Goal: Task Accomplishment & Management: Complete application form

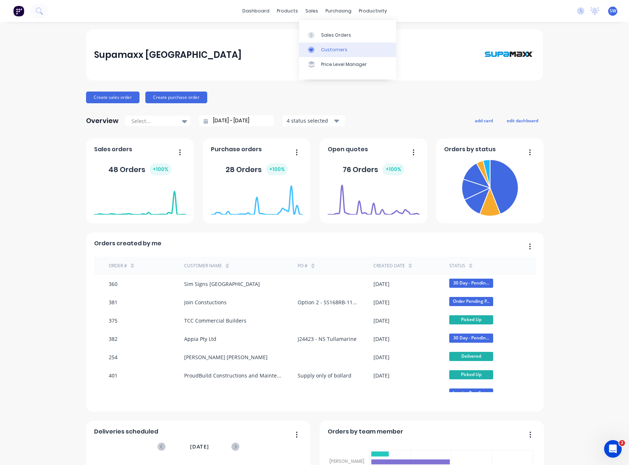
click at [319, 48] on div at bounding box center [313, 49] width 11 height 7
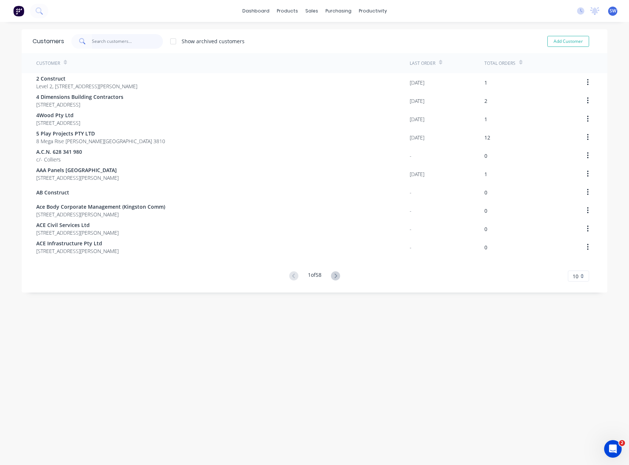
click at [114, 39] on input "text" at bounding box center [127, 41] width 71 height 15
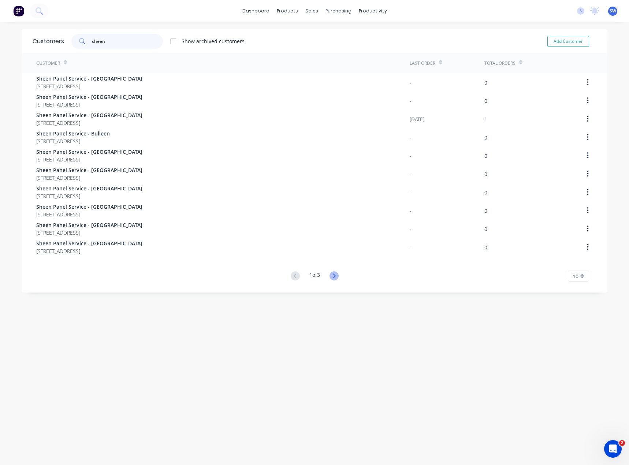
type input "sheen"
click at [334, 277] on icon at bounding box center [334, 275] width 9 height 9
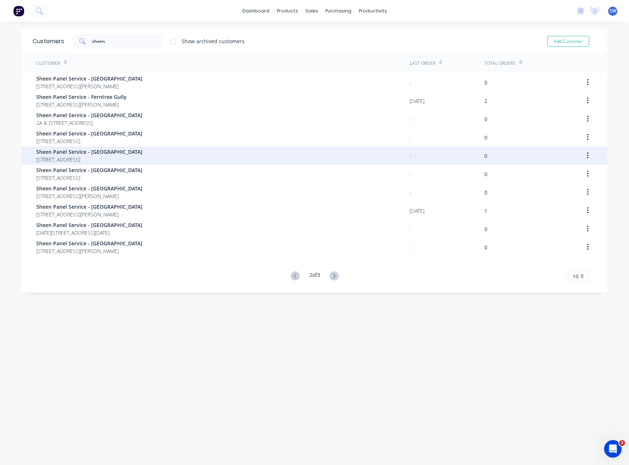
click at [115, 155] on span "Sheen Panel Service - [GEOGRAPHIC_DATA]" at bounding box center [89, 152] width 106 height 8
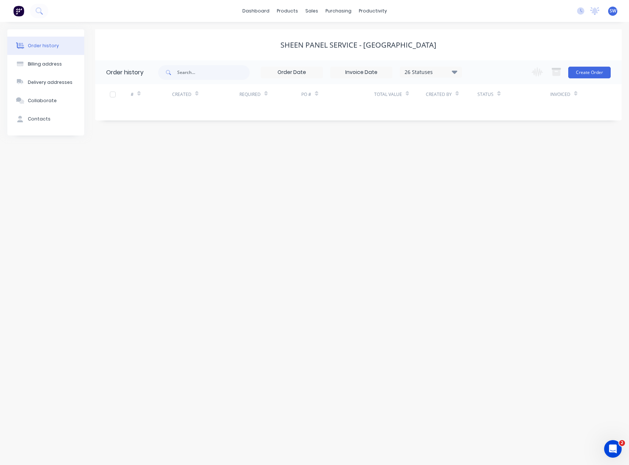
click at [371, 46] on div "Sheen Panel Service - [GEOGRAPHIC_DATA]" at bounding box center [358, 45] width 156 height 9
click at [42, 63] on div "Billing address" at bounding box center [45, 64] width 34 height 7
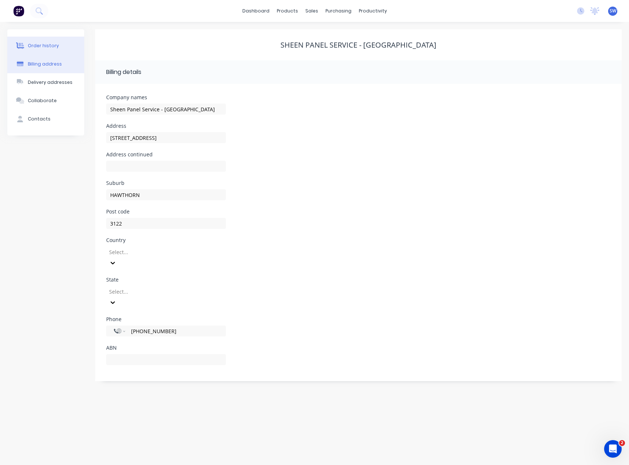
click at [42, 46] on div "Order history" at bounding box center [43, 45] width 31 height 7
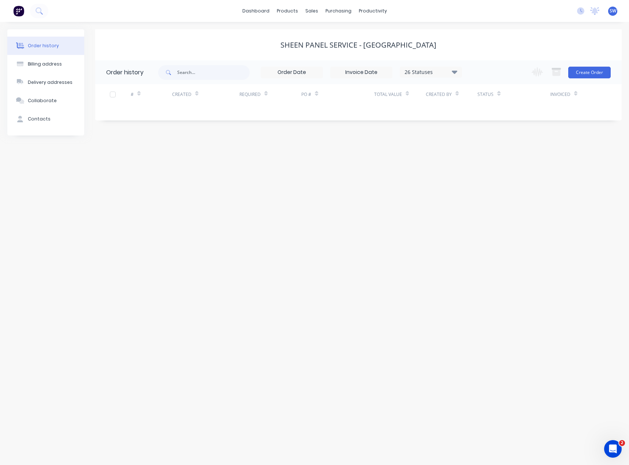
click at [331, 193] on div "Order history Billing address Delivery addresses Collaborate Contacts Sheen Pan…" at bounding box center [314, 243] width 629 height 443
click at [57, 122] on button "Contacts" at bounding box center [45, 119] width 77 height 18
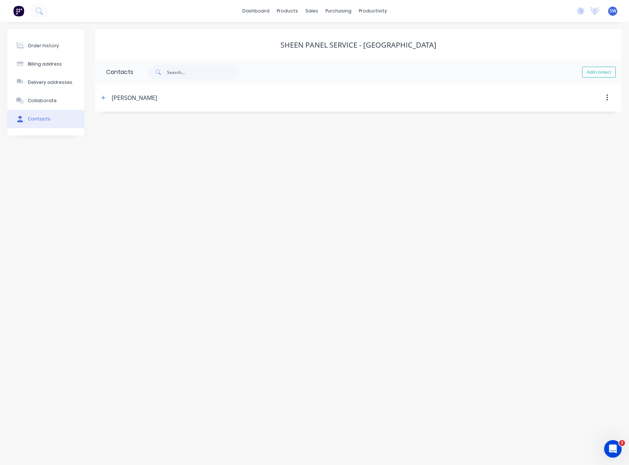
click at [131, 98] on div "Jason None" at bounding box center [134, 97] width 45 height 9
click at [104, 98] on icon "button" at bounding box center [103, 97] width 4 height 5
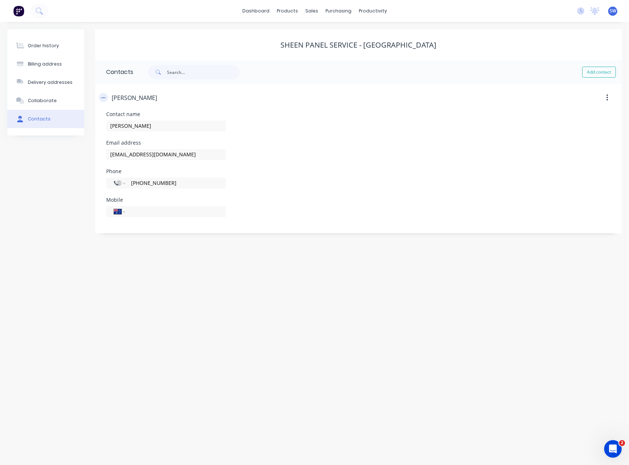
click at [104, 98] on icon "button" at bounding box center [103, 97] width 4 height 5
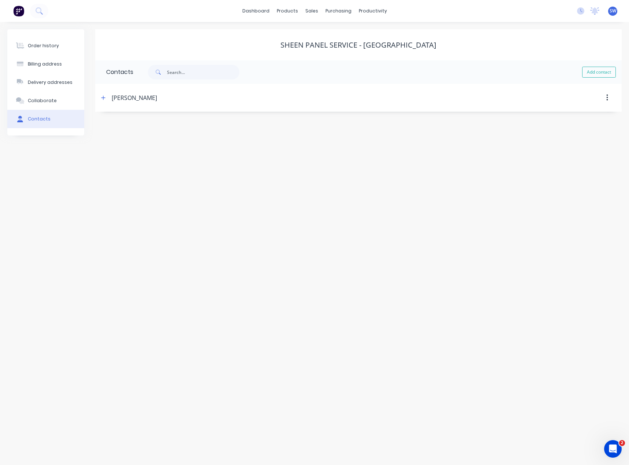
click at [104, 137] on div "Order history Billing address Delivery addresses Collaborate Contacts Sheen Pan…" at bounding box center [314, 243] width 629 height 443
click at [103, 97] on icon "button" at bounding box center [103, 98] width 4 height 4
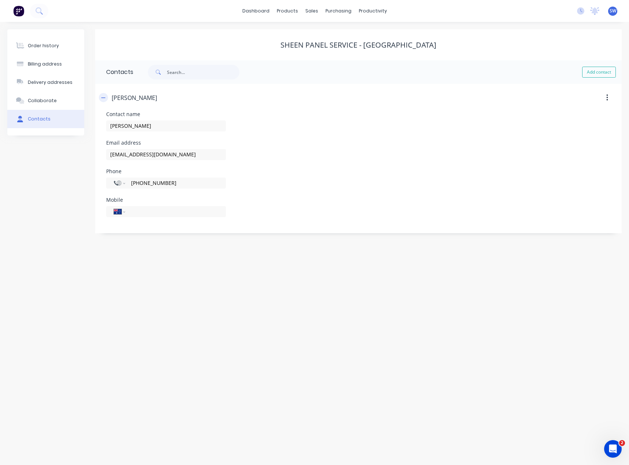
click at [105, 98] on icon "button" at bounding box center [103, 97] width 4 height 5
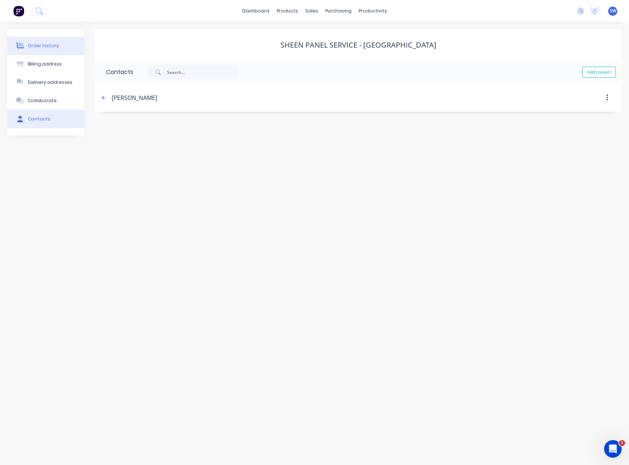
click at [46, 48] on div "Order history" at bounding box center [43, 45] width 31 height 7
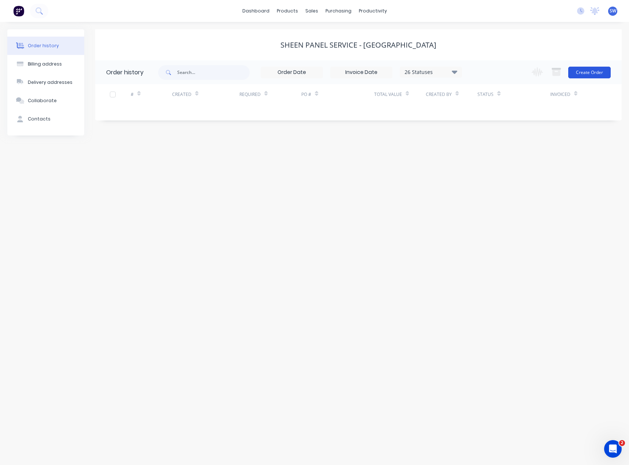
click at [587, 73] on button "Create Order" at bounding box center [589, 73] width 42 height 12
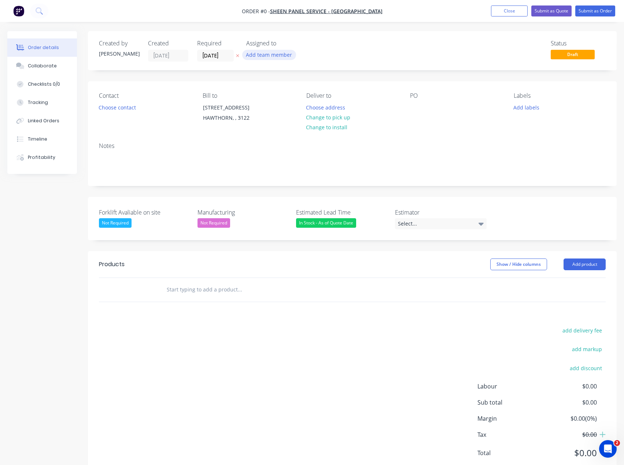
click at [284, 53] on button "Add team member" at bounding box center [269, 55] width 54 height 10
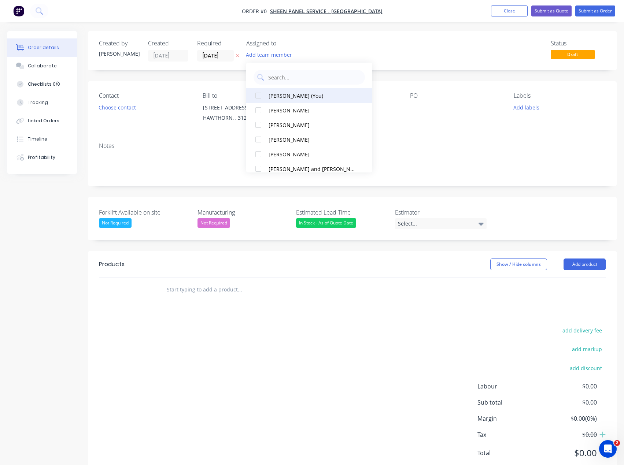
click at [288, 97] on div "[PERSON_NAME] (You)" at bounding box center [311, 96] width 86 height 8
click at [454, 44] on div "Order details Collaborate Checklists 0/0 Tracking Linked Orders Timeline Profit…" at bounding box center [312, 260] width 624 height 458
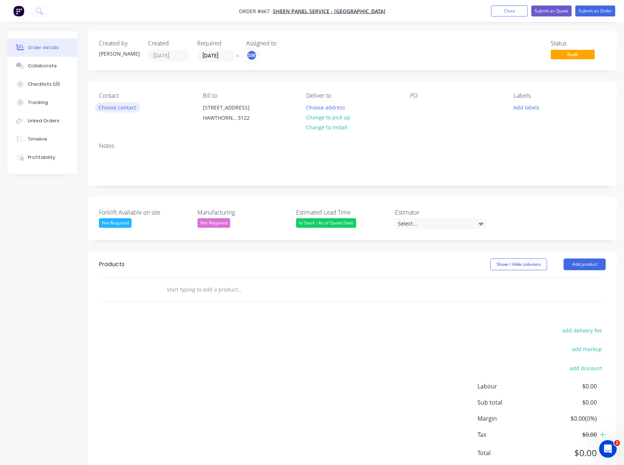
click at [124, 110] on button "Choose contact" at bounding box center [117, 107] width 45 height 10
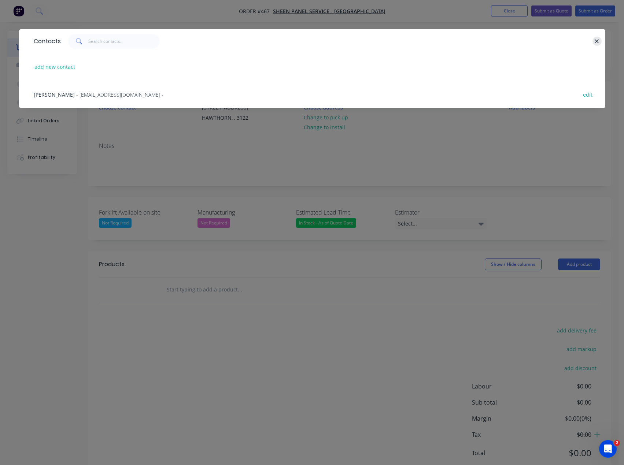
click at [596, 40] on icon "button" at bounding box center [596, 41] width 5 height 7
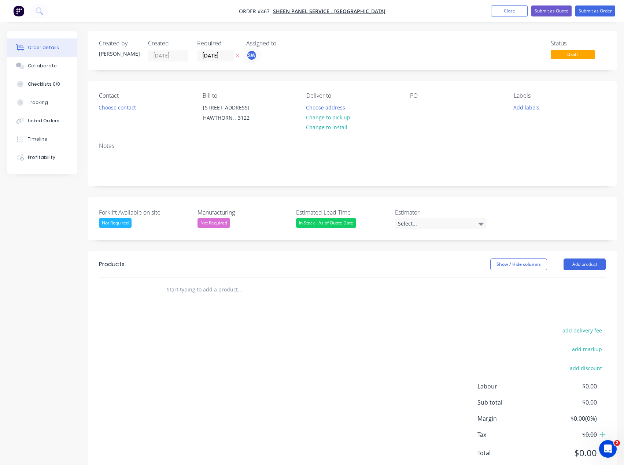
click at [420, 14] on nav "Order #467 - Sheen Panel Service - Hawthorn Add product Close Submit as Quote S…" at bounding box center [312, 11] width 624 height 22
click at [477, 9] on nav "Order #467 - Sheen Panel Service - Hawthorn Add product Close Submit as Quote S…" at bounding box center [312, 11] width 624 height 22
click at [498, 8] on button "Close" at bounding box center [509, 10] width 37 height 11
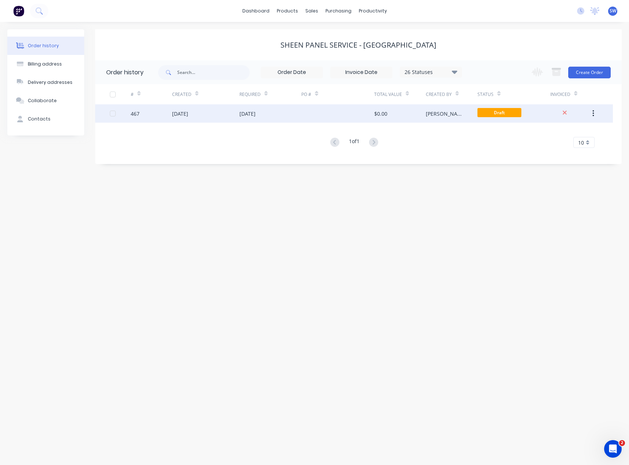
click at [288, 116] on div "[DATE]" at bounding box center [270, 113] width 62 height 18
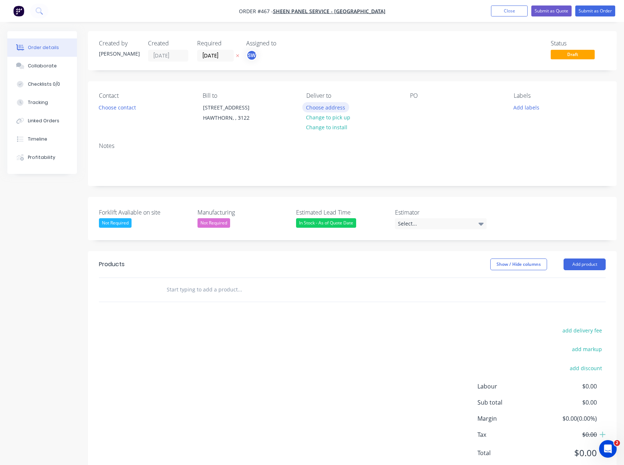
click at [345, 105] on button "Choose address" at bounding box center [325, 107] width 47 height 10
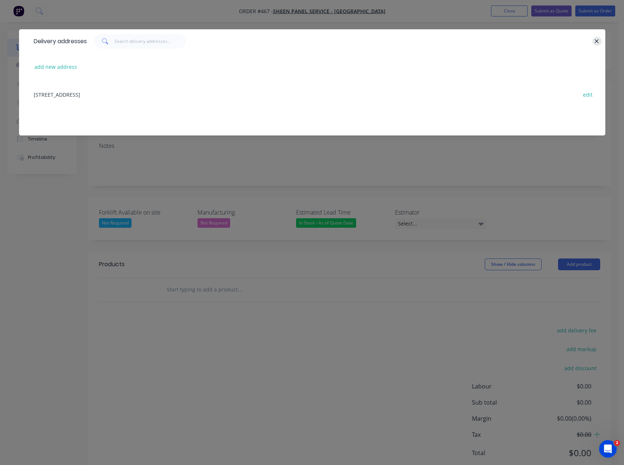
click at [595, 41] on icon "button" at bounding box center [596, 41] width 5 height 7
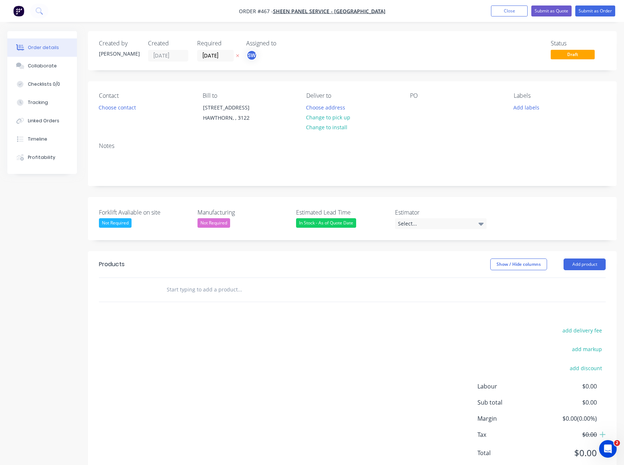
click at [419, 50] on div "Status Draft" at bounding box center [462, 51] width 286 height 22
click at [530, 112] on button "Add labels" at bounding box center [526, 107] width 34 height 10
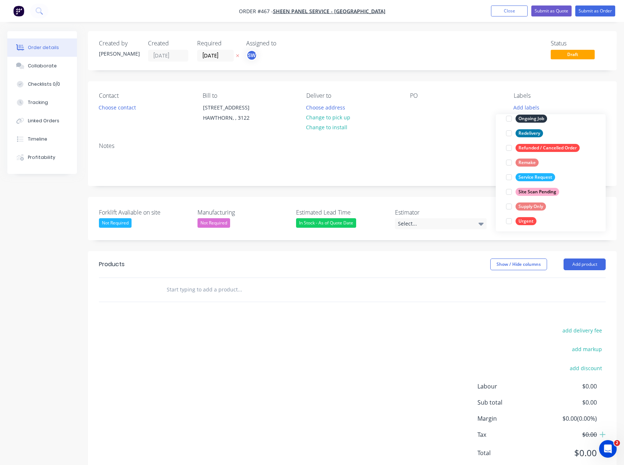
scroll to position [117, 0]
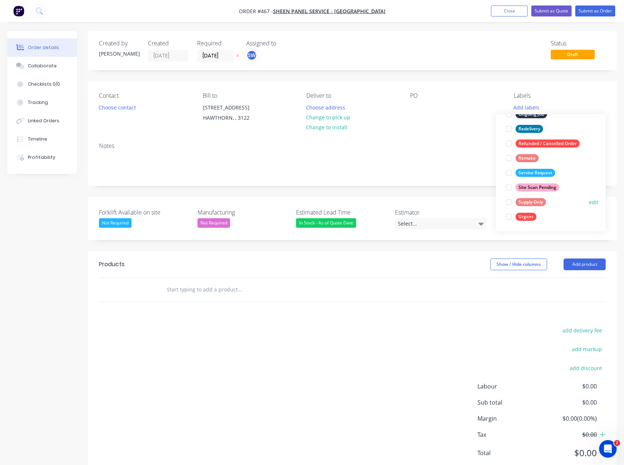
click at [509, 200] on div at bounding box center [508, 202] width 15 height 15
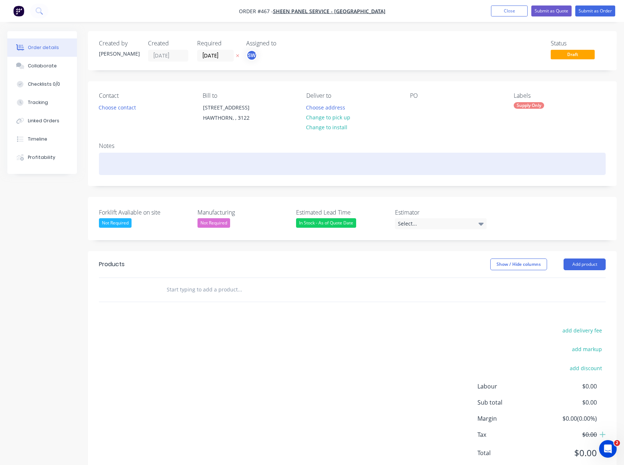
click at [469, 159] on div at bounding box center [352, 164] width 506 height 22
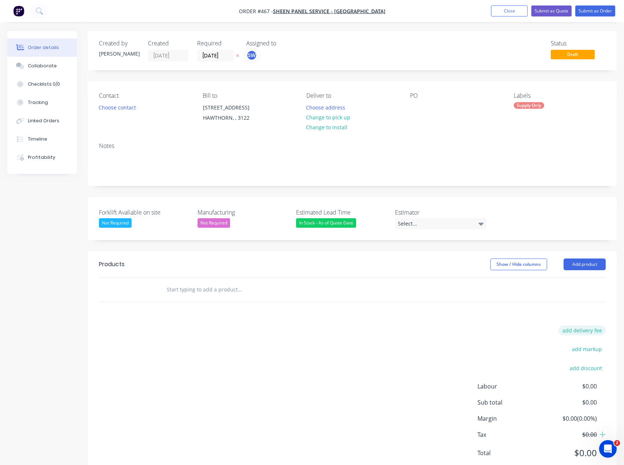
click at [597, 331] on button "add delivery fee" at bounding box center [581, 330] width 47 height 10
type input "3"
click at [589, 332] on input at bounding box center [576, 330] width 33 height 11
type input "55"
click at [486, 338] on div "Delivery fee Delivery fee Delivery fee name (Optional) 55 55 $0 add markup add …" at bounding box center [352, 394] width 506 height 139
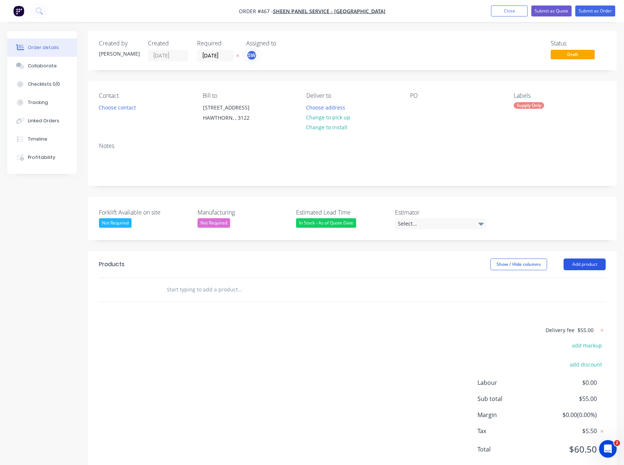
click at [586, 261] on button "Add product" at bounding box center [584, 264] width 42 height 12
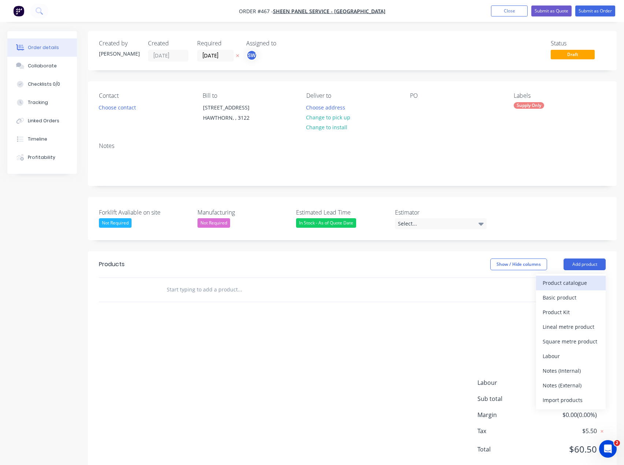
click at [575, 282] on div "Product catalogue" at bounding box center [570, 283] width 56 height 11
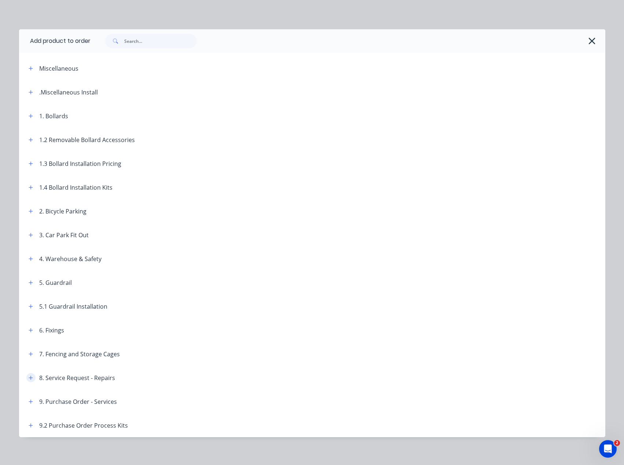
click at [30, 375] on icon "button" at bounding box center [31, 377] width 4 height 5
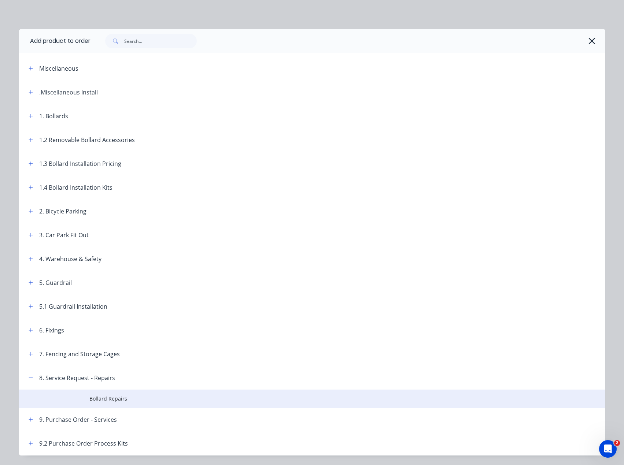
click at [109, 398] on span "Bollard Repairs" at bounding box center [295, 399] width 412 height 8
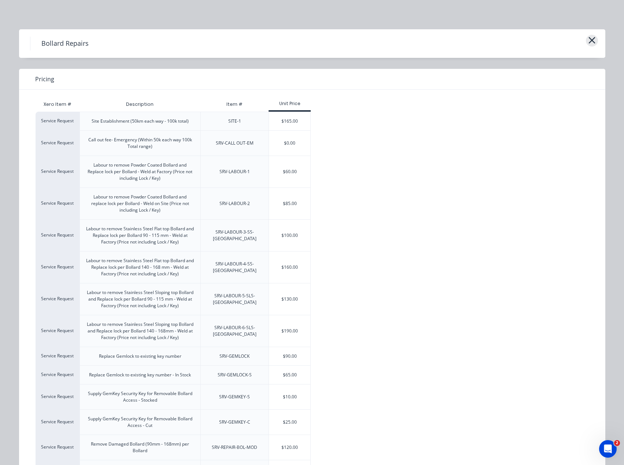
click at [588, 41] on icon "button" at bounding box center [592, 40] width 8 height 10
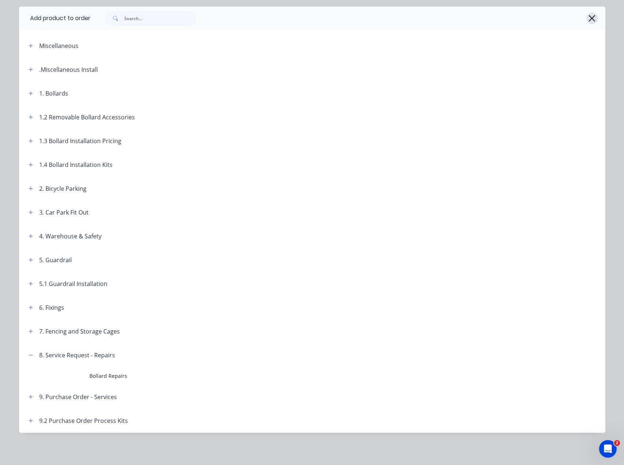
click at [592, 16] on icon "button" at bounding box center [592, 18] width 8 height 10
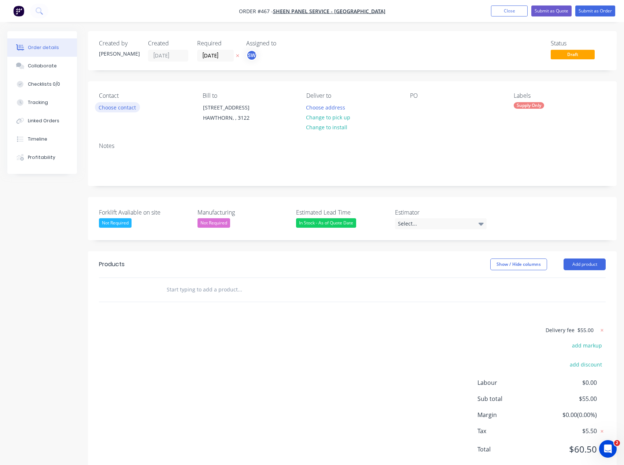
click at [114, 105] on button "Choose contact" at bounding box center [117, 107] width 45 height 10
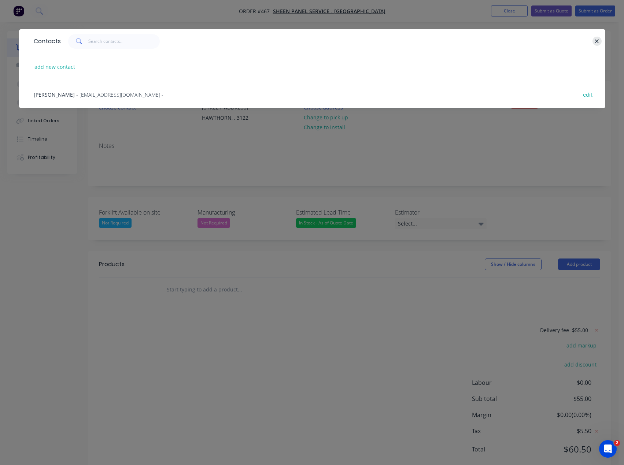
click at [599, 41] on icon "button" at bounding box center [596, 41] width 5 height 7
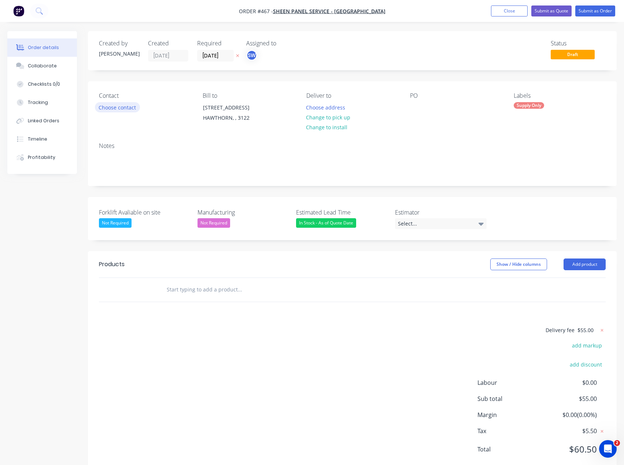
click at [107, 107] on button "Choose contact" at bounding box center [117, 107] width 45 height 10
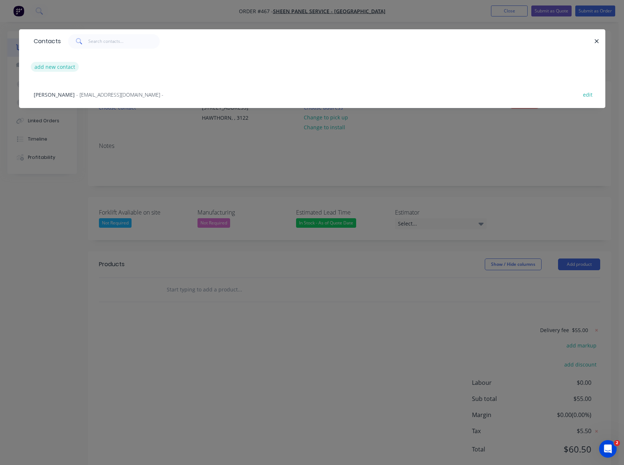
click at [42, 65] on button "add new contact" at bounding box center [55, 67] width 48 height 10
select select "AU"
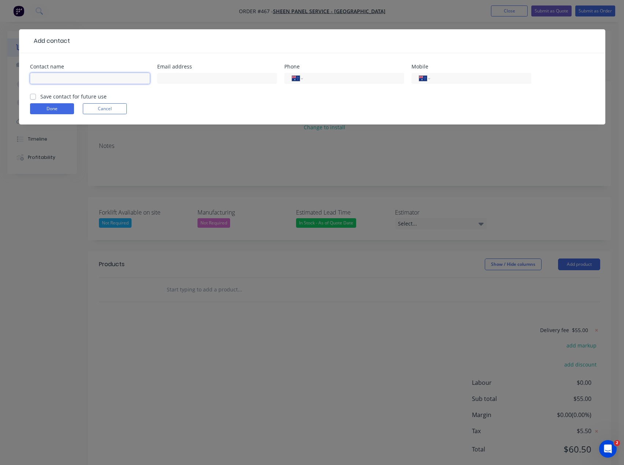
drag, startPoint x: 43, startPoint y: 79, endPoint x: 208, endPoint y: 163, distance: 185.2
click at [43, 79] on input "text" at bounding box center [90, 78] width 120 height 11
type input "a"
type input "A"
type input "[PERSON_NAME]"
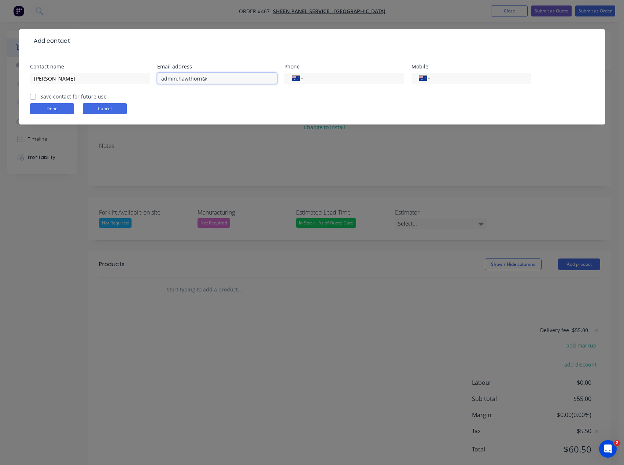
type input "admin.hawthorn@"
click at [98, 106] on form "Contact name Chris Email address admin.hawthorn@ Phone International Afghanista…" at bounding box center [312, 94] width 564 height 60
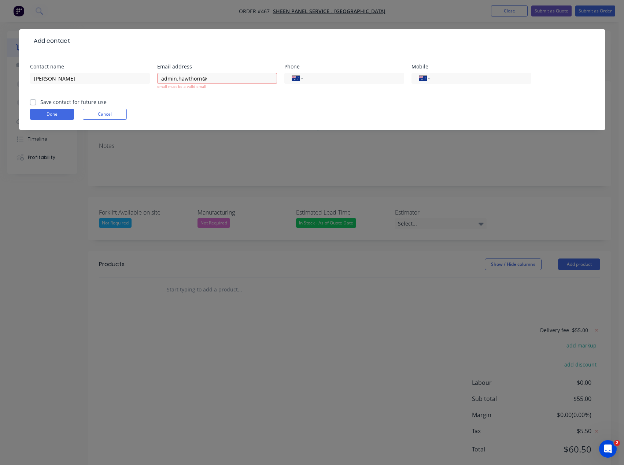
click at [101, 114] on button "Cancel" at bounding box center [105, 114] width 44 height 11
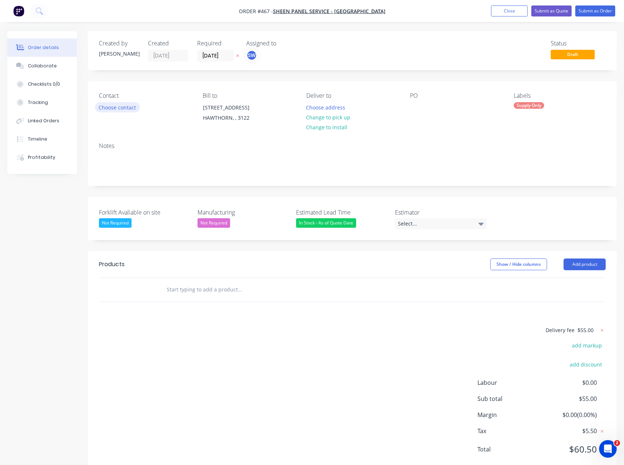
click at [119, 108] on button "Choose contact" at bounding box center [117, 107] width 45 height 10
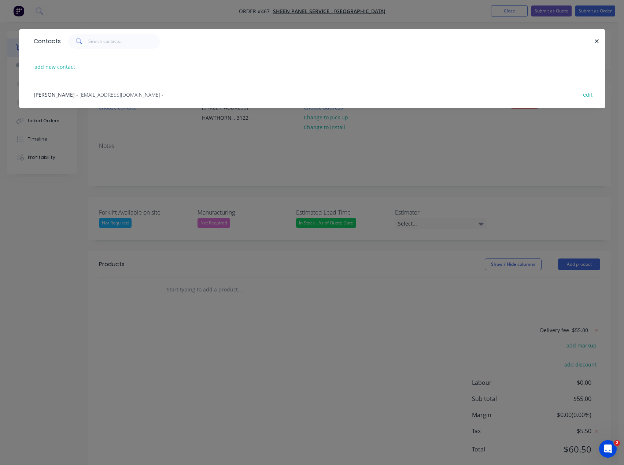
click at [76, 92] on span "- admin.hbw@sheengroup.com.au -" at bounding box center [119, 94] width 87 height 7
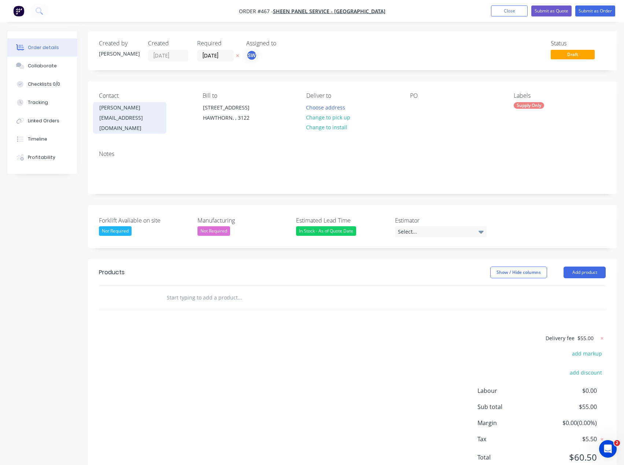
click at [112, 121] on div "admin.hbw@sheengroup.com.au" at bounding box center [129, 123] width 61 height 21
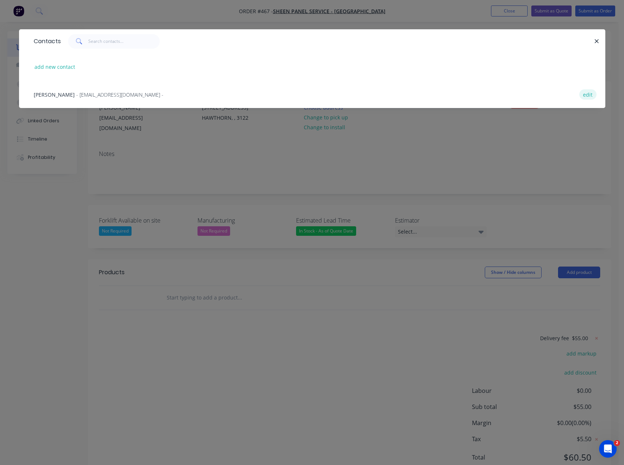
click at [588, 93] on button "edit" at bounding box center [587, 94] width 17 height 10
select select "AU"
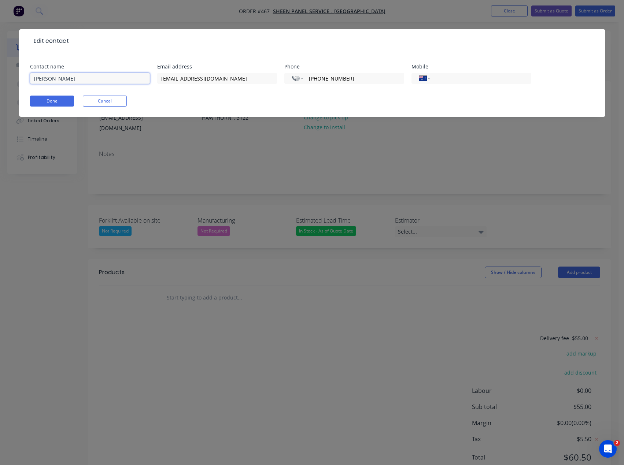
click at [91, 78] on input "Jason None" at bounding box center [90, 78] width 120 height 11
type input "J"
type input "[PERSON_NAME]"
click at [183, 81] on input "admin.hbw@sheengroup.com.au" at bounding box center [217, 78] width 120 height 11
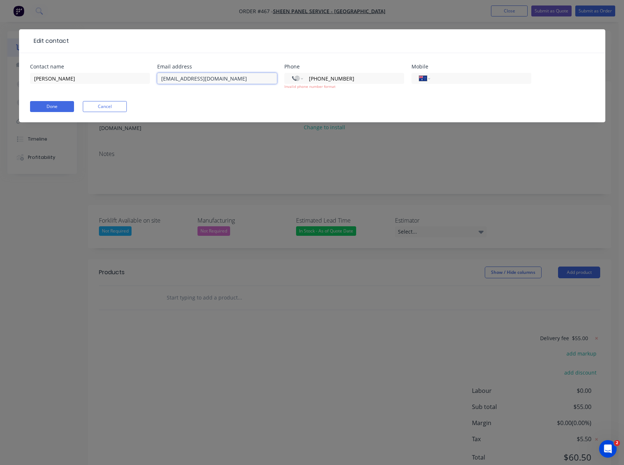
type input "[EMAIL_ADDRESS][DOMAIN_NAME]"
click at [229, 111] on div "Done Cancel" at bounding box center [312, 106] width 564 height 11
click at [393, 99] on form "Contact name Chris Email address admin.hawthorn@sheengroup.com.au Phone Interna…" at bounding box center [312, 93] width 564 height 58
drag, startPoint x: 352, startPoint y: 78, endPoint x: 292, endPoint y: 79, distance: 60.4
click at [292, 79] on div "International Afghanistan Åland Islands Albania Algeria American Samoa Andorra …" at bounding box center [344, 78] width 120 height 11
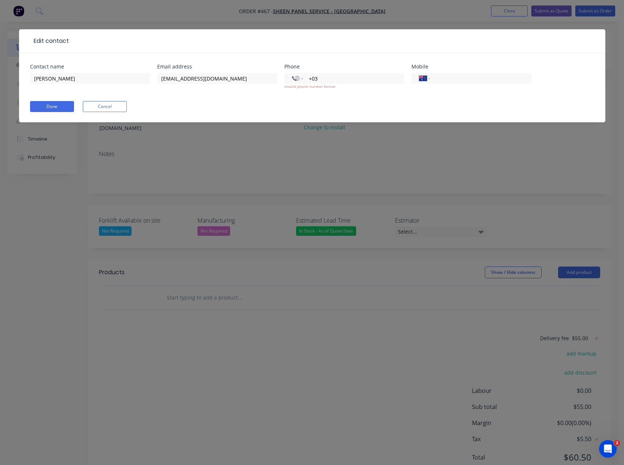
type input "+0"
select select "AU"
type input "[PHONE_NUMBER]"
click button "Done" at bounding box center [52, 106] width 44 height 11
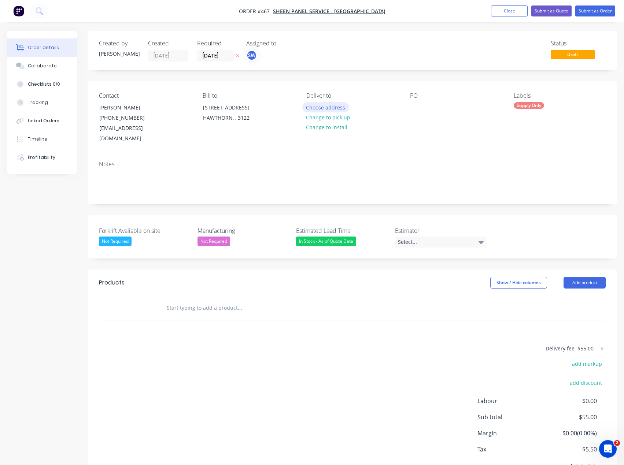
click at [330, 108] on button "Choose address" at bounding box center [325, 107] width 47 height 10
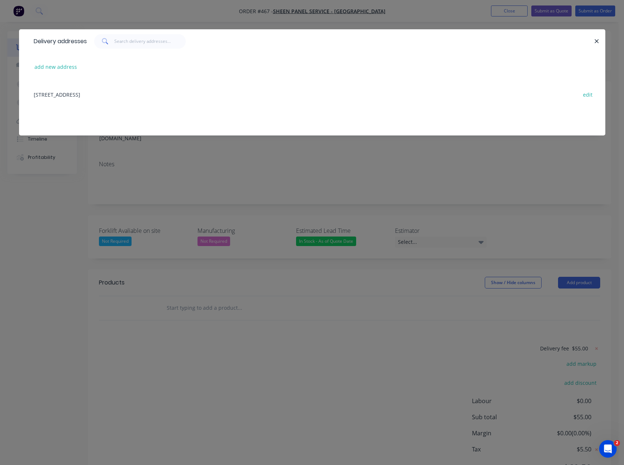
drag, startPoint x: 157, startPoint y: 93, endPoint x: 146, endPoint y: 96, distance: 11.3
click at [155, 93] on div "638 Burwood Road, HAWTHORN, undefined, 3122 edit" at bounding box center [312, 94] width 564 height 27
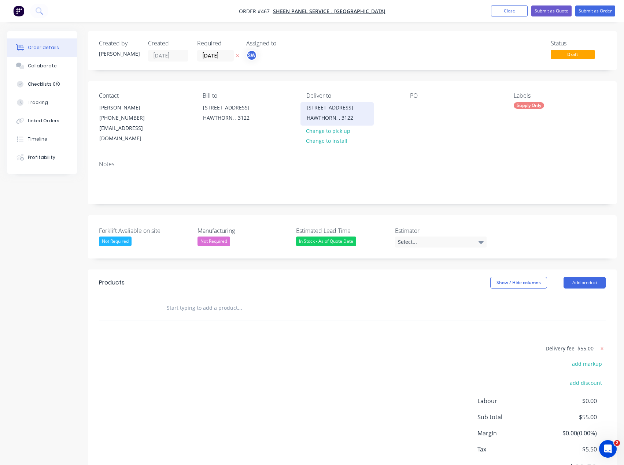
click at [332, 114] on div "HAWTHORN, , 3122" at bounding box center [336, 118] width 61 height 10
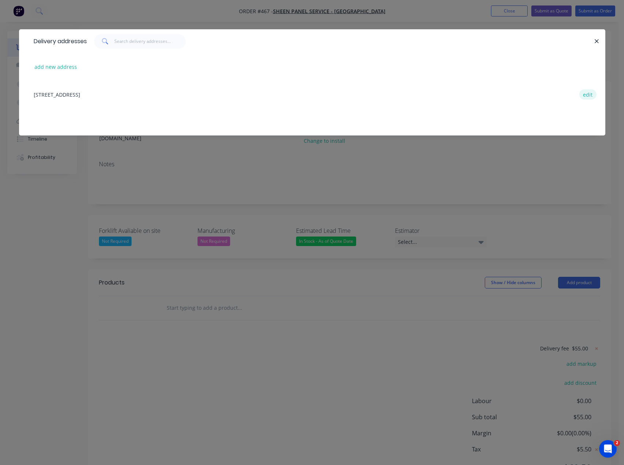
click at [587, 94] on button "edit" at bounding box center [587, 94] width 17 height 10
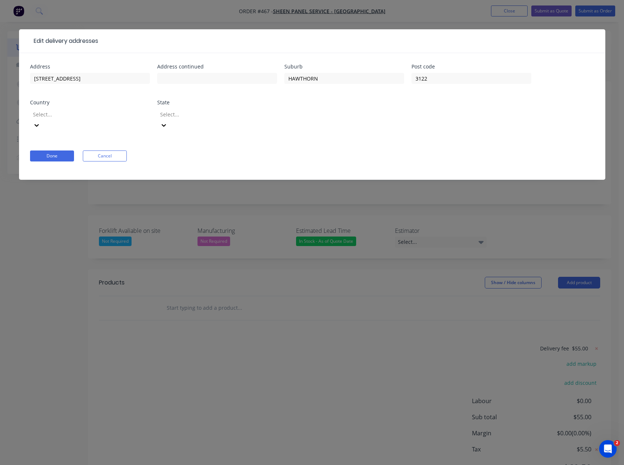
click at [124, 114] on div at bounding box center [84, 114] width 105 height 9
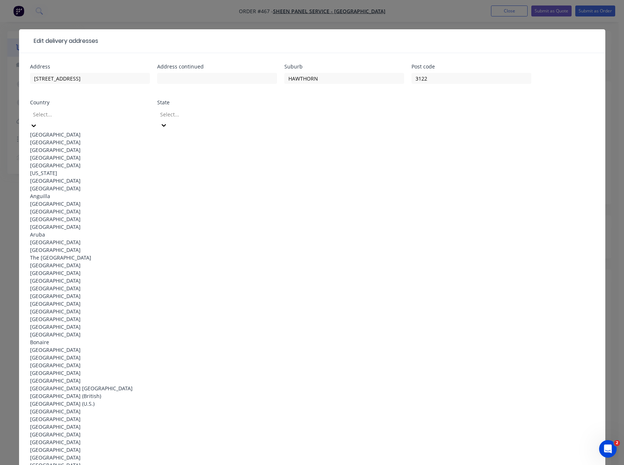
click at [120, 131] on div "[GEOGRAPHIC_DATA]" at bounding box center [90, 135] width 120 height 8
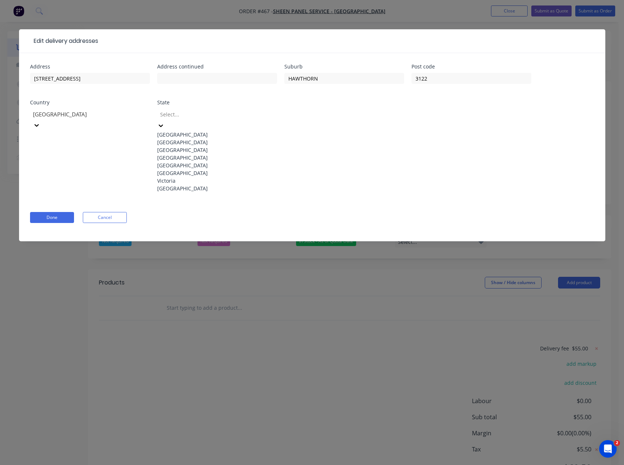
click at [199, 110] on div at bounding box center [211, 114] width 105 height 9
click at [200, 185] on div "Victoria" at bounding box center [217, 181] width 120 height 8
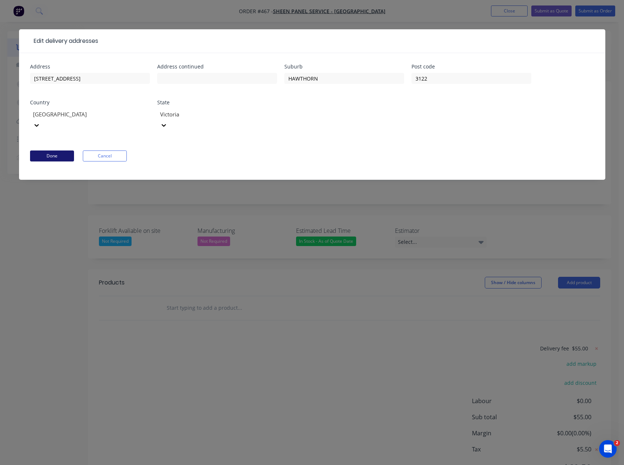
click at [66, 150] on button "Done" at bounding box center [52, 155] width 44 height 11
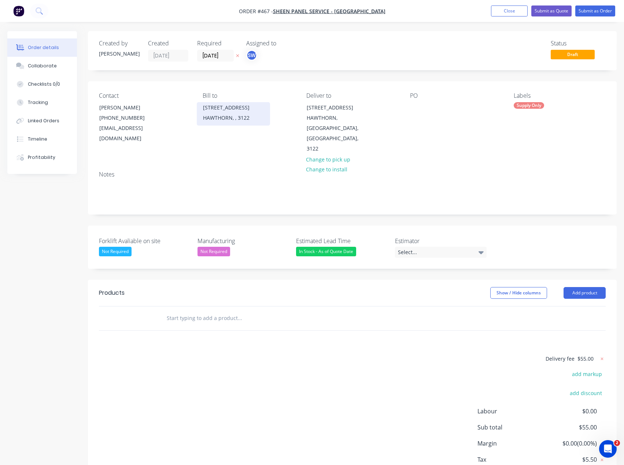
click at [232, 110] on div "[STREET_ADDRESS]" at bounding box center [233, 108] width 61 height 10
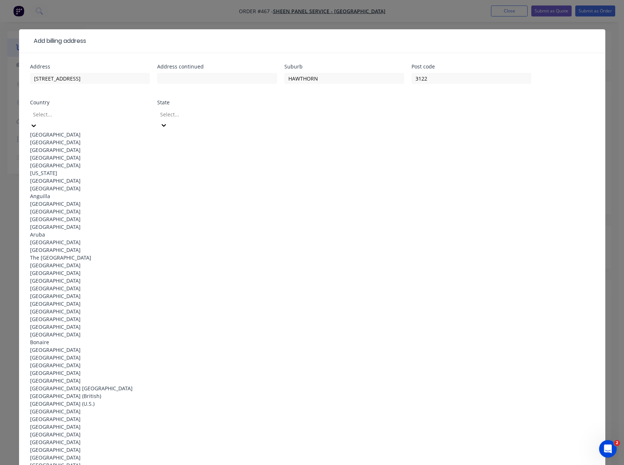
click at [119, 117] on div at bounding box center [84, 114] width 105 height 9
click at [111, 134] on div "[GEOGRAPHIC_DATA]" at bounding box center [90, 135] width 120 height 8
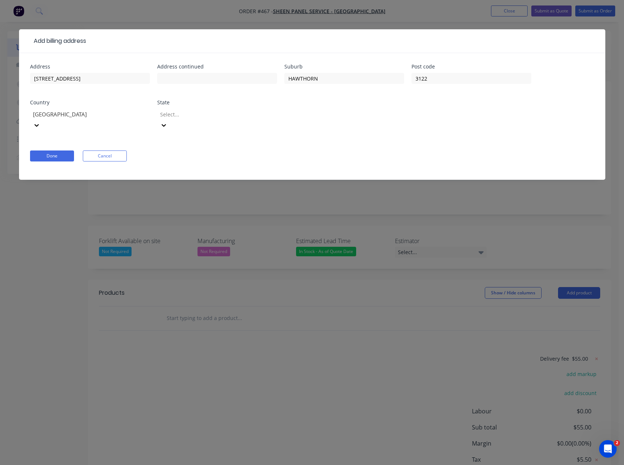
click at [200, 114] on div at bounding box center [211, 114] width 105 height 9
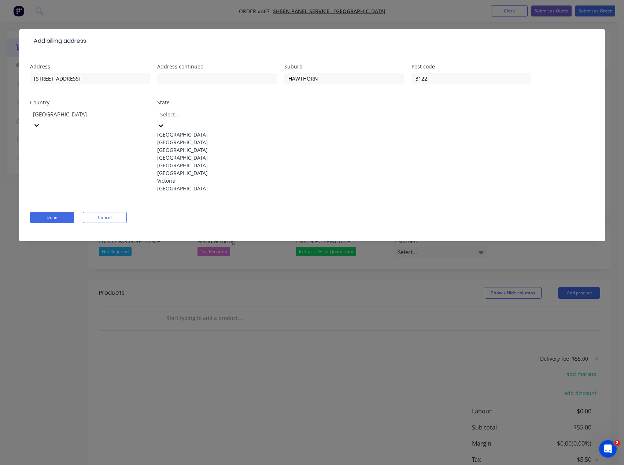
click at [185, 185] on div "Victoria" at bounding box center [217, 181] width 120 height 8
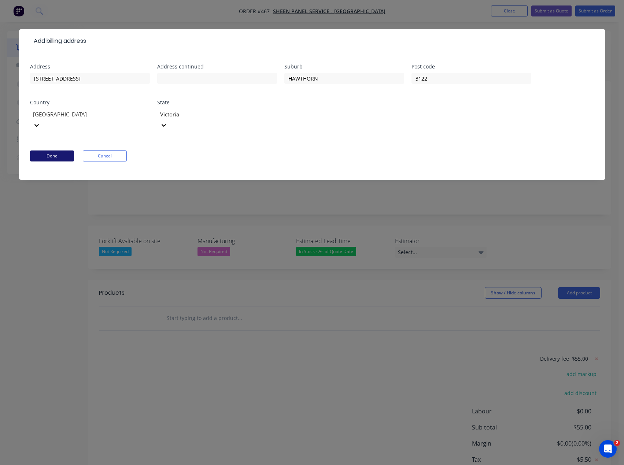
click at [63, 150] on button "Done" at bounding box center [52, 155] width 44 height 11
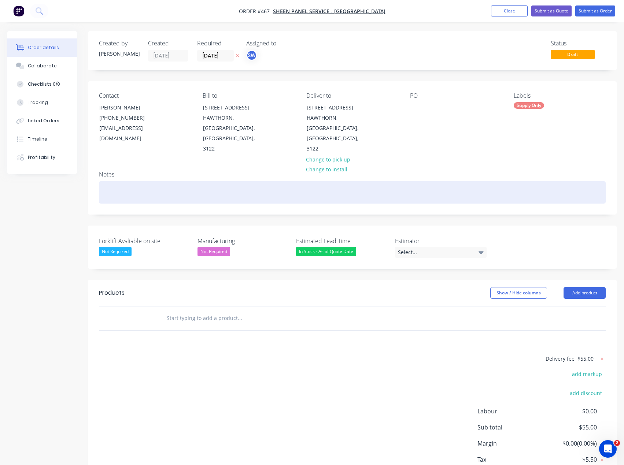
click at [164, 181] on div at bounding box center [352, 192] width 506 height 22
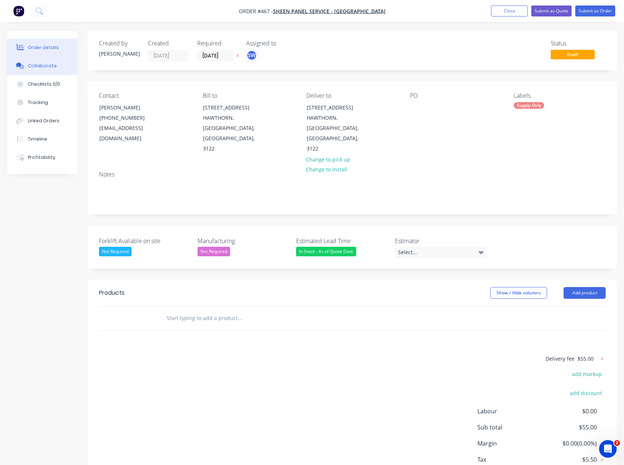
click at [36, 67] on div "Collaborate" at bounding box center [42, 66] width 29 height 7
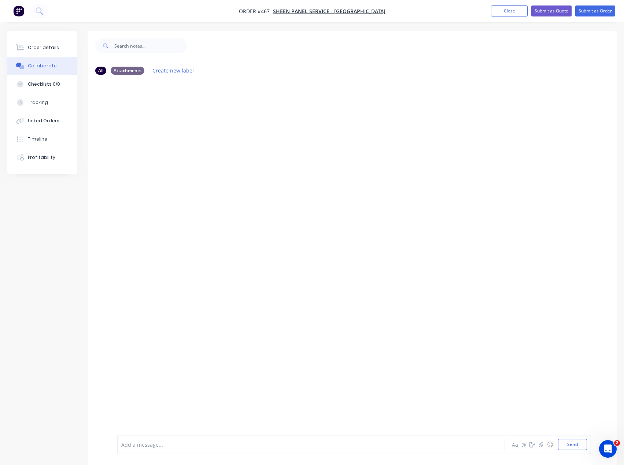
click at [191, 441] on div at bounding box center [296, 445] width 349 height 8
click at [542, 444] on icon "button" at bounding box center [541, 444] width 4 height 5
click at [131, 442] on div at bounding box center [296, 445] width 349 height 8
click at [205, 446] on div "Delivery based on Jet Couriers" at bounding box center [296, 445] width 349 height 8
click at [290, 395] on div "Delivery based on Jet Couriers Express price as customer wants the item asap. A…" at bounding box center [352, 426] width 528 height 78
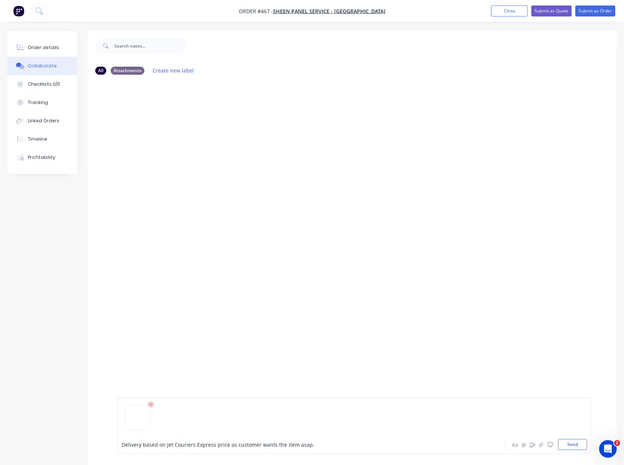
click at [306, 418] on div at bounding box center [353, 420] width 465 height 37
click at [570, 447] on button "Send" at bounding box center [572, 444] width 29 height 11
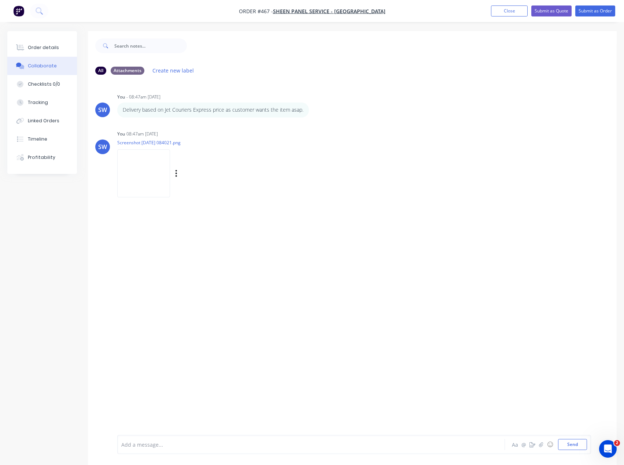
click at [157, 177] on img at bounding box center [143, 173] width 53 height 48
click at [40, 42] on button "Order details" at bounding box center [42, 47] width 70 height 18
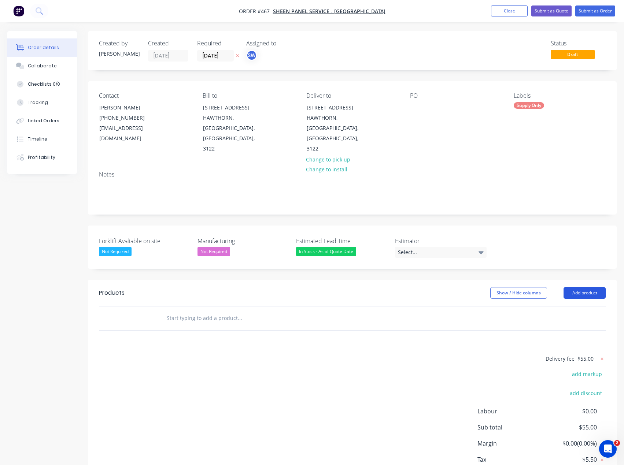
click at [574, 287] on button "Add product" at bounding box center [584, 293] width 42 height 12
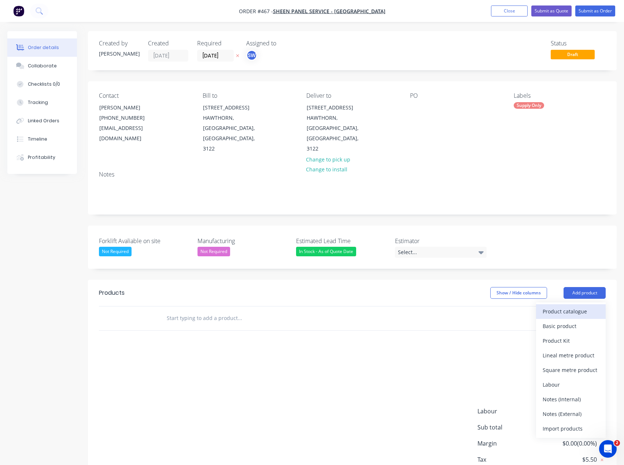
click at [566, 306] on div "Product catalogue" at bounding box center [570, 311] width 56 height 11
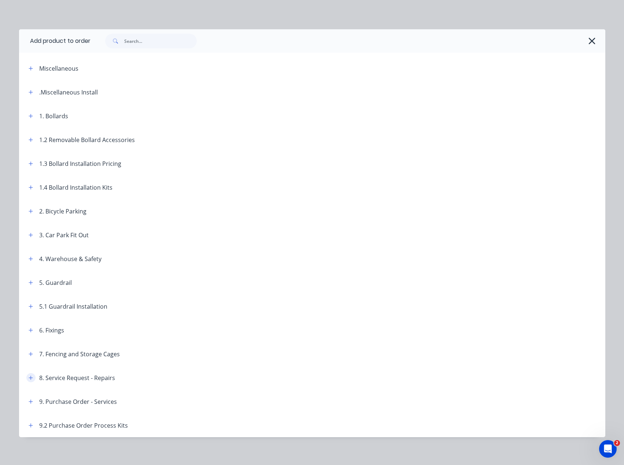
click at [27, 374] on button "button" at bounding box center [30, 377] width 9 height 9
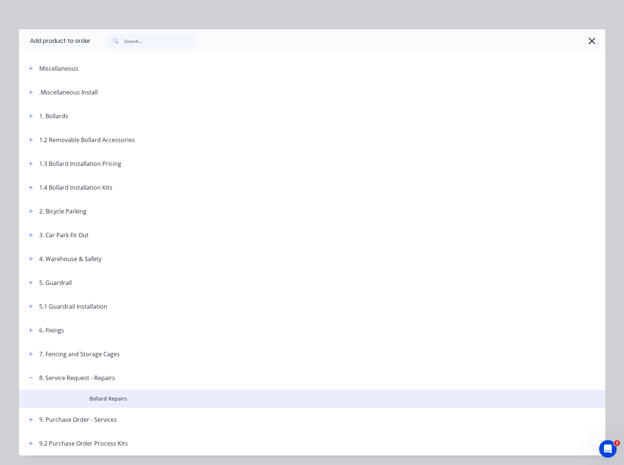
click at [116, 395] on span "Bollard Repairs" at bounding box center [295, 399] width 412 height 8
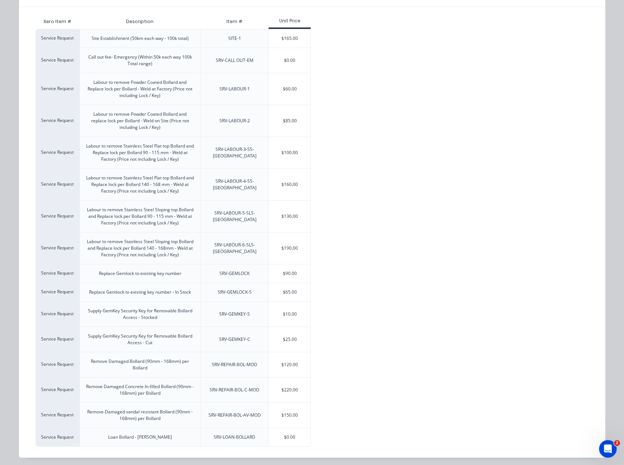
scroll to position [86, 0]
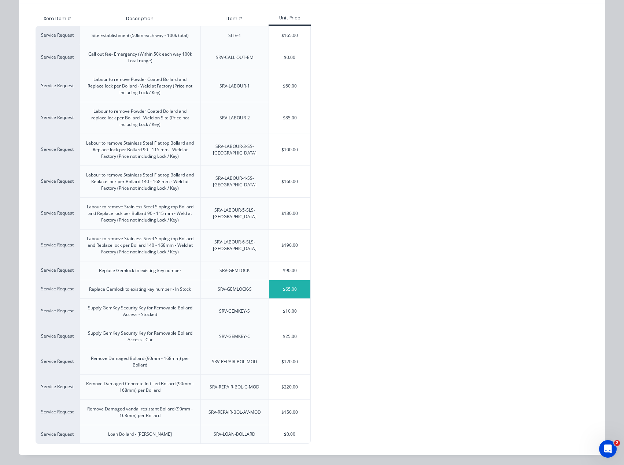
click at [297, 289] on div "$65.00" at bounding box center [289, 289] width 41 height 18
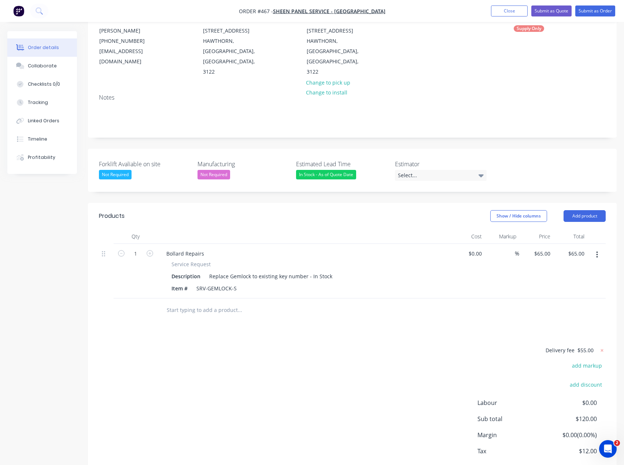
scroll to position [97, 0]
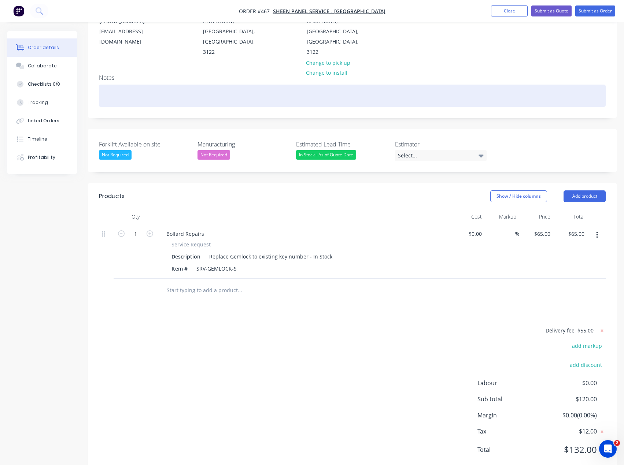
click at [141, 85] on div at bounding box center [352, 96] width 506 height 22
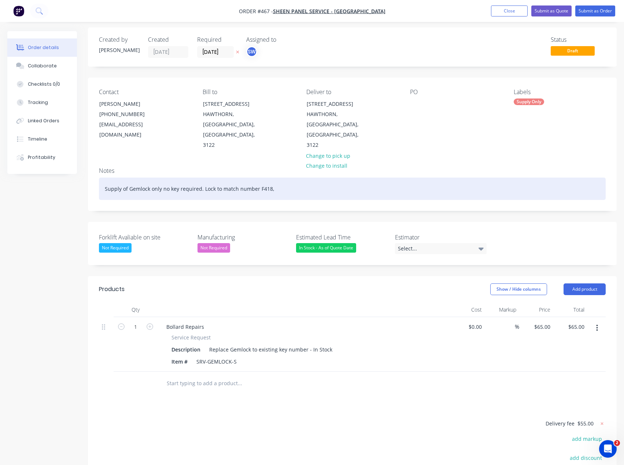
scroll to position [0, 0]
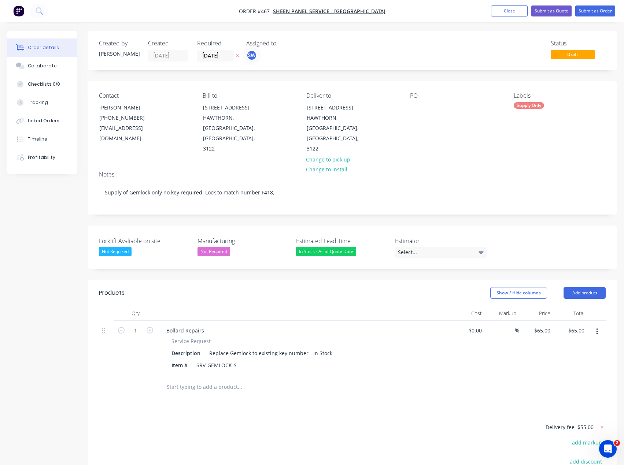
click at [325, 380] on div at bounding box center [270, 387] width 220 height 15
click at [423, 247] on div "Select..." at bounding box center [441, 252] width 92 height 11
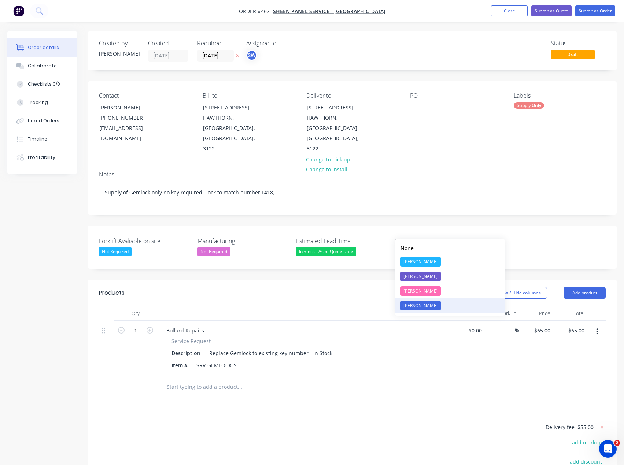
click at [418, 306] on div "[PERSON_NAME]" at bounding box center [420, 306] width 40 height 10
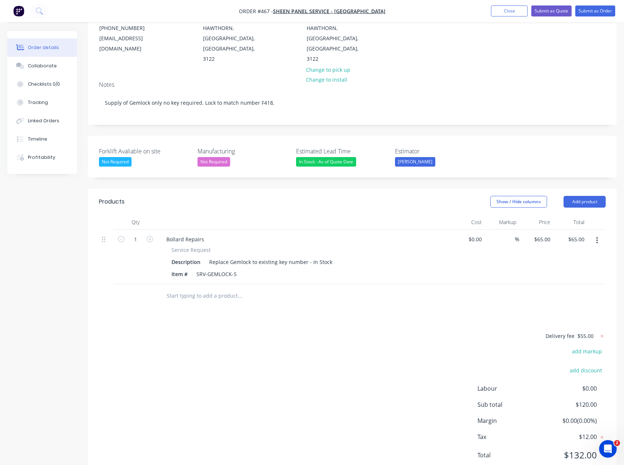
scroll to position [95, 0]
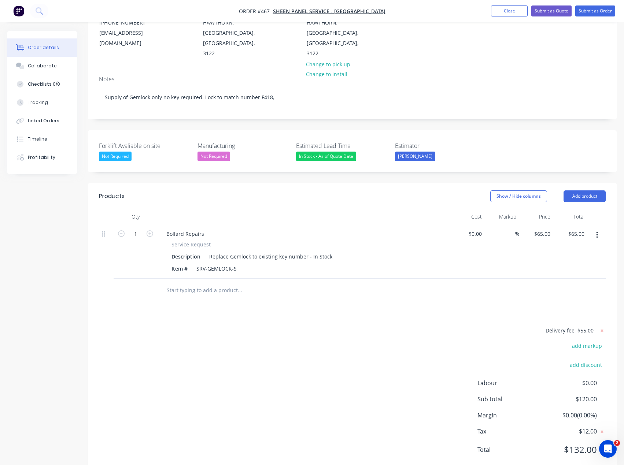
click at [283, 349] on div "Delivery fee $55.00 add markup add discount Labour $0.00 Sub total $120.00 Marg…" at bounding box center [352, 395] width 506 height 138
click at [282, 326] on div "Delivery fee $55.00 add markup add discount Labour $0.00 Sub total $120.00 Marg…" at bounding box center [352, 395] width 506 height 138
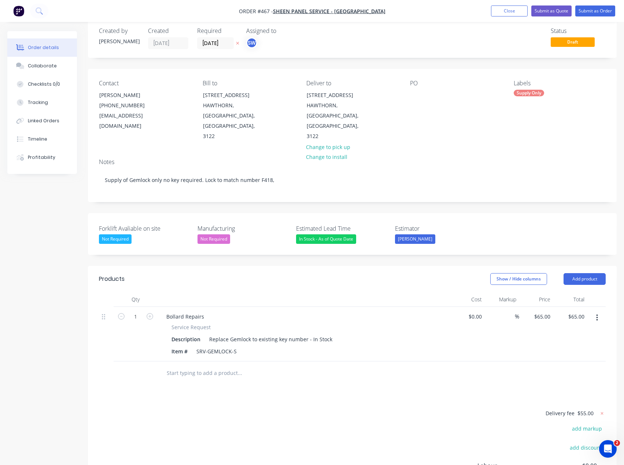
scroll to position [0, 0]
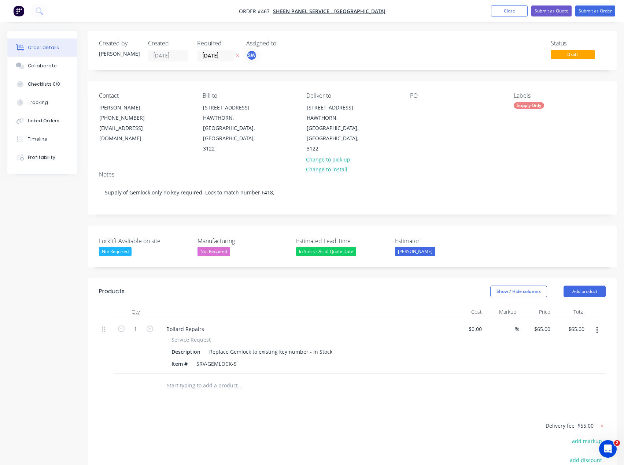
click at [561, 33] on div "Created by Scott Created 07/10/25 Required 07/10/25 Assigned to SW Status Draft" at bounding box center [352, 50] width 528 height 39
click at [603, 12] on button "Submit as Order" at bounding box center [595, 10] width 40 height 11
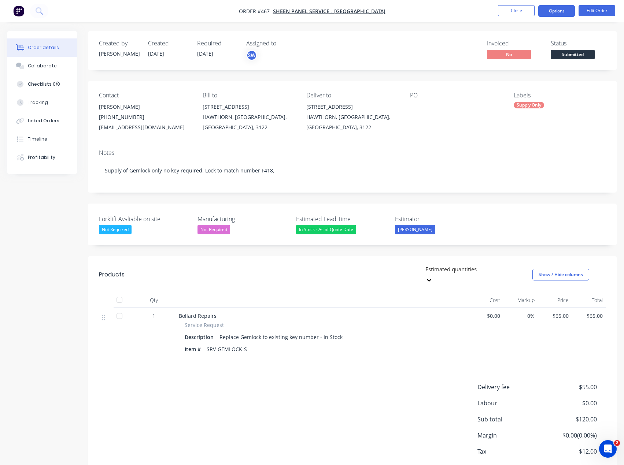
click at [550, 11] on button "Options" at bounding box center [556, 11] width 37 height 12
click at [419, 26] on div "Order details Collaborate Checklists 0/0 Tracking Linked Orders Timeline Profit…" at bounding box center [312, 253] width 624 height 506
click at [550, 9] on button "Options" at bounding box center [556, 11] width 37 height 12
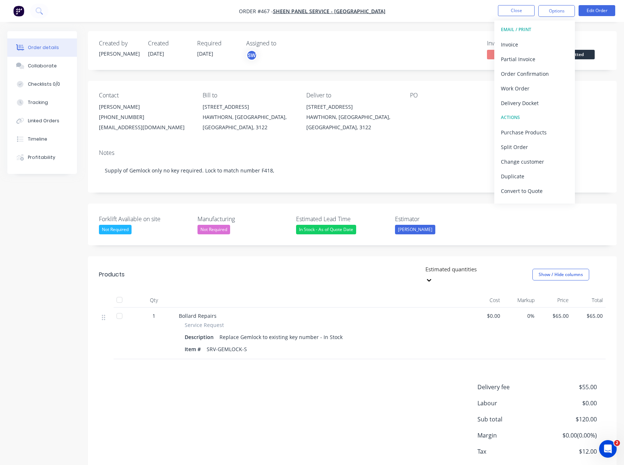
click at [472, 11] on nav "Order #467 - Sheen Panel Service - Hawthorn Close Options EMAIL / PRINT Invoice…" at bounding box center [312, 11] width 624 height 22
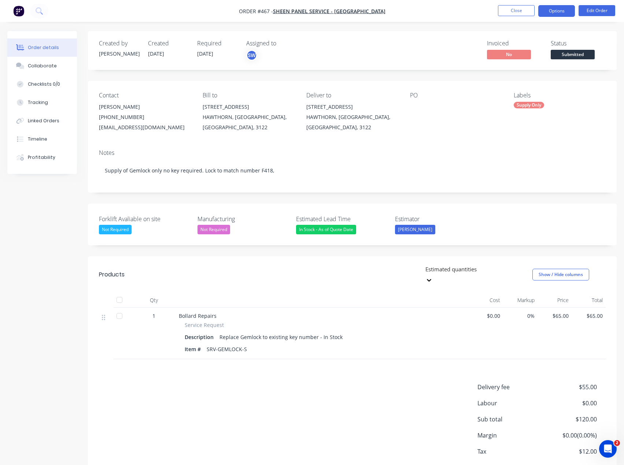
click at [555, 8] on button "Options" at bounding box center [556, 11] width 37 height 12
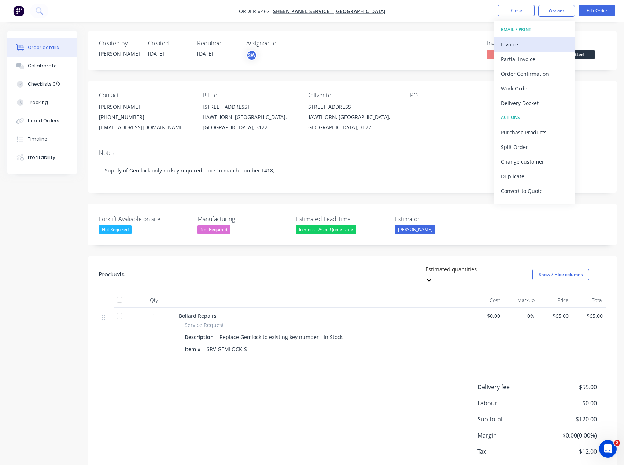
click at [537, 40] on div "Invoice" at bounding box center [534, 44] width 67 height 11
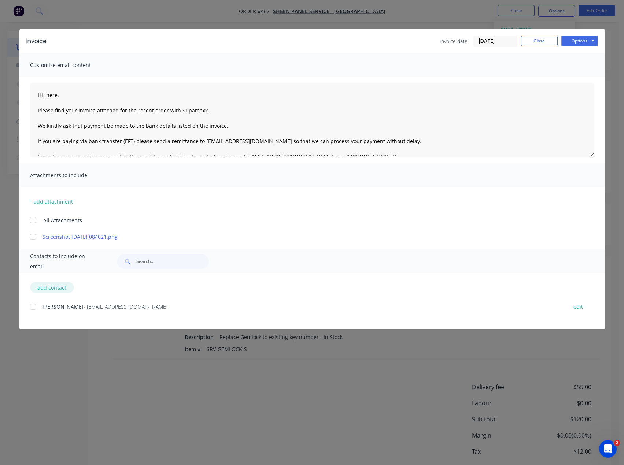
click at [44, 287] on button "add contact" at bounding box center [52, 287] width 44 height 11
select select "AU"
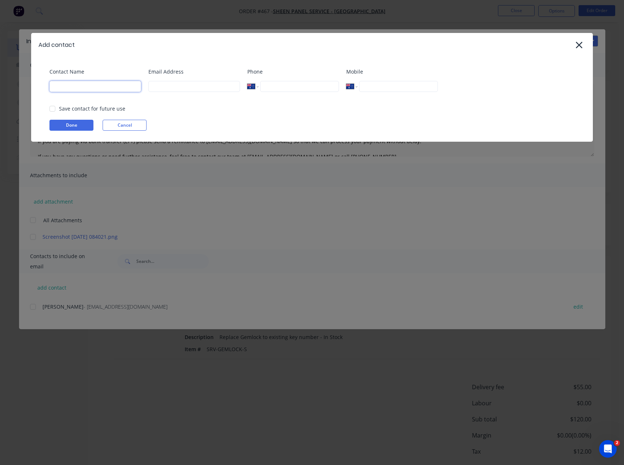
click at [78, 90] on input at bounding box center [95, 86] width 92 height 11
type input "[PERSON_NAME]"
click at [191, 88] on input at bounding box center [194, 86] width 92 height 11
type input "Scott@supamaxx.com.au"
click at [75, 127] on button "Done" at bounding box center [71, 125] width 44 height 11
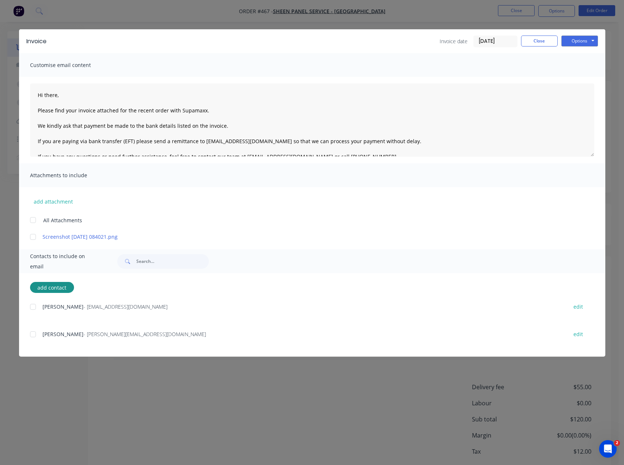
click at [31, 305] on div at bounding box center [33, 307] width 15 height 15
click at [31, 333] on div at bounding box center [33, 334] width 15 height 15
click at [55, 97] on textarea "Hi there, Please find your invoice attached for the recent order with Supamaxx.…" at bounding box center [312, 119] width 564 height 73
click at [261, 122] on textarea "Hi Chris, Please find your invoice attached for the recent order with Supamaxx.…" at bounding box center [312, 119] width 564 height 73
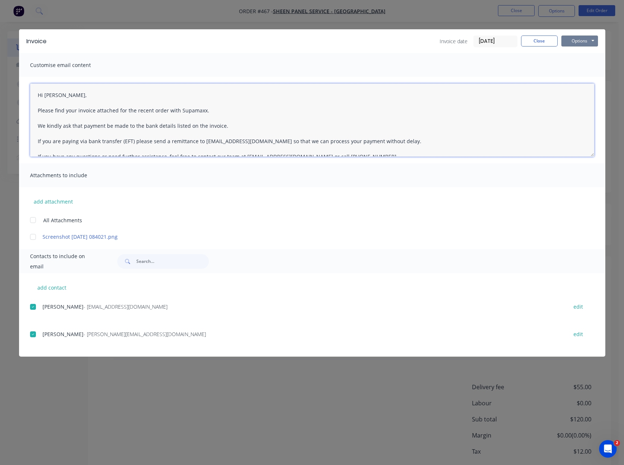
type textarea "Hi Chris, Please find your invoice attached for the recent order with Supamaxx.…"
click at [573, 44] on button "Options" at bounding box center [579, 41] width 37 height 11
click at [374, 40] on div "Invoice date 07/10/25 Close Options Preview Print Email" at bounding box center [326, 42] width 544 height 12
click at [571, 38] on button "Options" at bounding box center [579, 41] width 37 height 11
drag, startPoint x: 598, startPoint y: 78, endPoint x: 481, endPoint y: 65, distance: 117.8
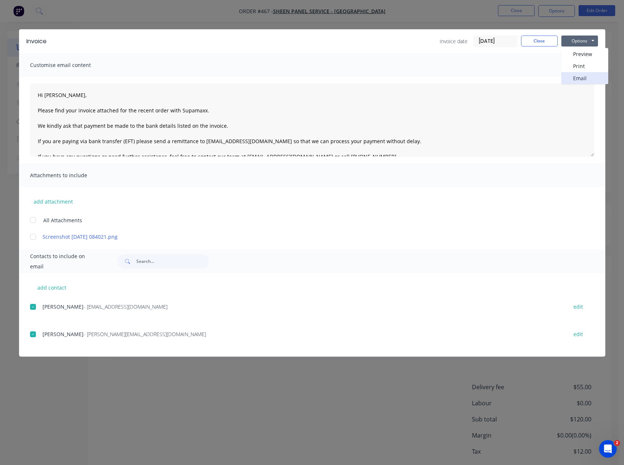
click at [481, 65] on div "Invoice Invoice date 07/10/25 Close Options Preview Print Email Customise email…" at bounding box center [312, 192] width 586 height 327
click at [577, 42] on button "Options" at bounding box center [579, 41] width 37 height 11
click at [588, 77] on button "Email" at bounding box center [584, 78] width 47 height 12
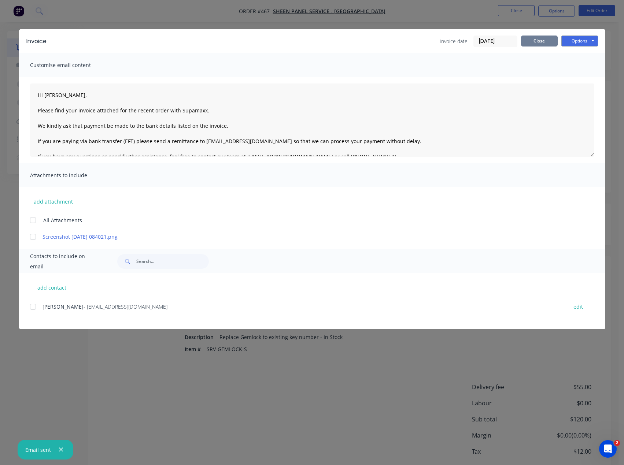
click at [537, 41] on button "Close" at bounding box center [539, 41] width 37 height 11
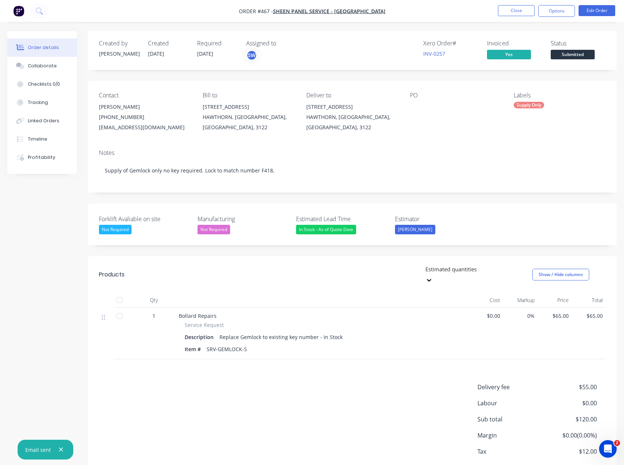
click at [443, 35] on div "Created by Scott Created 07/10/25 Required 07/10/25 Assigned to SW Xero Order #…" at bounding box center [352, 50] width 528 height 39
click at [430, 53] on link "INV-0257" at bounding box center [434, 53] width 22 height 7
click at [432, 52] on link "INV-0257" at bounding box center [434, 53] width 22 height 7
click at [439, 10] on nav "Order #467 - Sheen Panel Service - Hawthorn Close Options Edit Order" at bounding box center [312, 11] width 624 height 22
click at [499, 12] on button "Close" at bounding box center [516, 10] width 37 height 11
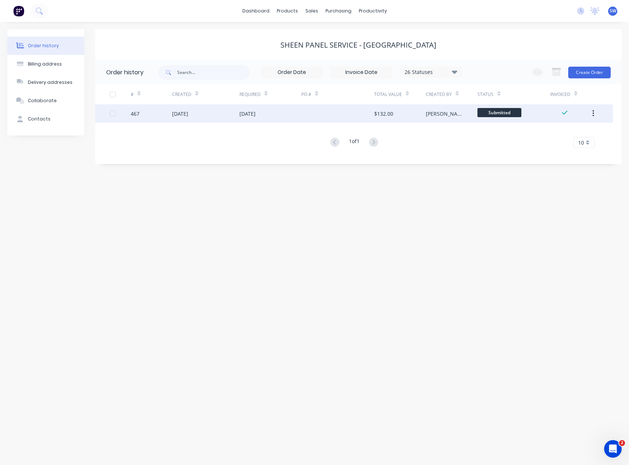
click at [463, 116] on div "[PERSON_NAME]" at bounding box center [452, 113] width 52 height 18
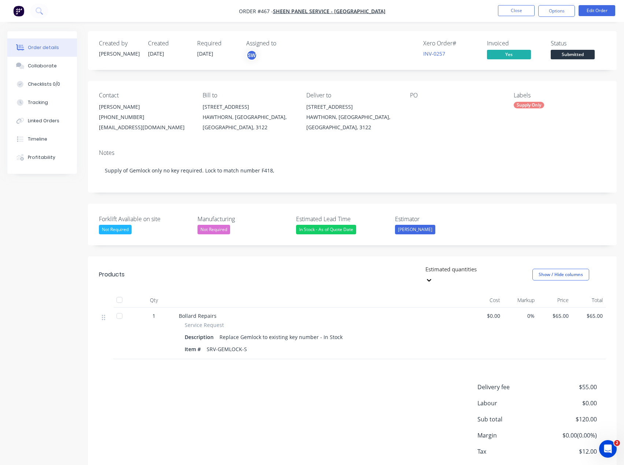
click at [569, 55] on span "Submitted" at bounding box center [572, 54] width 44 height 9
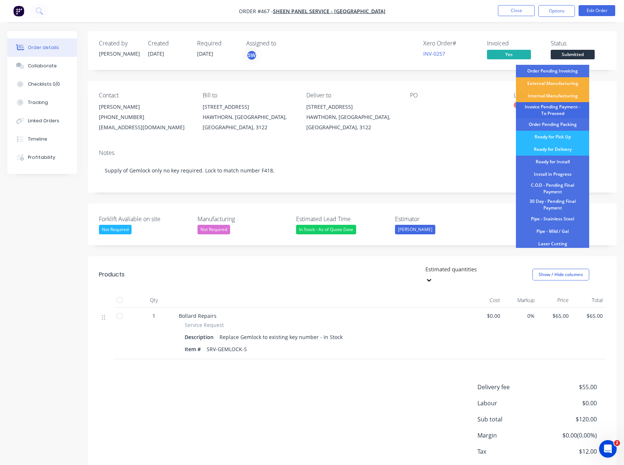
click at [571, 114] on div "Invoice Pending Payment - To Proceed" at bounding box center [552, 110] width 73 height 16
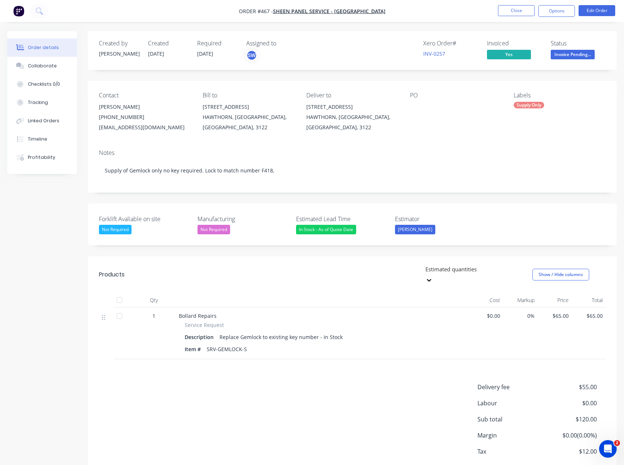
click at [358, 40] on div "Xero Order # INV-0257 Invoiced Yes Status Invoice Pending..." at bounding box center [462, 50] width 286 height 21
click at [509, 7] on button "Close" at bounding box center [516, 10] width 37 height 11
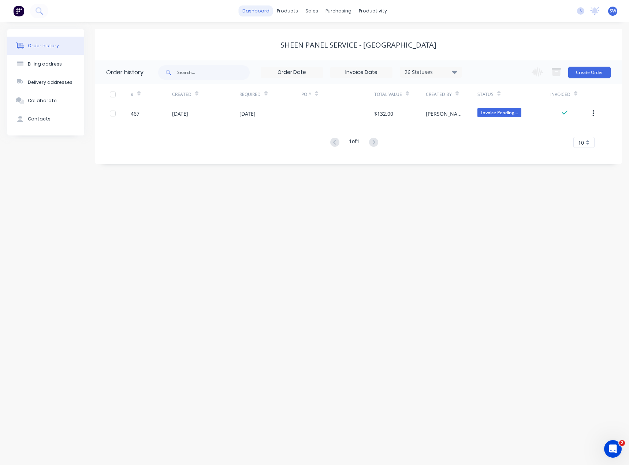
click at [263, 8] on link "dashboard" at bounding box center [256, 10] width 34 height 11
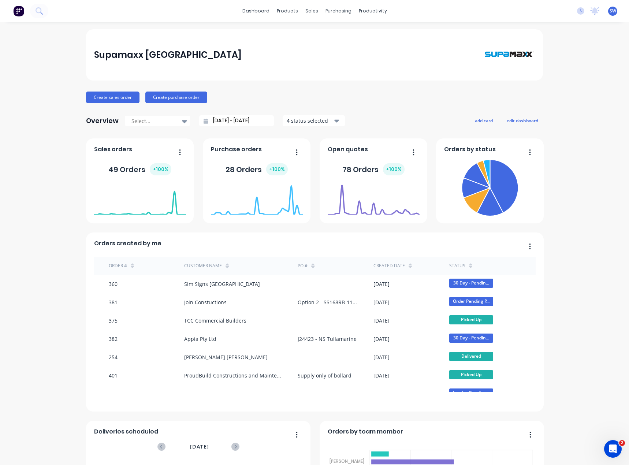
click at [562, 62] on div "Supamaxx Australia Create sales order Create purchase order Overview Select... …" at bounding box center [314, 314] width 629 height 570
click at [320, 52] on link "Customers" at bounding box center [347, 49] width 97 height 15
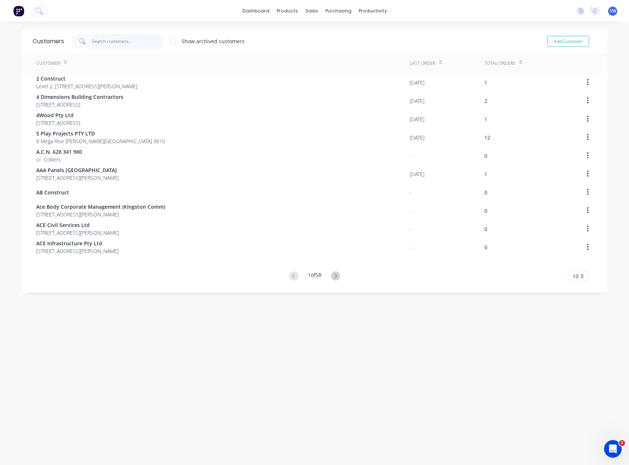
click at [139, 43] on input "text" at bounding box center [127, 41] width 71 height 15
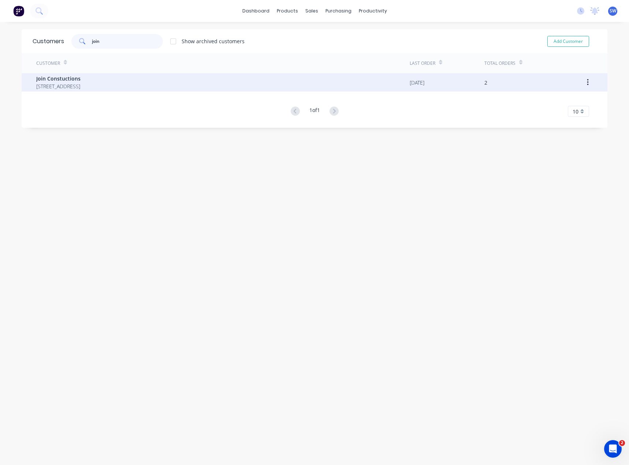
type input "join"
click at [81, 88] on span "4/29-31 Croydon St Cronulla Victoria Australia 2230" at bounding box center [58, 86] width 44 height 8
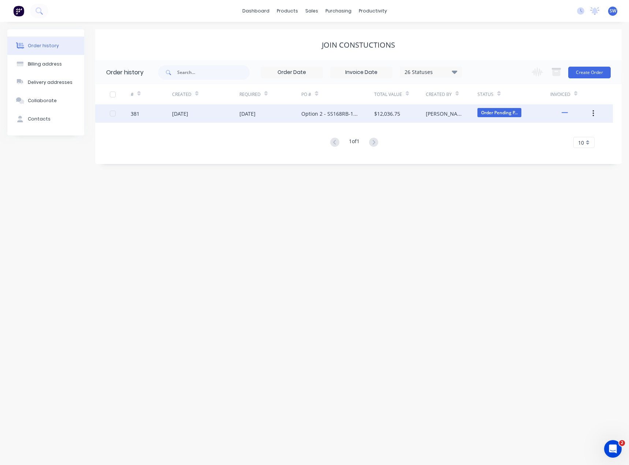
click at [409, 115] on div "$12,036.75" at bounding box center [400, 113] width 52 height 18
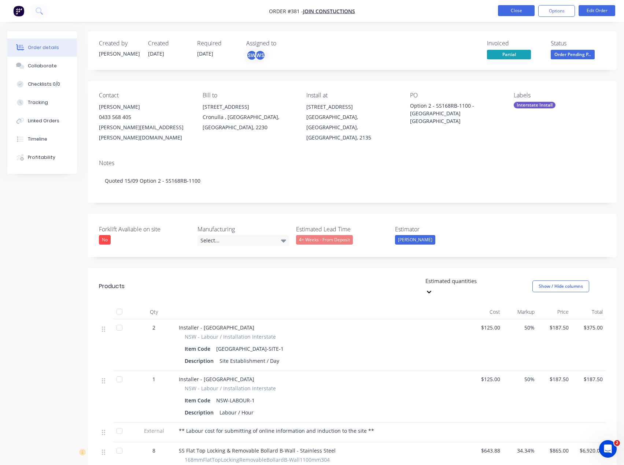
click at [521, 10] on button "Close" at bounding box center [516, 10] width 37 height 11
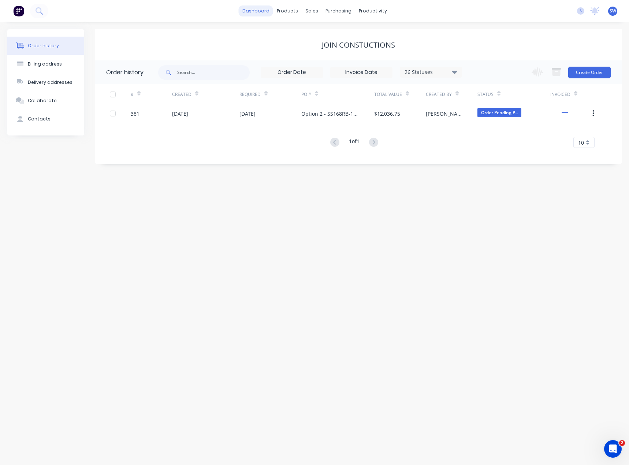
click at [267, 11] on link "dashboard" at bounding box center [256, 10] width 34 height 11
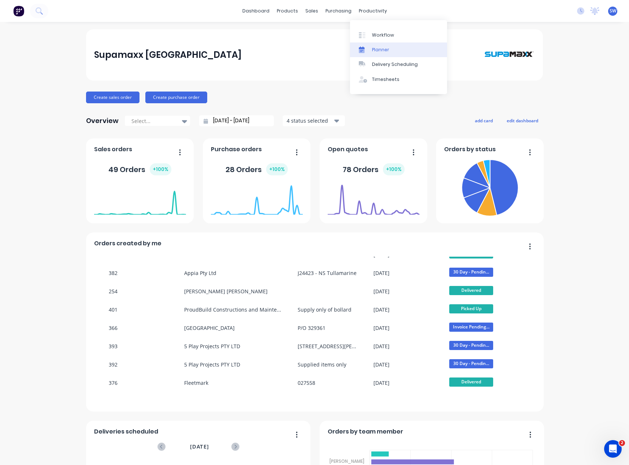
click at [393, 47] on link "Planner" at bounding box center [398, 49] width 97 height 15
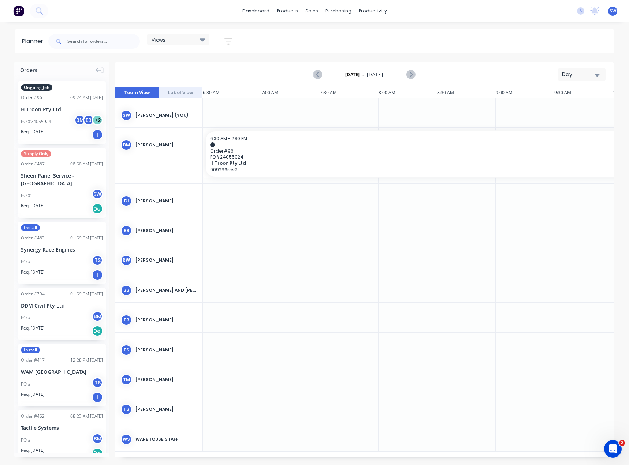
click at [596, 75] on icon "button" at bounding box center [597, 75] width 5 height 3
click at [591, 121] on div "Month" at bounding box center [568, 123] width 72 height 15
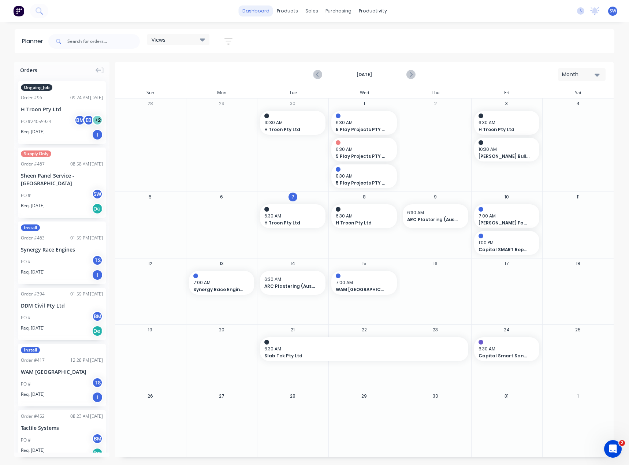
click at [271, 15] on link "dashboard" at bounding box center [256, 10] width 34 height 11
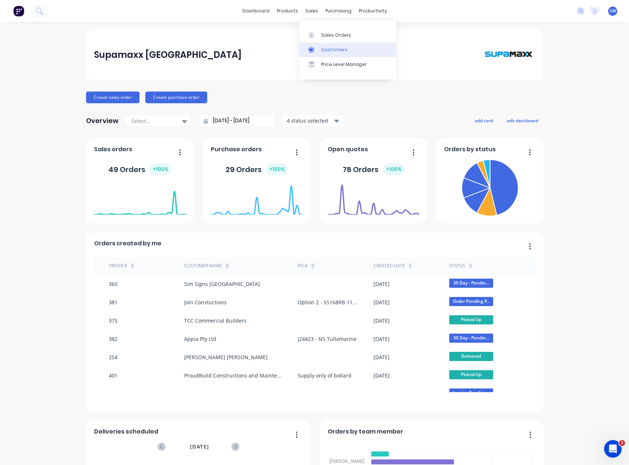
click at [321, 52] on div "Customers" at bounding box center [334, 49] width 26 height 7
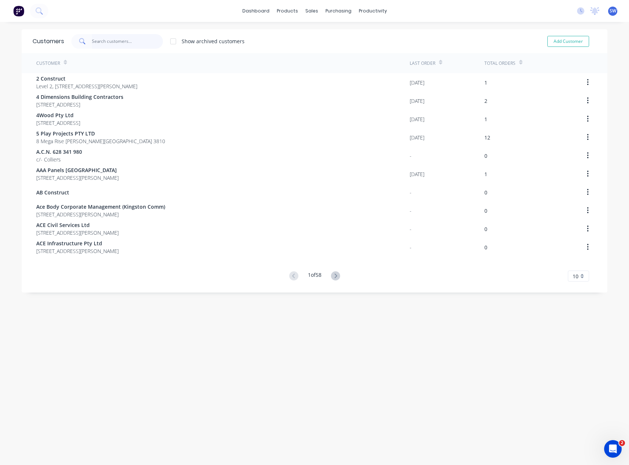
click at [120, 47] on input "text" at bounding box center [127, 41] width 71 height 15
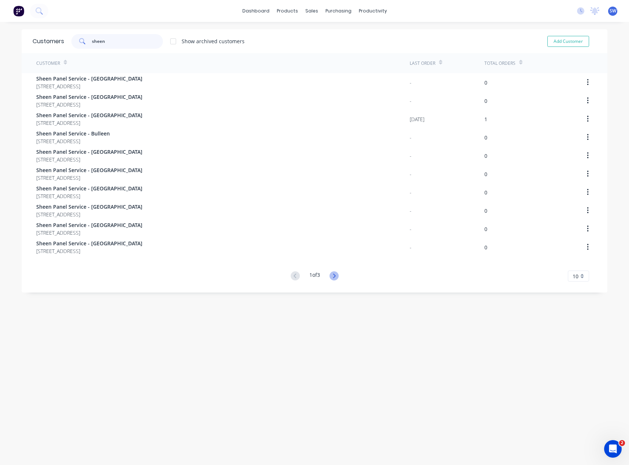
type input "sheen"
click at [332, 272] on icon at bounding box center [334, 275] width 9 height 9
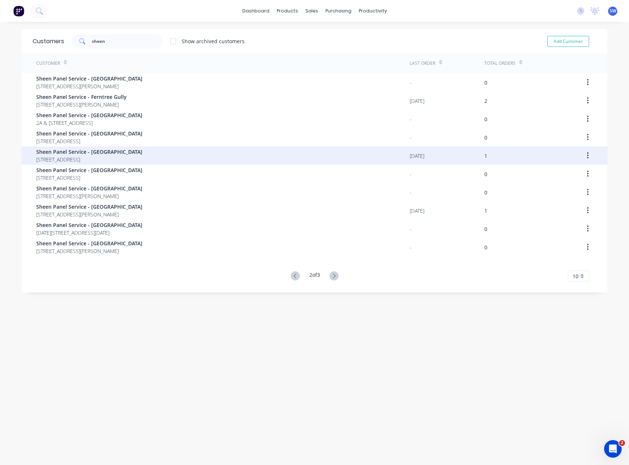
click at [142, 150] on span "Sheen Panel Service - [GEOGRAPHIC_DATA]" at bounding box center [89, 152] width 106 height 8
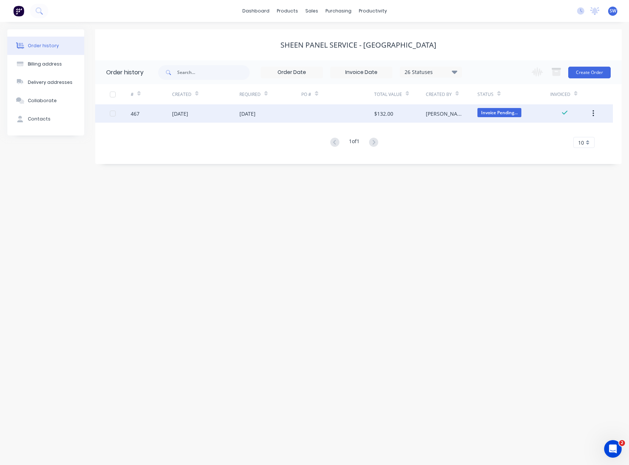
click at [433, 107] on div "[PERSON_NAME]" at bounding box center [452, 113] width 52 height 18
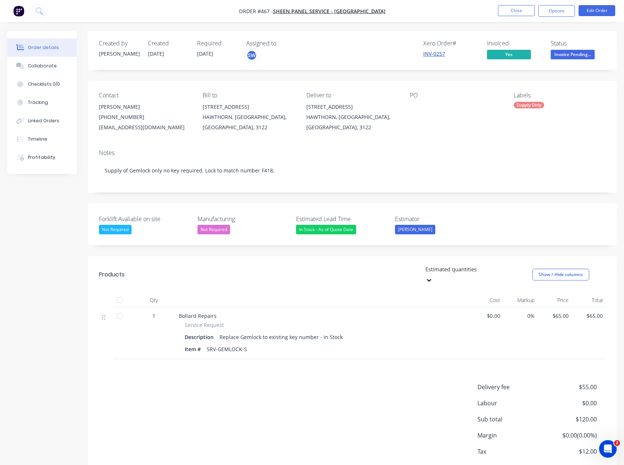
click at [436, 56] on link "INV-0257" at bounding box center [434, 53] width 22 height 7
click at [511, 11] on button "Close" at bounding box center [516, 10] width 37 height 11
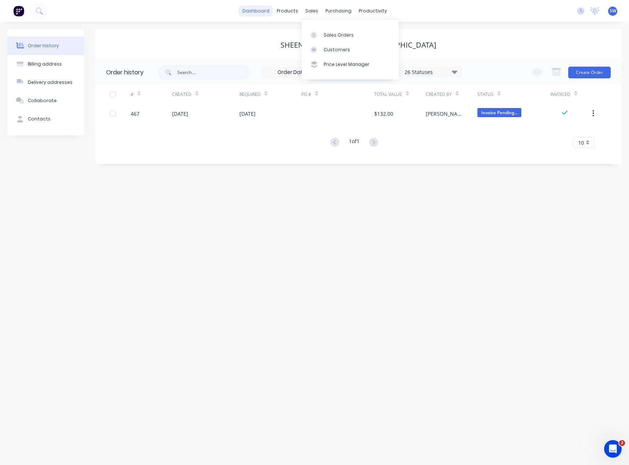
click at [260, 14] on link "dashboard" at bounding box center [256, 10] width 34 height 11
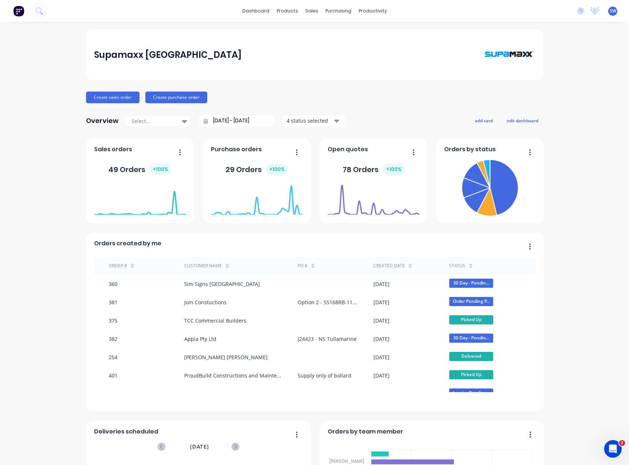
click at [561, 43] on div "Supamaxx Australia Create sales order Create purchase order Overview Select... …" at bounding box center [314, 314] width 629 height 570
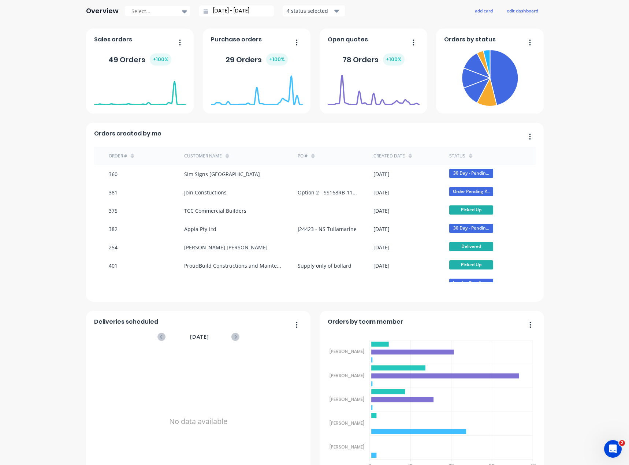
scroll to position [142, 0]
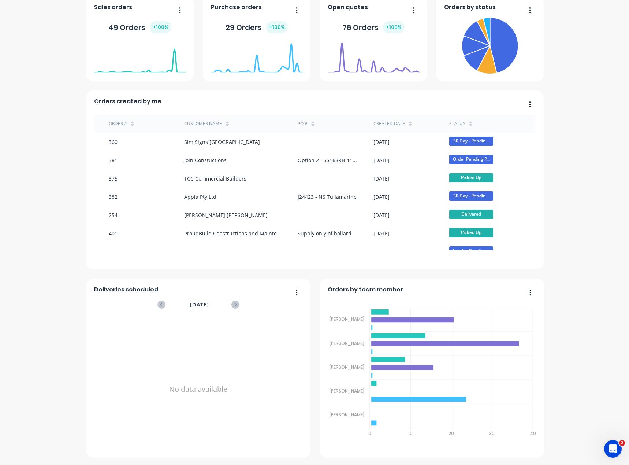
click at [26, 68] on div "Supamaxx Australia Create sales order Create purchase order Overview Select... …" at bounding box center [314, 172] width 629 height 570
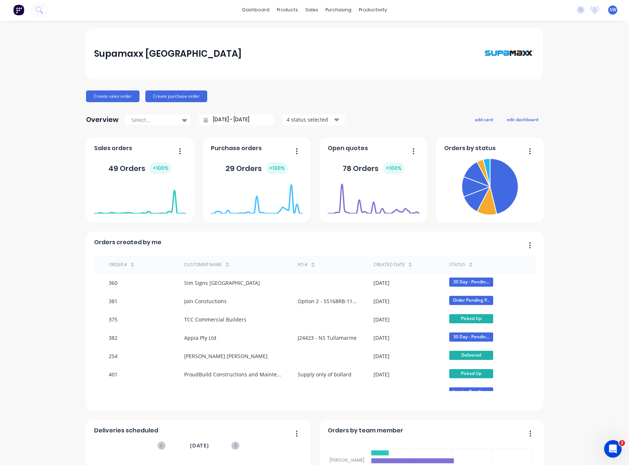
scroll to position [0, 0]
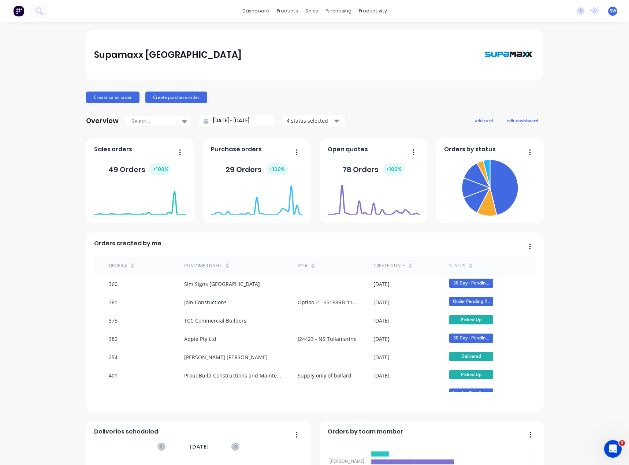
click at [610, 10] on span "SW" at bounding box center [613, 11] width 7 height 7
click at [458, 32] on div "Supamaxx [GEOGRAPHIC_DATA]" at bounding box center [314, 54] width 457 height 51
click at [258, 8] on link "dashboard" at bounding box center [256, 10] width 34 height 11
click at [335, 48] on div "Customers" at bounding box center [334, 49] width 26 height 7
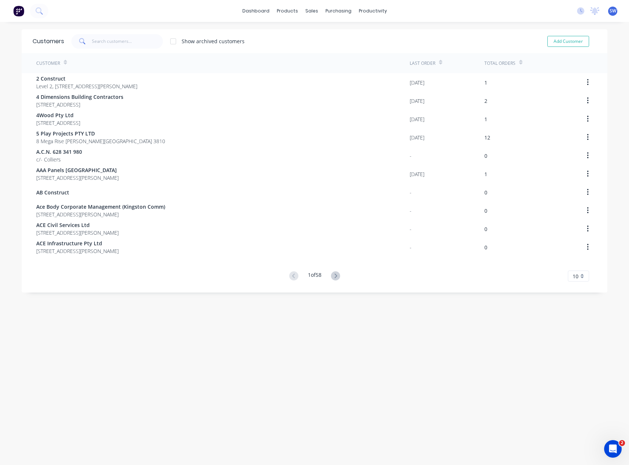
click at [336, 36] on div "Show archived customers Add Customer" at bounding box center [330, 41] width 532 height 15
click at [216, 398] on div "Customers Show archived customers Add Customer Customer Last Order Total Orders…" at bounding box center [315, 250] width 586 height 443
click at [333, 52] on div "Customers" at bounding box center [334, 49] width 26 height 7
click at [127, 42] on input "text" at bounding box center [127, 41] width 71 height 15
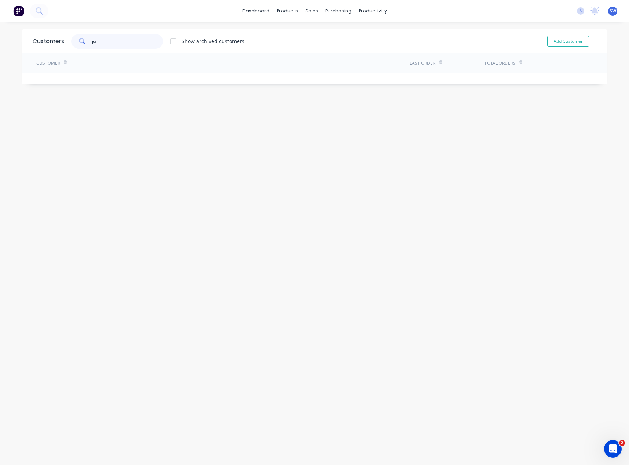
type input "j"
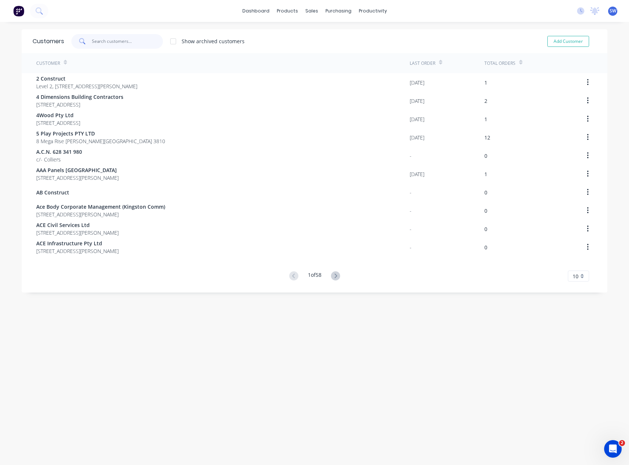
drag, startPoint x: 121, startPoint y: 38, endPoint x: 142, endPoint y: 42, distance: 21.8
click at [121, 38] on input "text" at bounding box center [127, 41] width 71 height 15
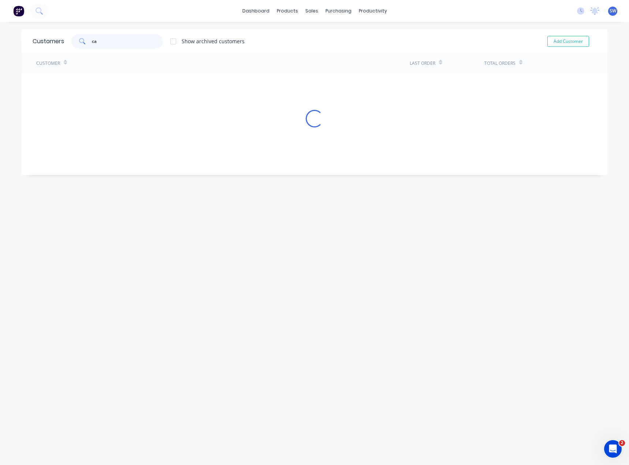
type input "c"
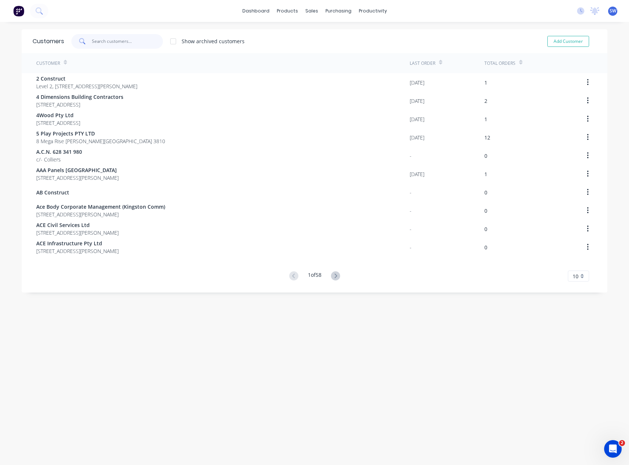
click at [106, 46] on input "text" at bounding box center [127, 41] width 71 height 15
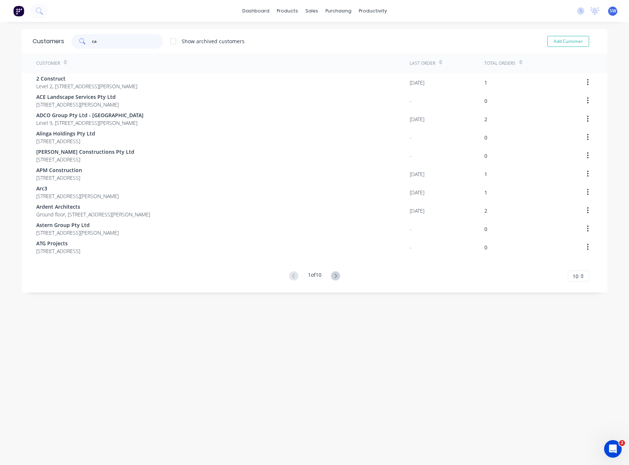
type input "c"
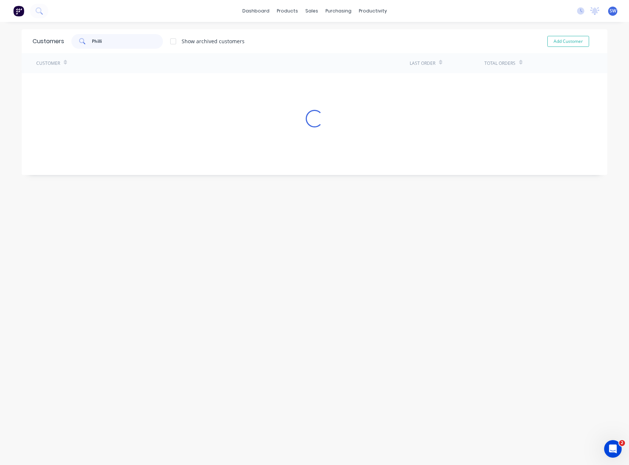
type input "Phillip"
drag, startPoint x: 110, startPoint y: 37, endPoint x: 61, endPoint y: 42, distance: 49.3
click at [61, 42] on div "Customers Phillip Show archived customers Add Customer" at bounding box center [315, 41] width 586 height 24
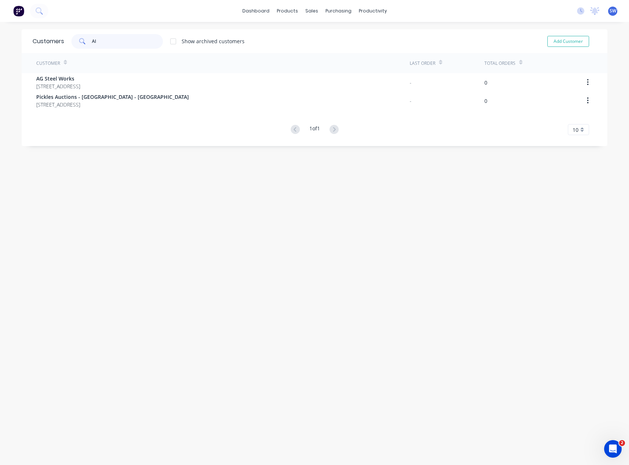
type input "A"
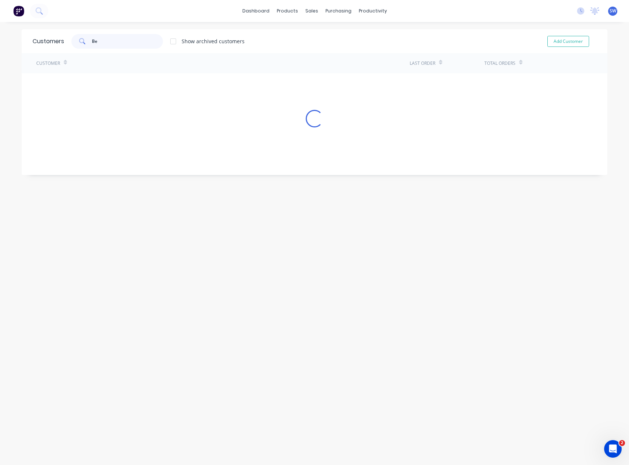
type input "B"
type input "t"
type input "T"
type input "K"
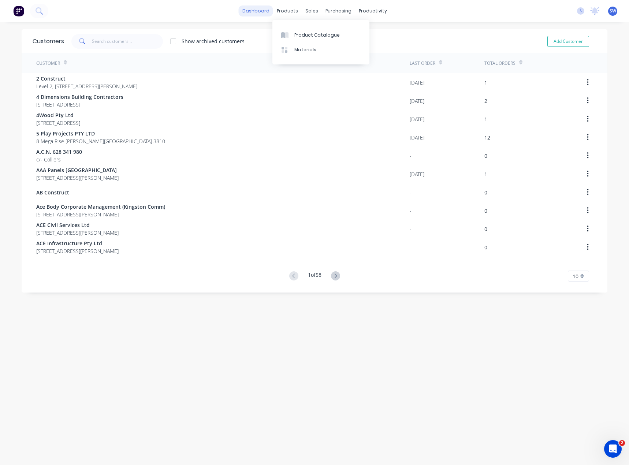
click at [258, 15] on link "dashboard" at bounding box center [256, 10] width 34 height 11
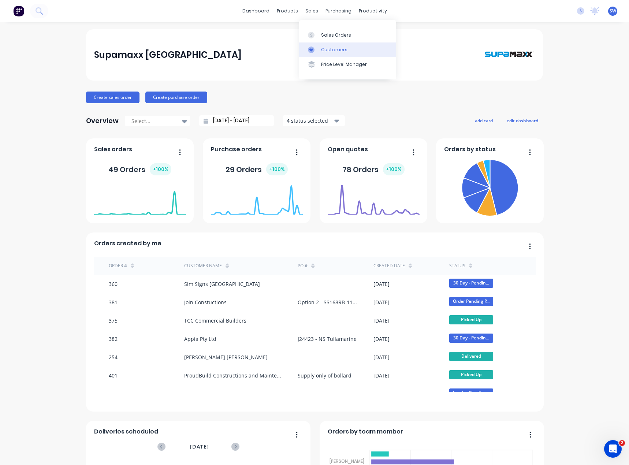
click at [335, 46] on link "Customers" at bounding box center [347, 49] width 97 height 15
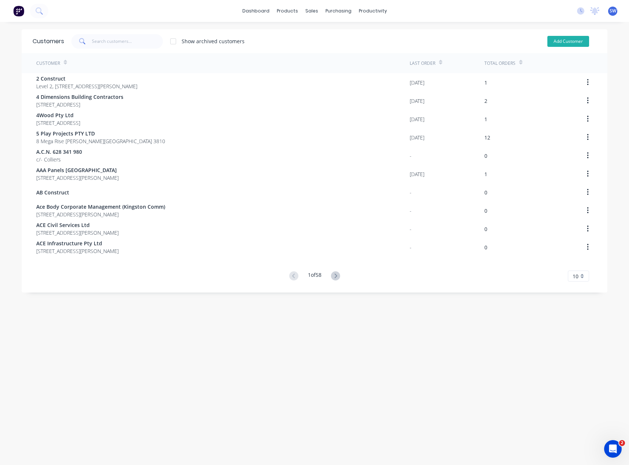
click at [570, 39] on button "Add Customer" at bounding box center [568, 41] width 42 height 11
select select "AU"
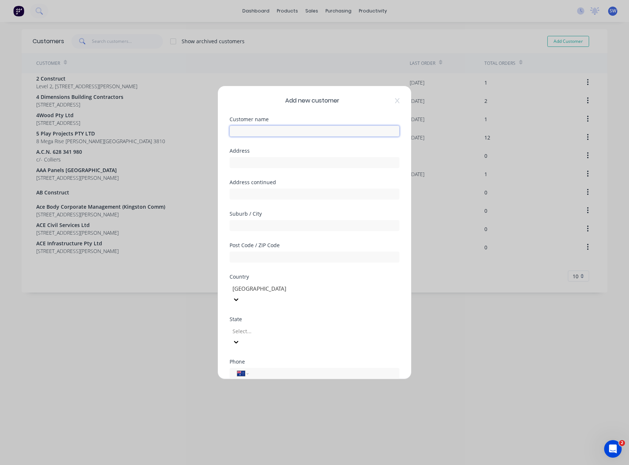
click at [309, 129] on input "text" at bounding box center [315, 131] width 170 height 11
type input "J"
click at [277, 130] on input "text" at bounding box center [315, 131] width 170 height 11
paste input "Just Commercial Property (Vic) Pty Ltd"
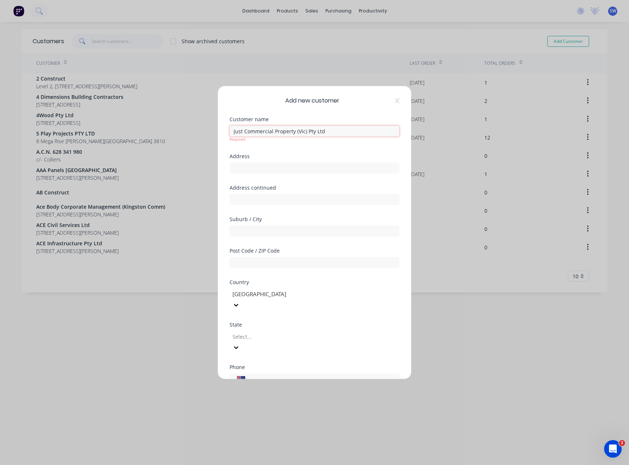
type input "Just Commercial Property (Vic) Pty Ltd"
click at [278, 157] on div "Address" at bounding box center [315, 158] width 170 height 20
click at [279, 163] on input "text" at bounding box center [315, 162] width 170 height 11
click at [286, 159] on input "text" at bounding box center [315, 162] width 170 height 11
paste input "[GEOGRAPHIC_DATA][STREET_ADDRESS][PERSON_NAME]"
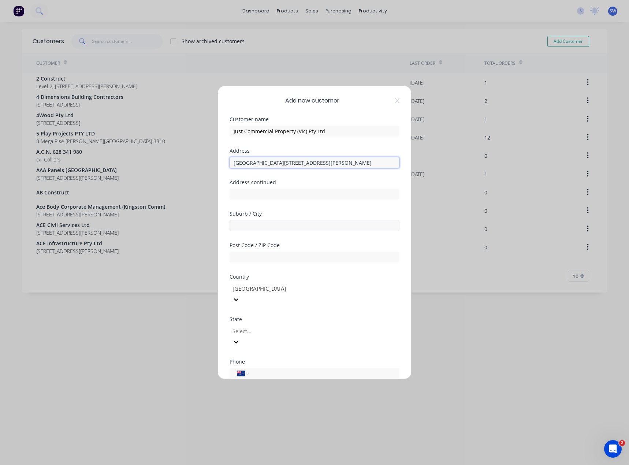
type input "[GEOGRAPHIC_DATA][STREET_ADDRESS][PERSON_NAME]"
click at [281, 226] on input "text" at bounding box center [315, 225] width 170 height 11
click at [253, 231] on div "Suburb / City" at bounding box center [315, 226] width 170 height 31
click at [252, 225] on input "text" at bounding box center [315, 225] width 170 height 11
paste input "Caulfield South"
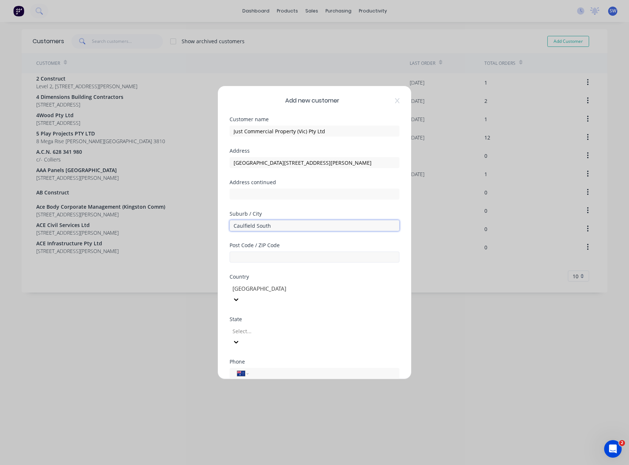
type input "Caulfield South"
drag, startPoint x: 250, startPoint y: 258, endPoint x: 263, endPoint y: 264, distance: 14.4
click at [250, 258] on input "text" at bounding box center [315, 257] width 170 height 11
type input "3162"
click at [330, 327] on div at bounding box center [284, 331] width 105 height 9
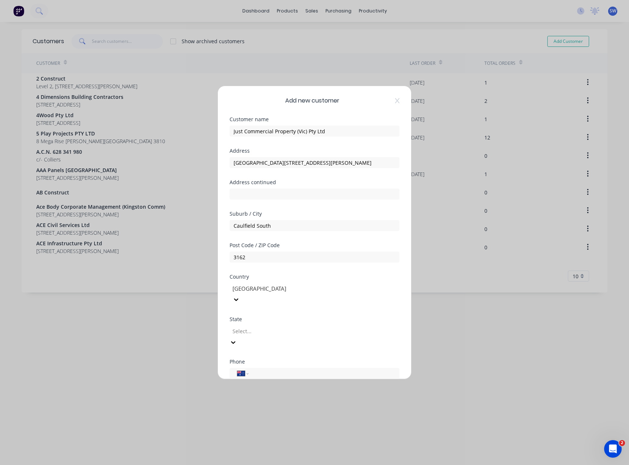
scroll to position [12, 0]
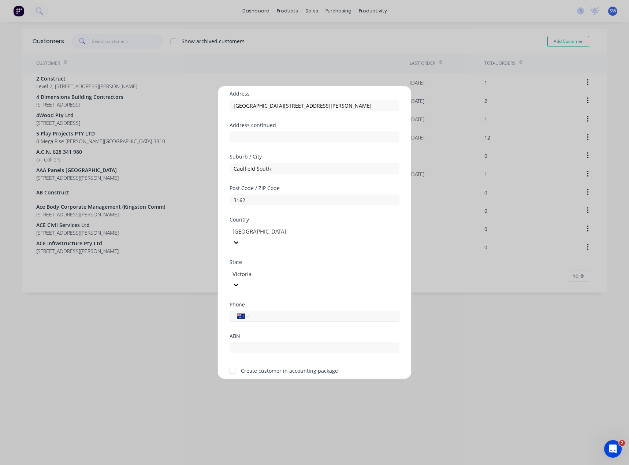
scroll to position [64, 0]
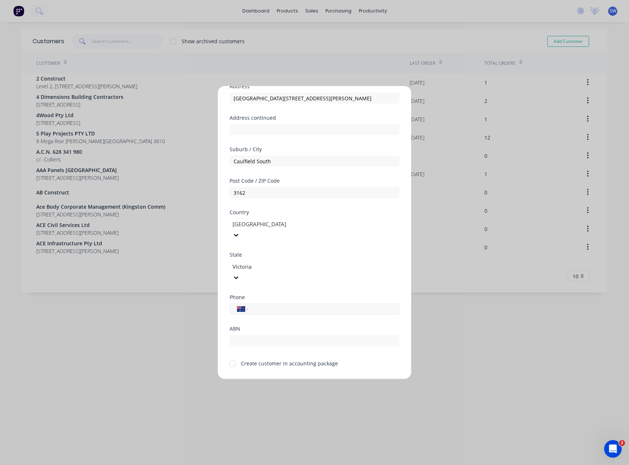
click at [342, 305] on input "tel" at bounding box center [323, 309] width 138 height 8
type input "[PHONE_NUMBER]"
click at [262, 335] on input "text" at bounding box center [315, 340] width 170 height 11
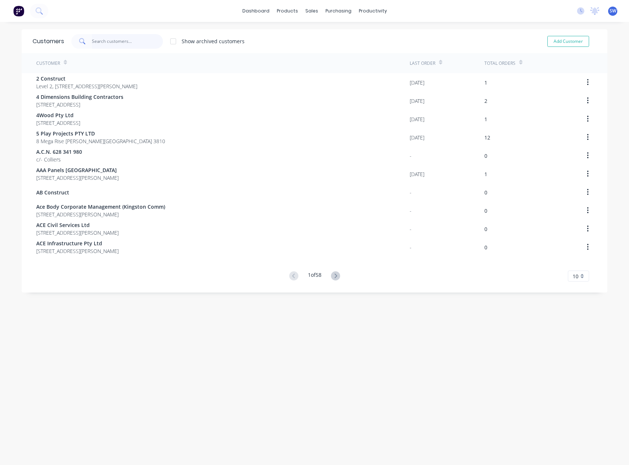
click at [135, 45] on input "text" at bounding box center [127, 41] width 71 height 15
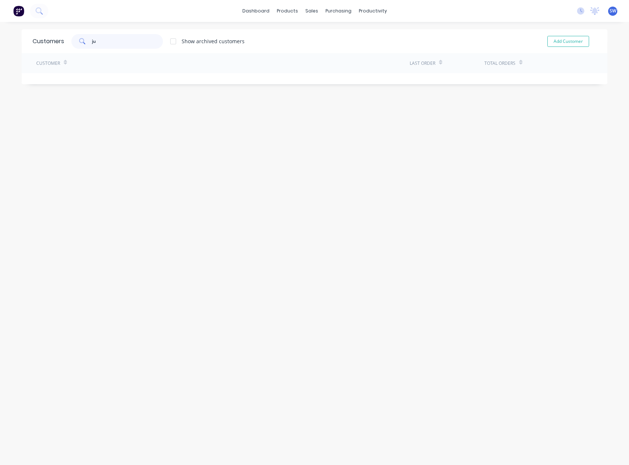
type input "j"
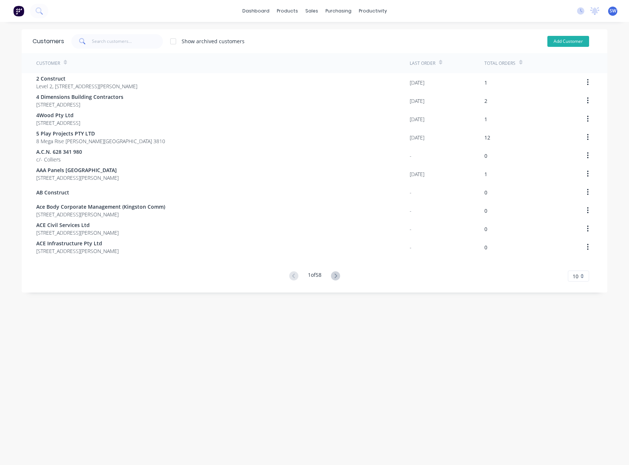
click at [568, 43] on button "Add Customer" at bounding box center [568, 41] width 42 height 11
select select "AU"
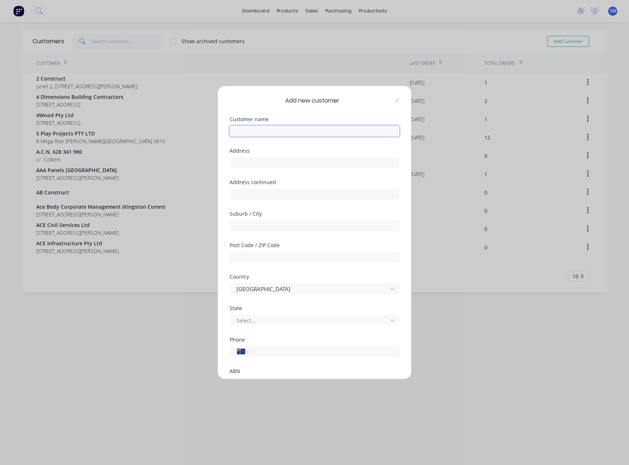
click at [318, 127] on input "text" at bounding box center [315, 131] width 170 height 11
type input "j"
type input "Just Commercial Property ([GEOGRAPHIC_DATA]) Pty Ltd"
type input "[GEOGRAPHIC_DATA][STREET_ADDRESS][PERSON_NAME]"
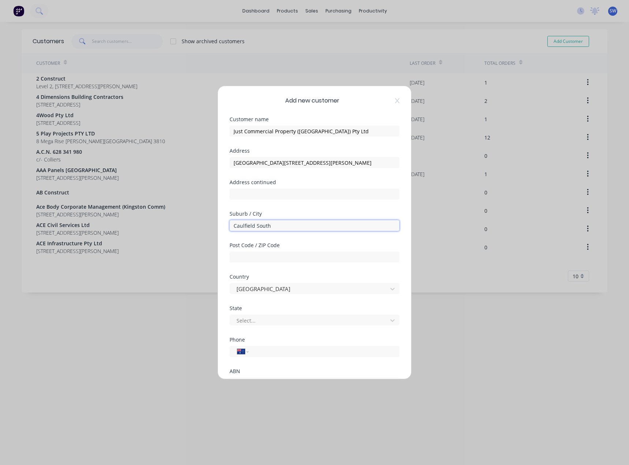
type input "Caulfield South"
type input "3162"
click at [322, 319] on div at bounding box center [310, 320] width 148 height 9
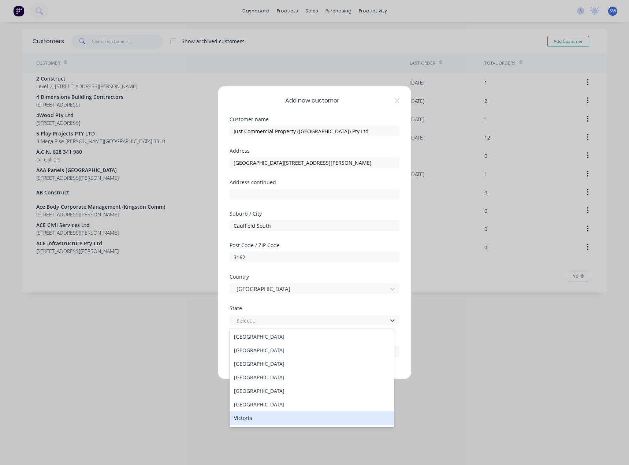
click at [248, 418] on div "Victoria" at bounding box center [312, 418] width 164 height 14
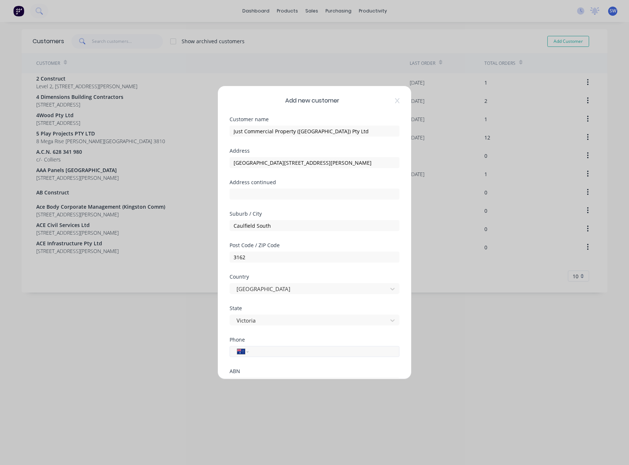
click at [261, 355] on input "tel" at bounding box center [323, 351] width 138 height 8
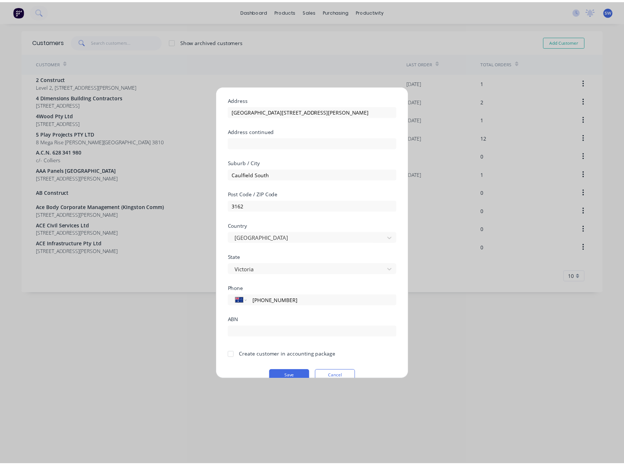
scroll to position [64, 0]
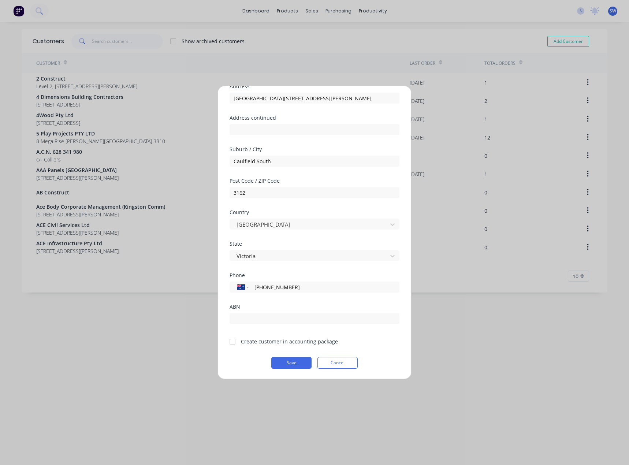
type input "[PHONE_NUMBER]"
click at [232, 343] on div at bounding box center [232, 341] width 15 height 15
click at [295, 365] on button "Save" at bounding box center [291, 363] width 40 height 12
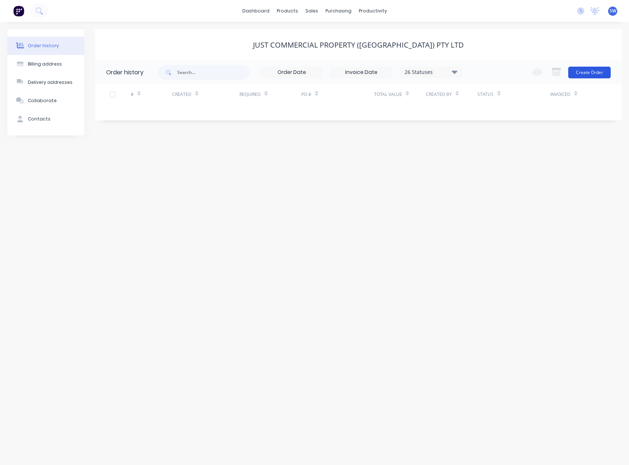
click at [575, 75] on button "Create Order" at bounding box center [589, 73] width 42 height 12
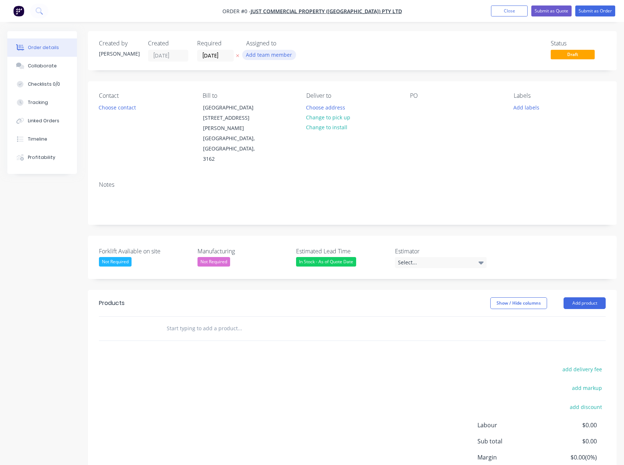
click at [279, 54] on button "Add team member" at bounding box center [269, 55] width 54 height 10
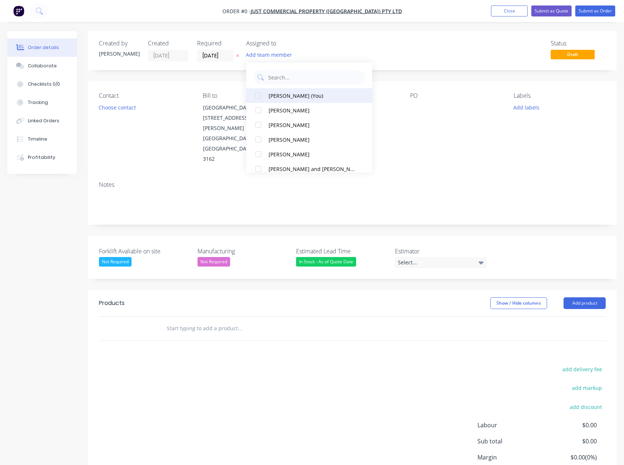
click at [290, 90] on button "[PERSON_NAME] (You)" at bounding box center [309, 95] width 126 height 15
click at [129, 108] on div "Order details Collaborate Checklists 0/0 Tracking Linked Orders Timeline Profit…" at bounding box center [312, 279] width 624 height 496
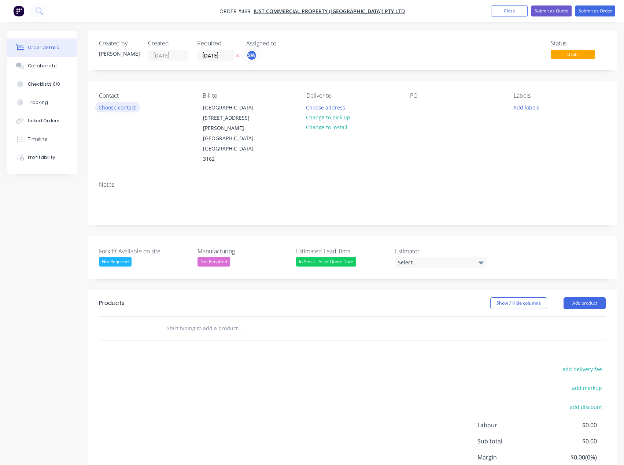
click at [129, 108] on button "Choose contact" at bounding box center [117, 107] width 45 height 10
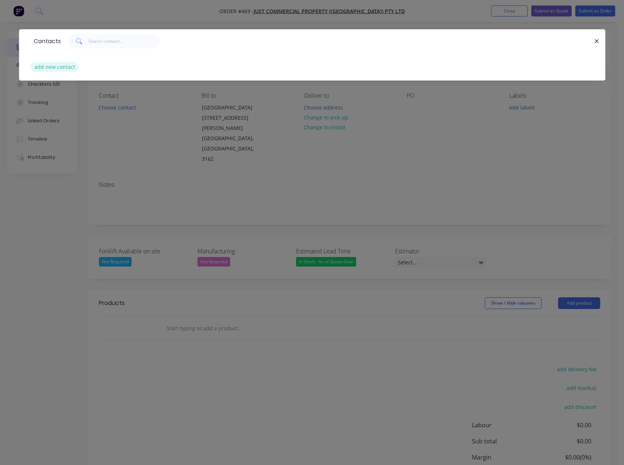
click at [54, 69] on button "add new contact" at bounding box center [55, 67] width 48 height 10
select select "AU"
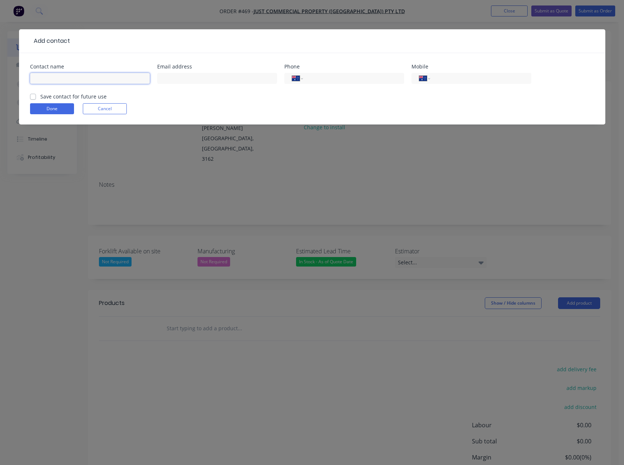
click at [53, 78] on input "text" at bounding box center [90, 78] width 120 height 11
type input "J"
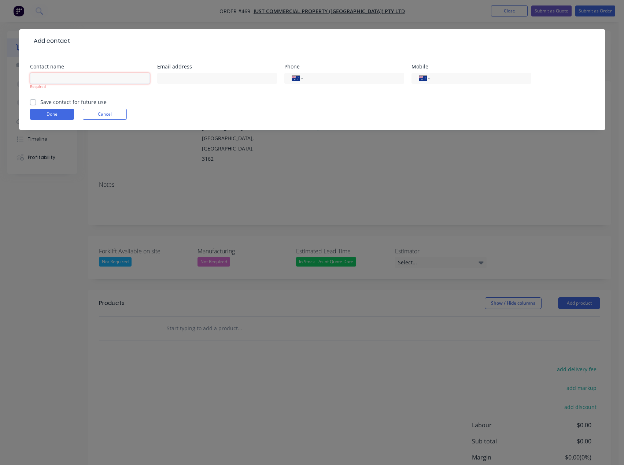
drag, startPoint x: 46, startPoint y: 77, endPoint x: 62, endPoint y: 81, distance: 15.9
click at [46, 77] on input "text" at bounding box center [90, 78] width 120 height 11
paste input "[PERSON_NAME]"
type input "[PERSON_NAME]"
click at [194, 91] on div at bounding box center [217, 82] width 120 height 22
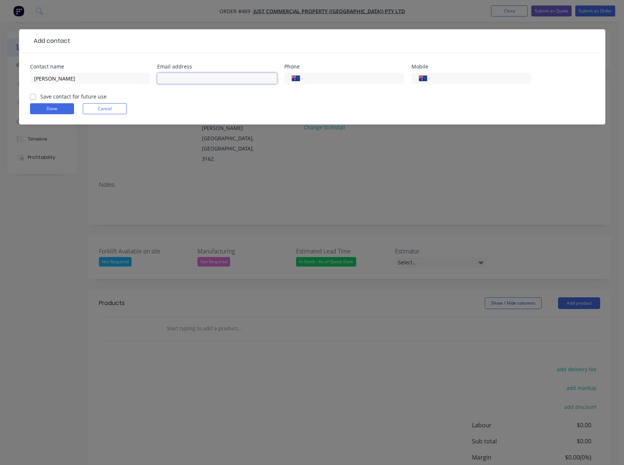
click at [191, 81] on input "text" at bounding box center [217, 78] width 120 height 11
click at [186, 72] on div at bounding box center [217, 82] width 120 height 22
click at [229, 81] on input "text" at bounding box center [217, 78] width 120 height 11
type input "m"
type input "[PERSON_NAME][EMAIL_ADDRESS][DOMAIN_NAME]"
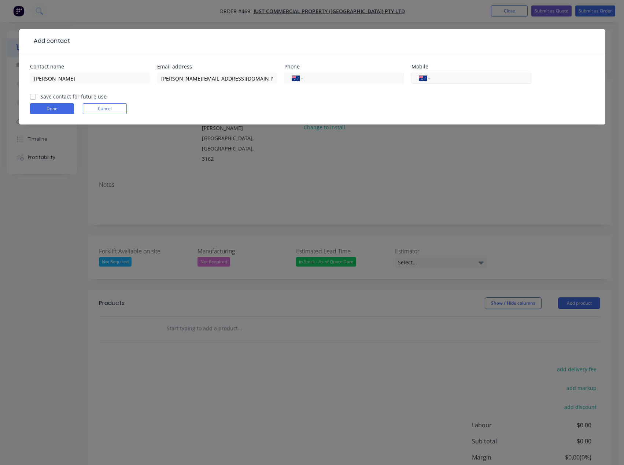
drag, startPoint x: 459, startPoint y: 81, endPoint x: 463, endPoint y: 83, distance: 5.1
click at [459, 81] on input "tel" at bounding box center [479, 78] width 88 height 8
type input "0414 464 080"
click at [40, 96] on label "Save contact for future use" at bounding box center [73, 97] width 66 height 8
click at [32, 96] on input "Save contact for future use" at bounding box center [33, 96] width 6 height 7
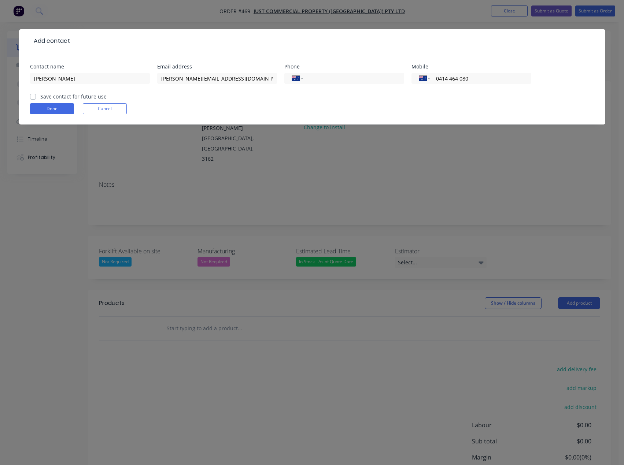
checkbox input "true"
click at [32, 107] on button "Done" at bounding box center [52, 108] width 44 height 11
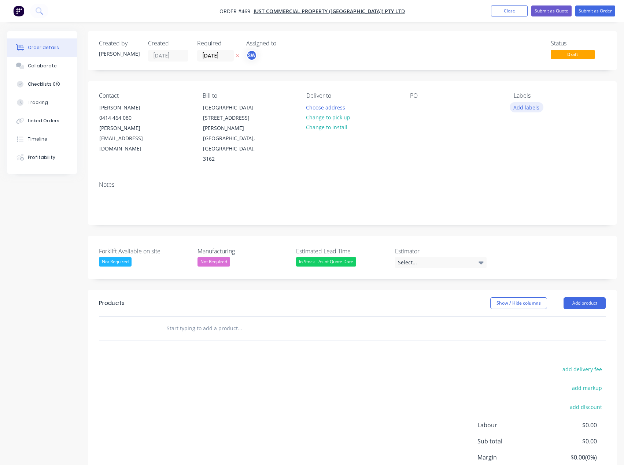
click at [522, 110] on button "Add labels" at bounding box center [526, 107] width 34 height 10
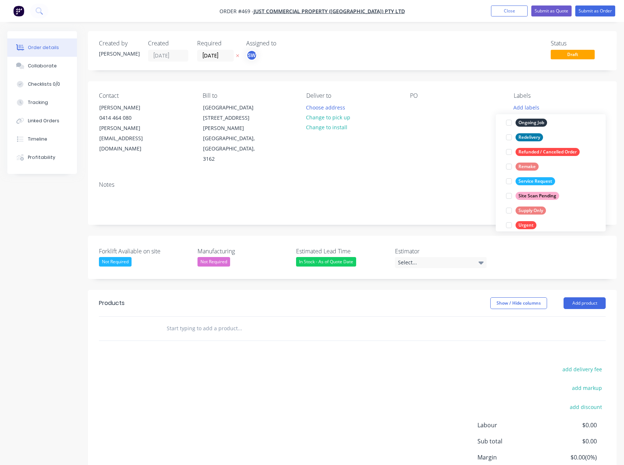
scroll to position [110, 0]
click at [552, 183] on div "Service Request" at bounding box center [535, 180] width 40 height 8
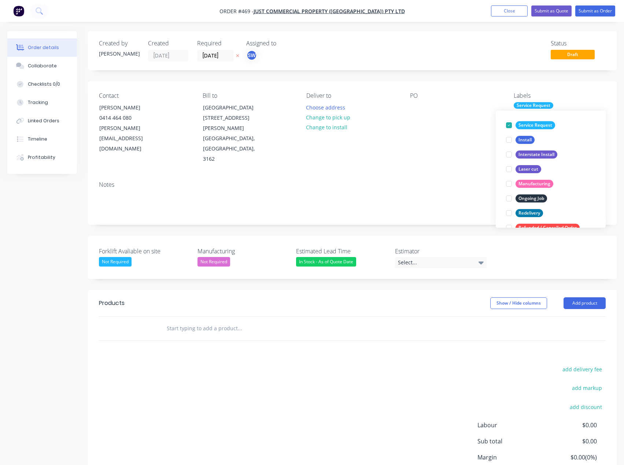
scroll to position [7, 0]
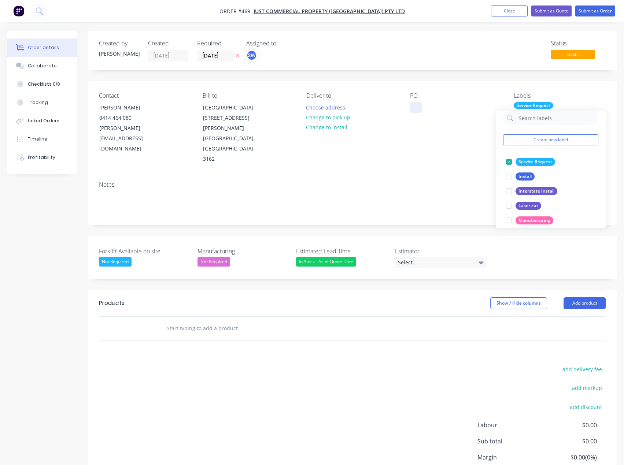
click at [418, 111] on div at bounding box center [416, 107] width 12 height 11
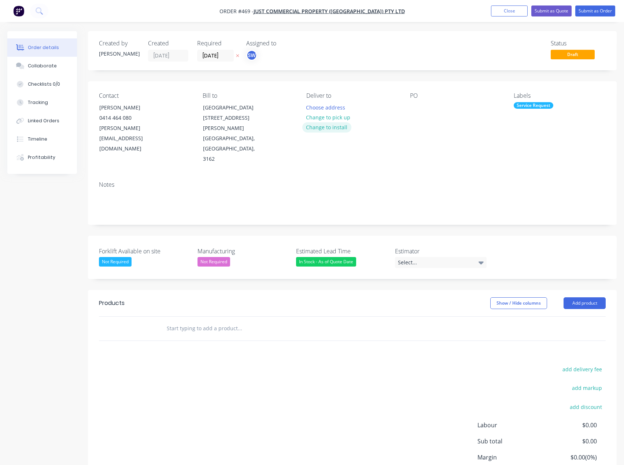
click at [324, 130] on button "Change to install" at bounding box center [326, 127] width 49 height 10
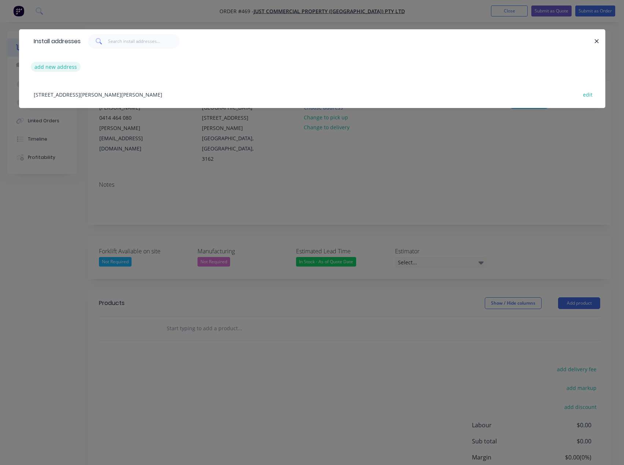
click at [65, 66] on button "add new address" at bounding box center [56, 67] width 50 height 10
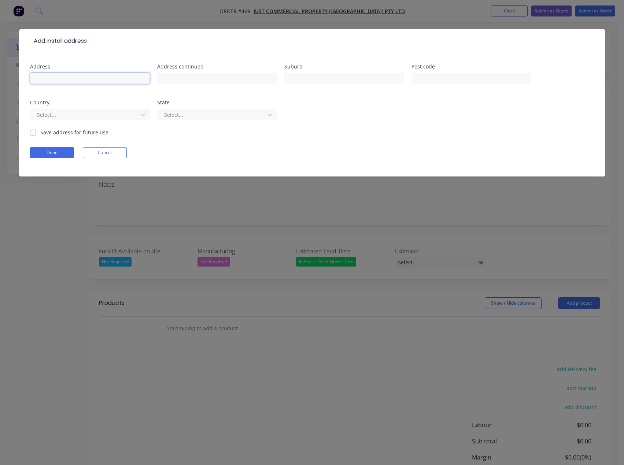
click at [59, 75] on input "text" at bounding box center [90, 78] width 120 height 11
type input "[STREET_ADDRESS]"
type input "Bentleigh"
type input "3204"
click at [59, 106] on div "Country Select..." at bounding box center [90, 114] width 120 height 29
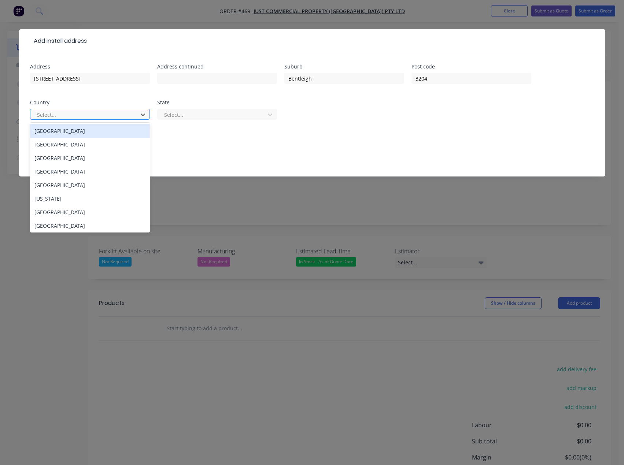
click at [60, 111] on div at bounding box center [85, 114] width 98 height 9
click at [99, 132] on div "[GEOGRAPHIC_DATA]" at bounding box center [90, 131] width 120 height 14
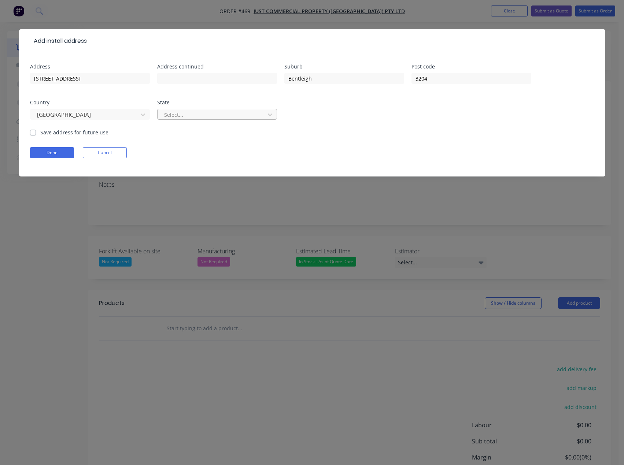
click at [226, 109] on div "Select..." at bounding box center [212, 114] width 102 height 11
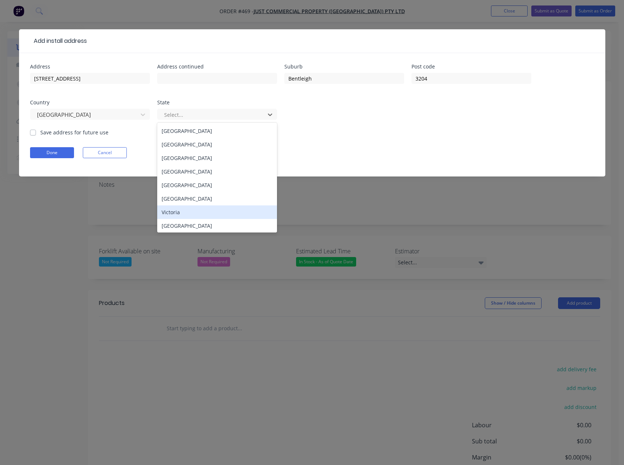
click at [222, 212] on div "Victoria" at bounding box center [217, 212] width 120 height 14
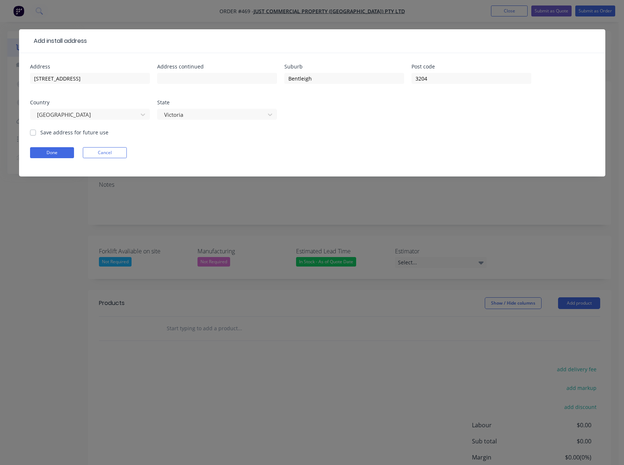
click at [40, 132] on label "Save address for future use" at bounding box center [74, 133] width 68 height 8
click at [35, 132] on input "Save address for future use" at bounding box center [33, 132] width 6 height 7
checkbox input "true"
click at [49, 150] on button "Done" at bounding box center [52, 152] width 44 height 11
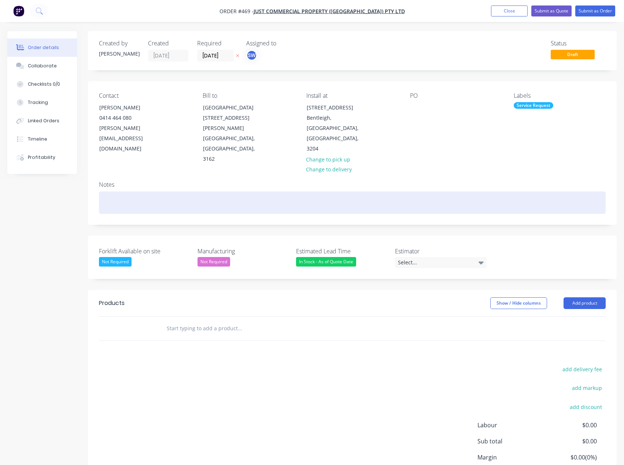
click at [211, 191] on div at bounding box center [352, 202] width 506 height 22
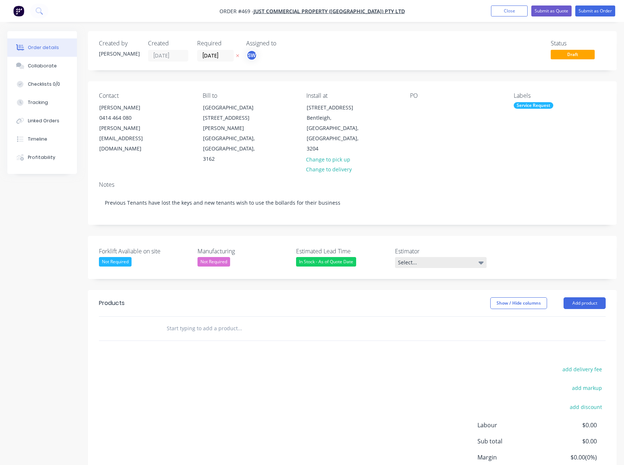
click at [450, 257] on div "Select..." at bounding box center [441, 262] width 92 height 11
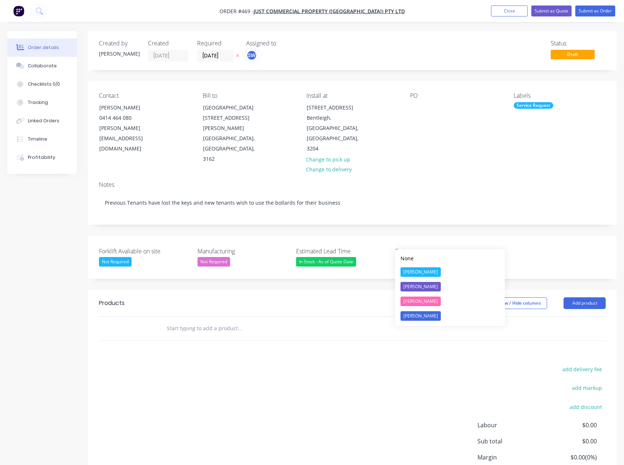
click at [444, 316] on button "[PERSON_NAME]" at bounding box center [450, 316] width 110 height 15
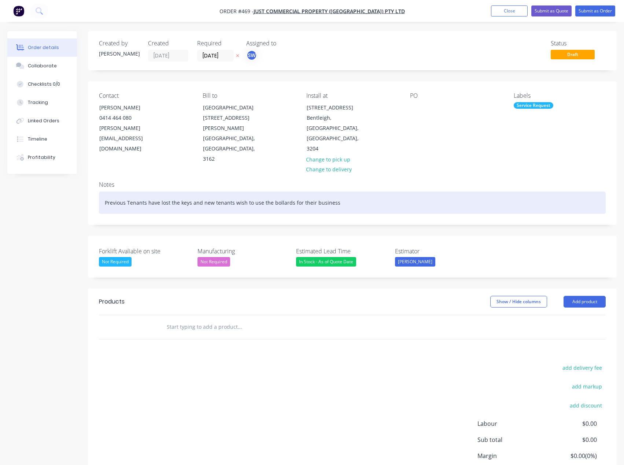
click at [362, 191] on div "Previous Tenants have lost the keys and new tenants wish to use the bollards fo…" at bounding box center [352, 202] width 506 height 22
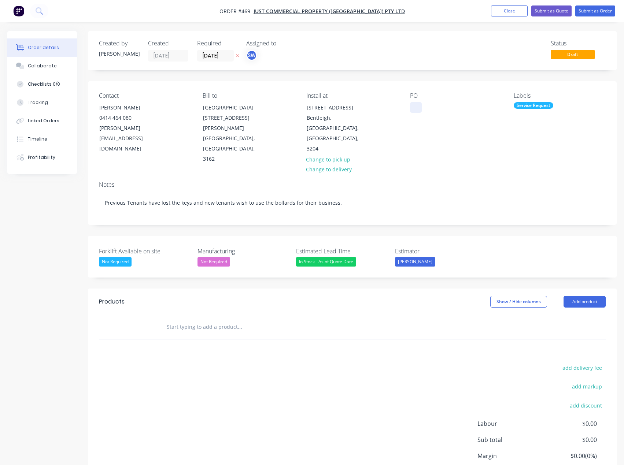
click at [412, 112] on div at bounding box center [416, 107] width 12 height 11
click at [440, 321] on div "Products Show / Hide columns Add product add delivery fee add markup add discou…" at bounding box center [352, 402] width 528 height 227
click at [607, 289] on header "Products Show / Hide columns Add product" at bounding box center [352, 302] width 528 height 26
click at [600, 296] on button "Add product" at bounding box center [584, 302] width 42 height 12
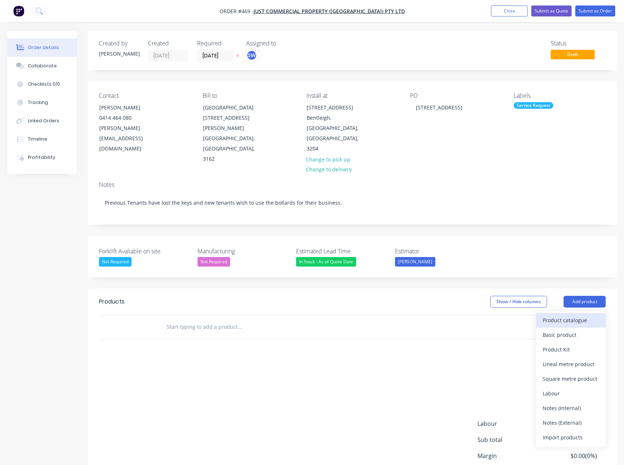
click at [587, 315] on div "Product catalogue" at bounding box center [570, 320] width 56 height 11
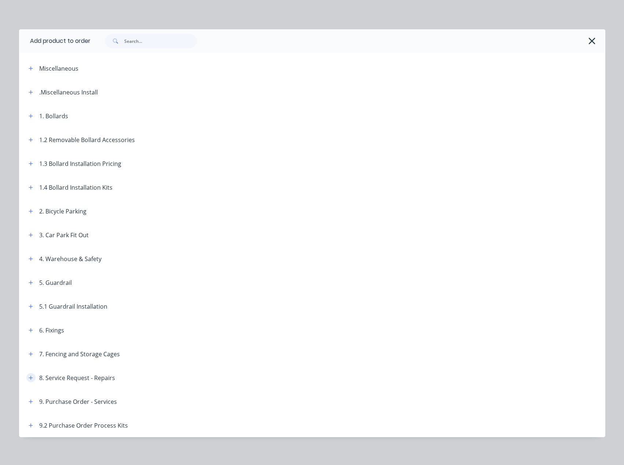
click at [29, 377] on icon "button" at bounding box center [31, 377] width 4 height 5
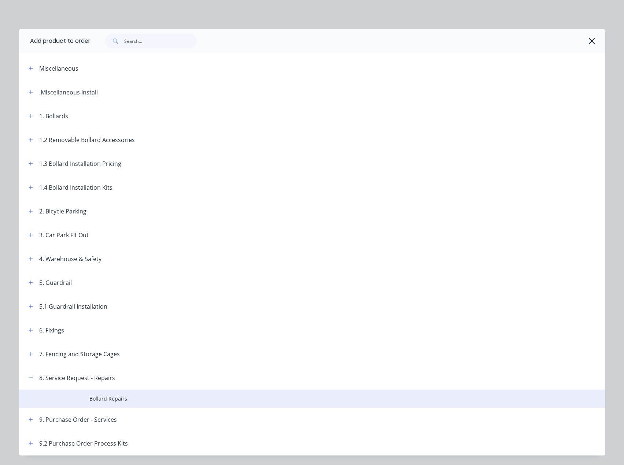
click at [98, 395] on span "Bollard Repairs" at bounding box center [295, 399] width 412 height 8
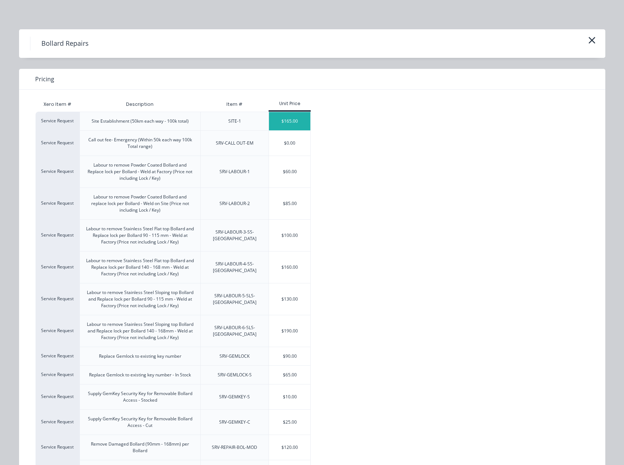
click at [283, 123] on div "$165.00" at bounding box center [289, 121] width 41 height 18
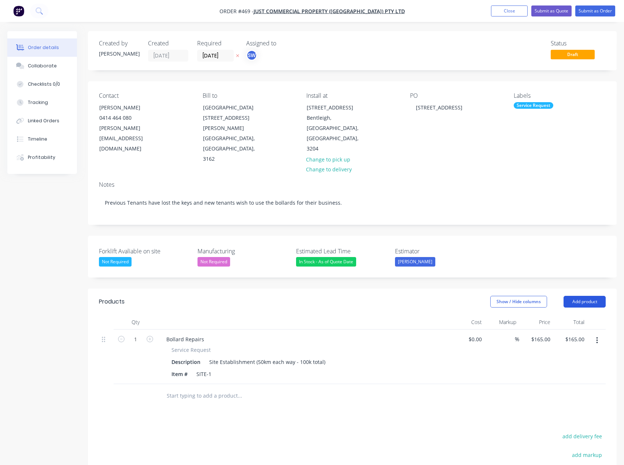
click at [571, 296] on button "Add product" at bounding box center [584, 302] width 42 height 12
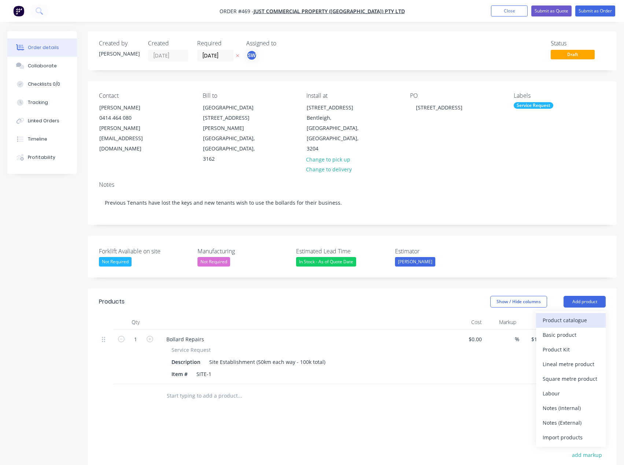
click at [584, 315] on div "Product catalogue" at bounding box center [570, 320] width 56 height 11
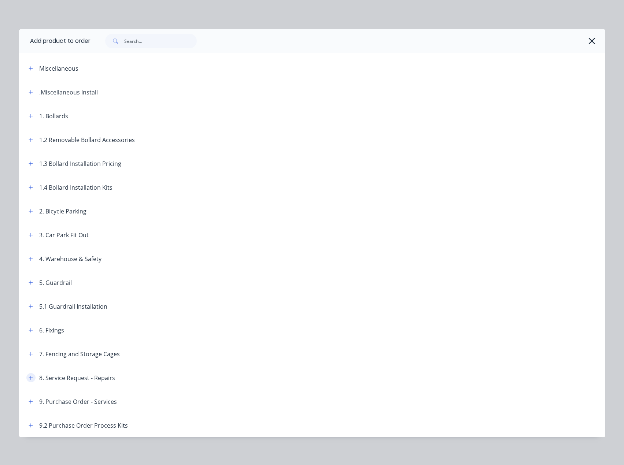
click at [30, 378] on icon "button" at bounding box center [31, 377] width 4 height 5
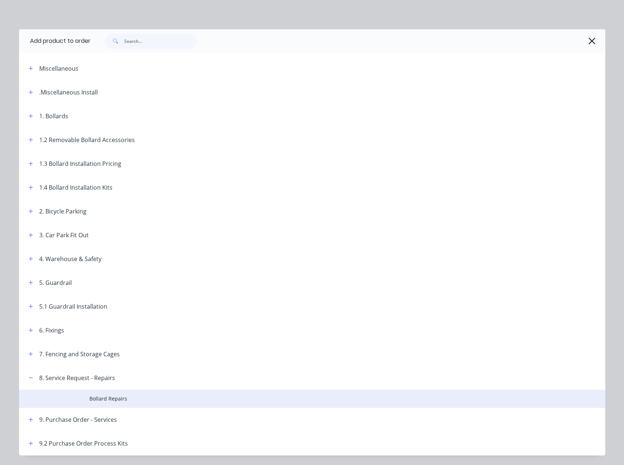
click at [96, 397] on span "Bollard Repairs" at bounding box center [295, 399] width 412 height 8
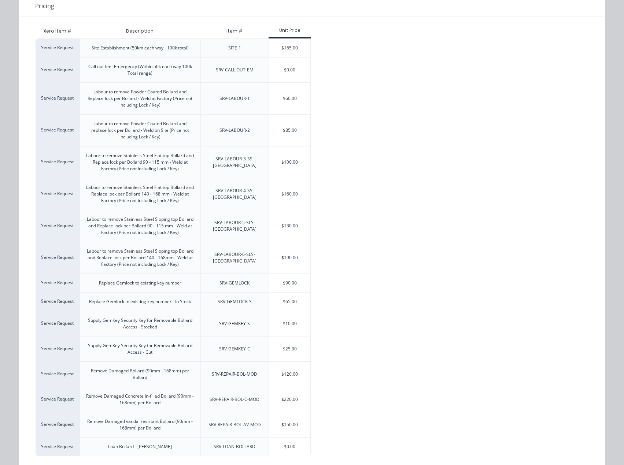
scroll to position [86, 0]
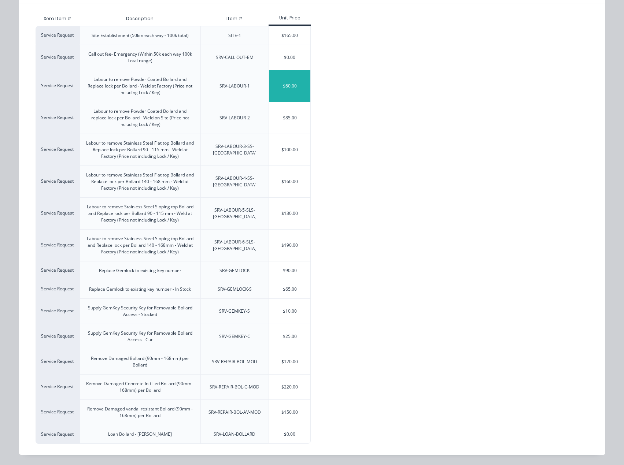
click at [286, 85] on div "$60.00" at bounding box center [289, 85] width 41 height 31
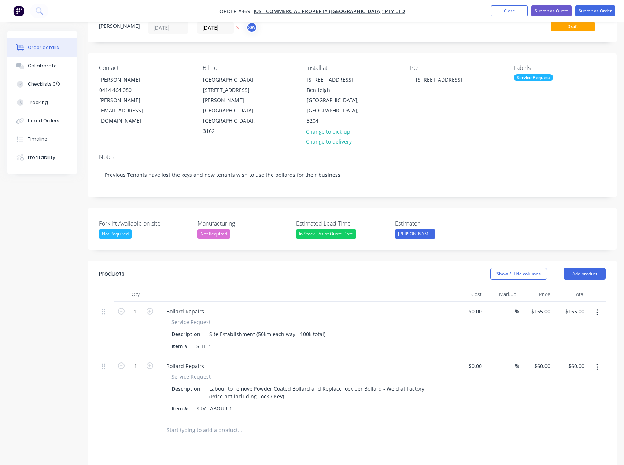
scroll to position [146, 0]
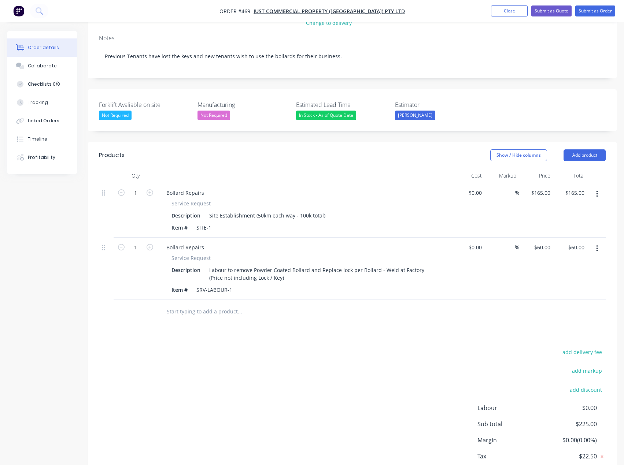
click at [148, 241] on form "1" at bounding box center [135, 246] width 38 height 11
click at [149, 244] on icon "button" at bounding box center [149, 247] width 7 height 7
type input "2"
type input "$120.00"
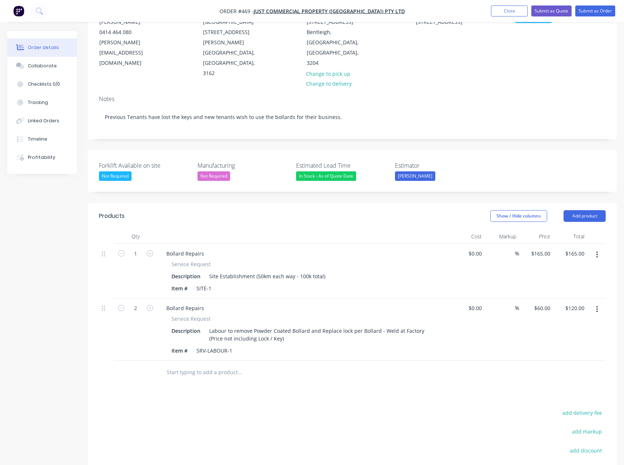
scroll to position [73, 0]
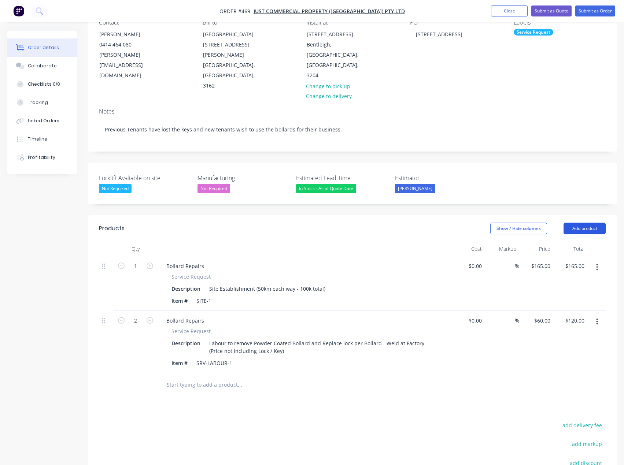
click at [579, 223] on button "Add product" at bounding box center [584, 229] width 42 height 12
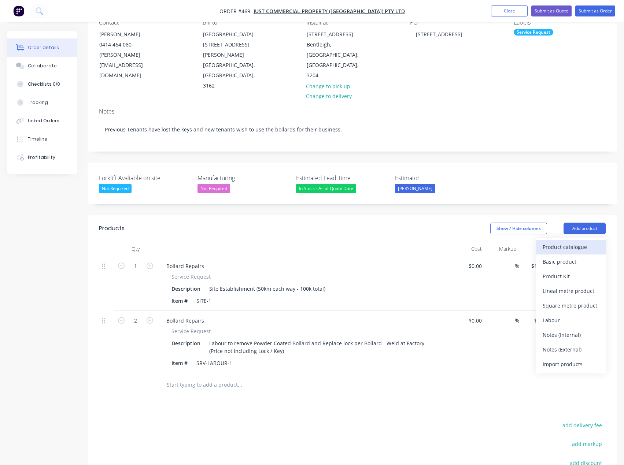
click at [575, 242] on div "Product catalogue" at bounding box center [570, 247] width 56 height 11
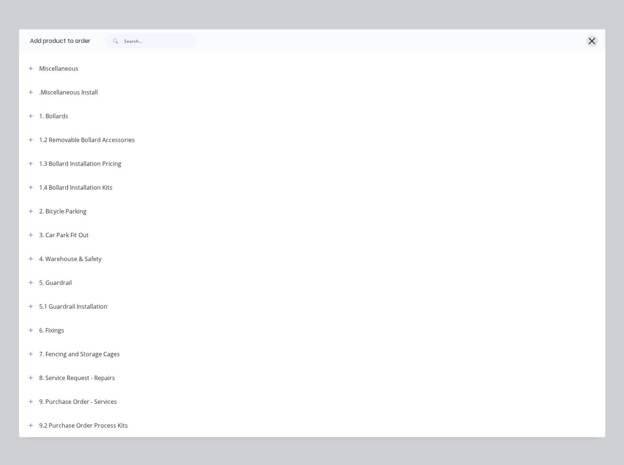
click at [589, 41] on icon "button" at bounding box center [591, 41] width 7 height 7
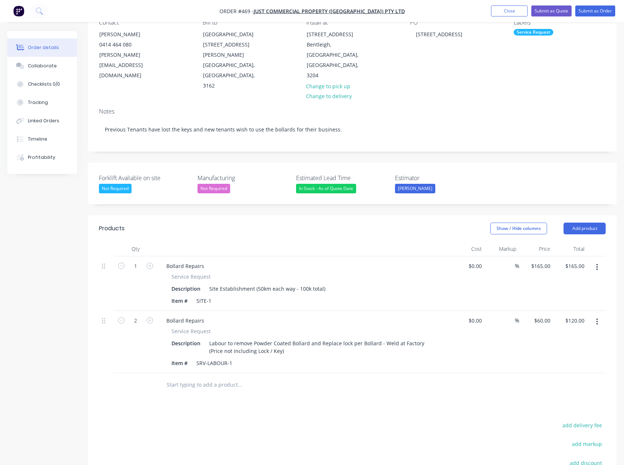
click at [274, 219] on header "Products Show / Hide columns Add product" at bounding box center [352, 228] width 528 height 26
click at [573, 223] on button "Add product" at bounding box center [584, 229] width 42 height 12
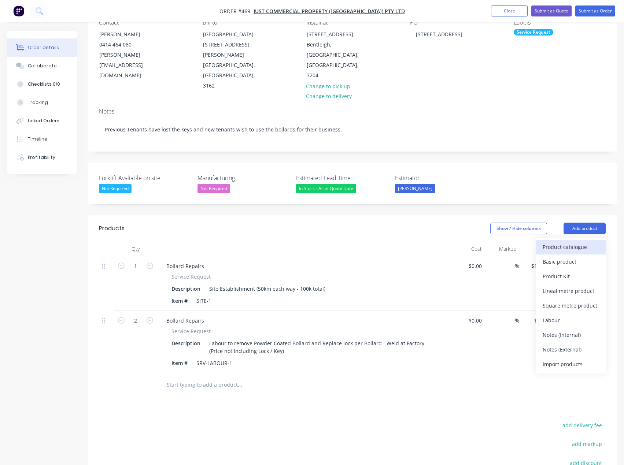
click at [571, 242] on div "Product catalogue" at bounding box center [570, 247] width 56 height 11
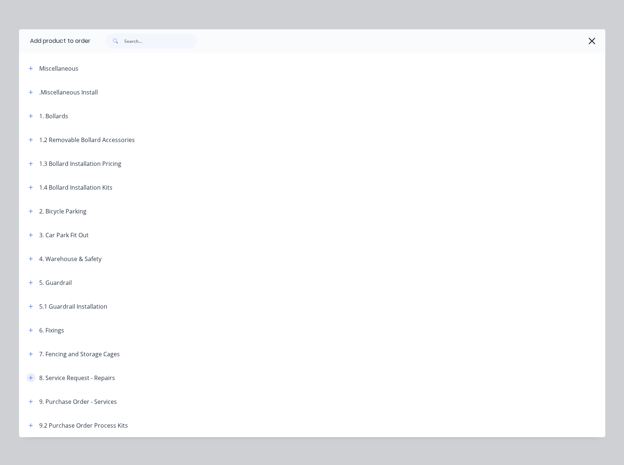
click at [29, 378] on icon "button" at bounding box center [31, 378] width 4 height 4
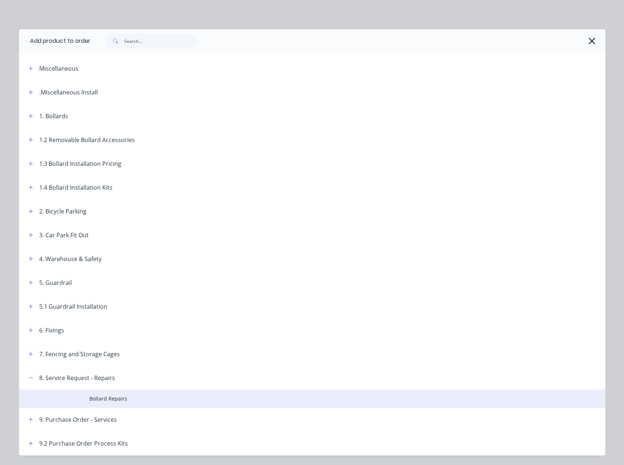
click at [109, 401] on span "Bollard Repairs" at bounding box center [295, 399] width 412 height 8
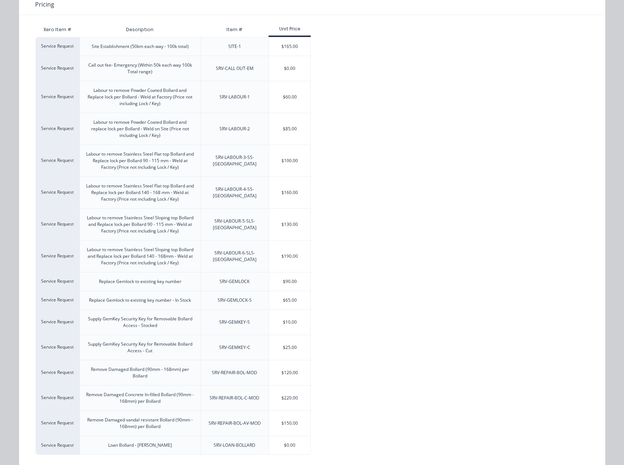
scroll to position [86, 0]
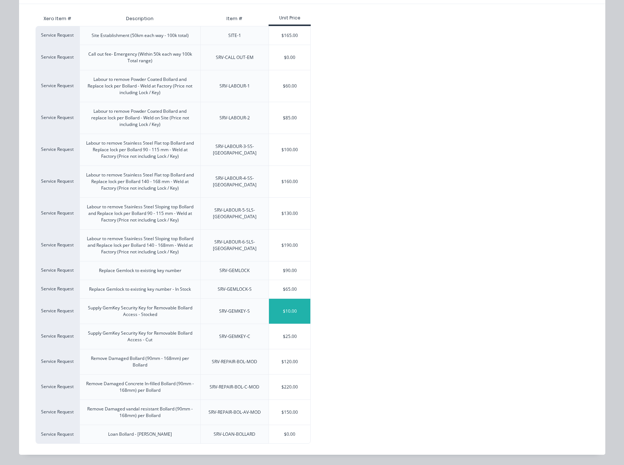
click at [291, 314] on div "$10.00" at bounding box center [289, 311] width 41 height 25
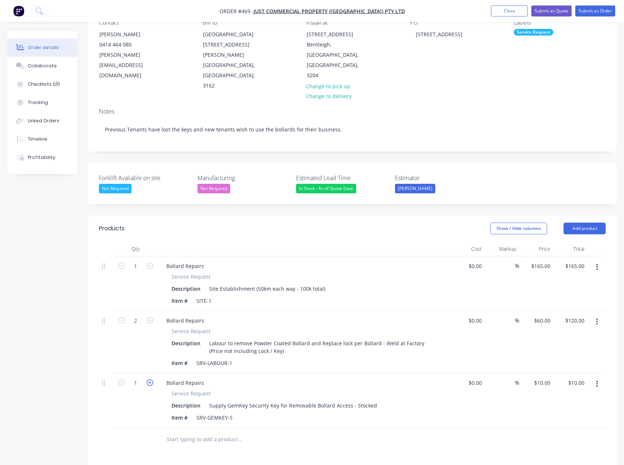
click at [148, 379] on icon "button" at bounding box center [149, 382] width 7 height 7
type input "2"
type input "$20.00"
click at [148, 379] on icon "button" at bounding box center [149, 382] width 7 height 7
type input "3"
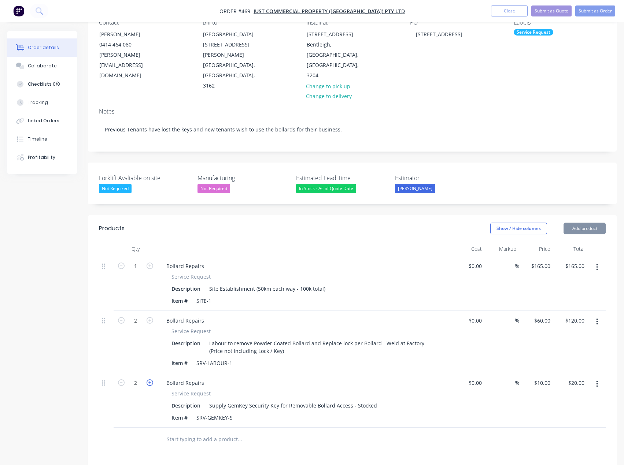
type input "$30.00"
click at [148, 379] on icon "button" at bounding box center [149, 382] width 7 height 7
type input "4"
type input "$40.00"
click at [122, 379] on icon "button" at bounding box center [121, 382] width 7 height 7
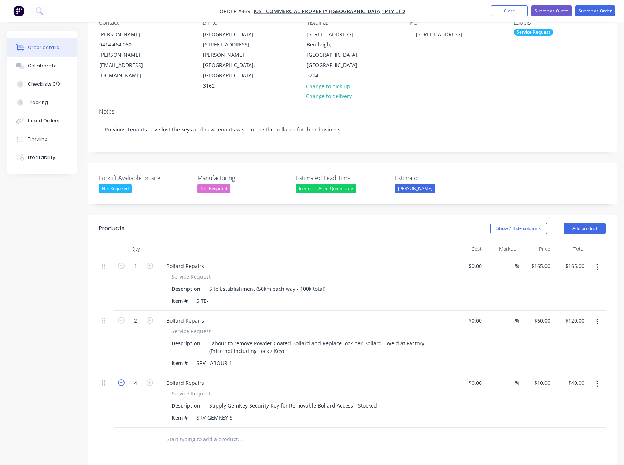
type input "3"
type input "$30.00"
click at [148, 379] on icon "button" at bounding box center [149, 382] width 7 height 7
type input "4"
type input "$40.00"
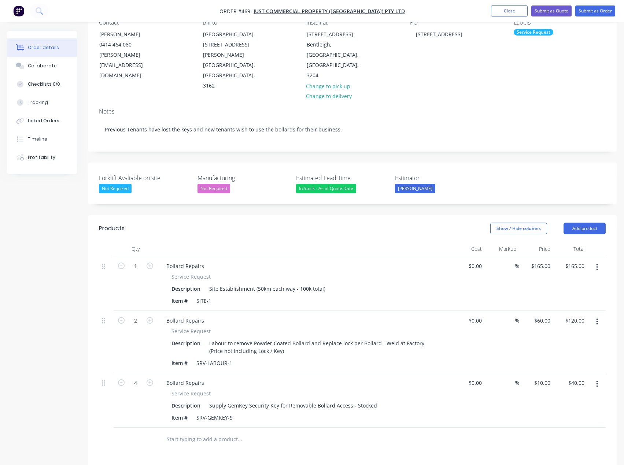
click at [148, 439] on div "Products Show / Hide columns Add product Qty Cost Markup Price Total 1 Bollard …" at bounding box center [352, 421] width 528 height 412
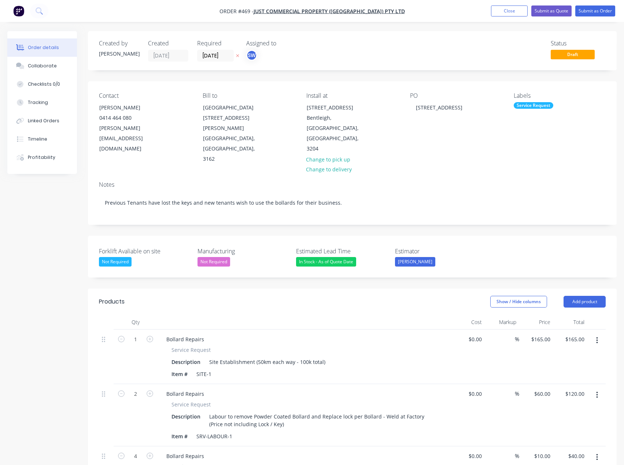
click at [454, 12] on nav "Order #469 - Just Commercial Property ([GEOGRAPHIC_DATA]) Pty Ltd Add product C…" at bounding box center [312, 11] width 624 height 22
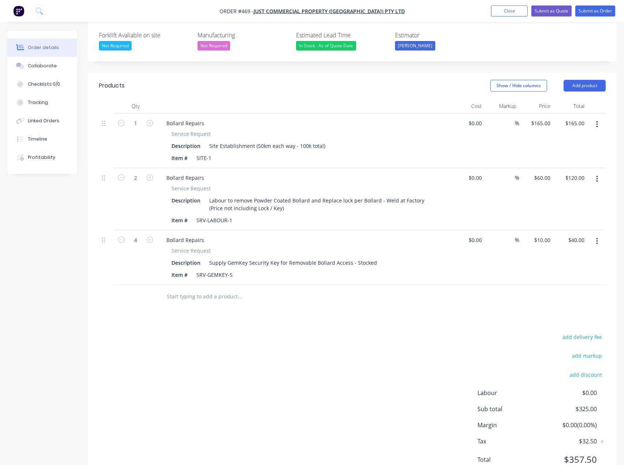
scroll to position [220, 0]
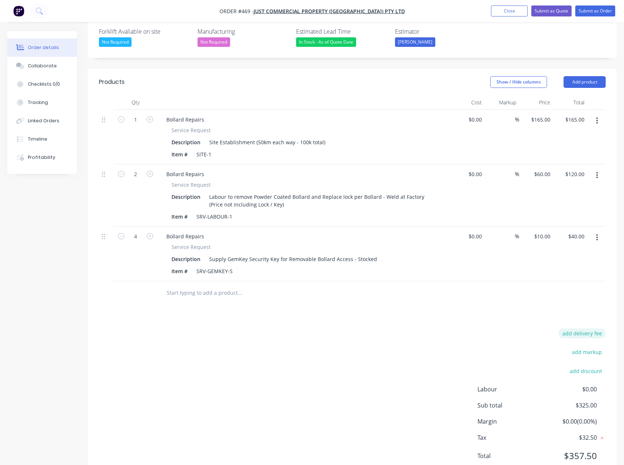
click at [585, 328] on button "add delivery fee" at bounding box center [581, 333] width 47 height 10
click at [587, 328] on input at bounding box center [576, 333] width 33 height 11
type input "35"
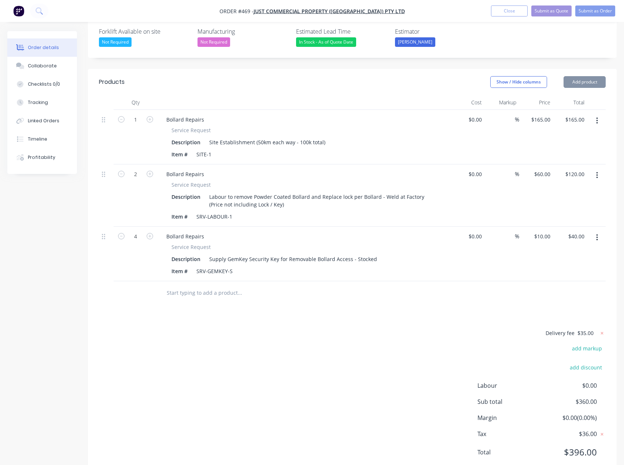
click at [537, 283] on div at bounding box center [352, 293] width 506 height 24
click at [305, 286] on input "text" at bounding box center [239, 293] width 146 height 15
click at [581, 76] on button "Add product" at bounding box center [584, 82] width 42 height 12
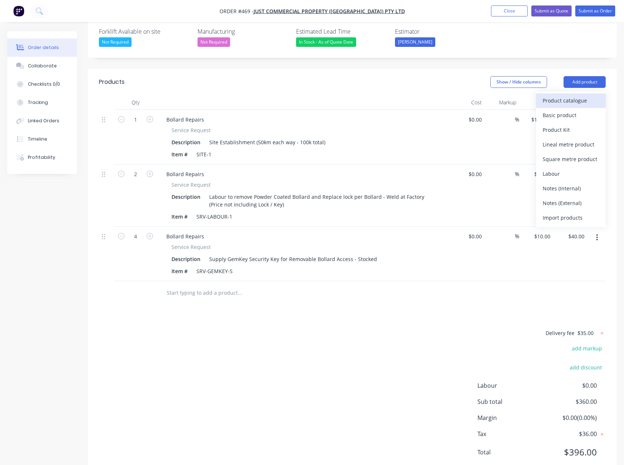
click at [577, 95] on div "Product catalogue" at bounding box center [570, 100] width 56 height 11
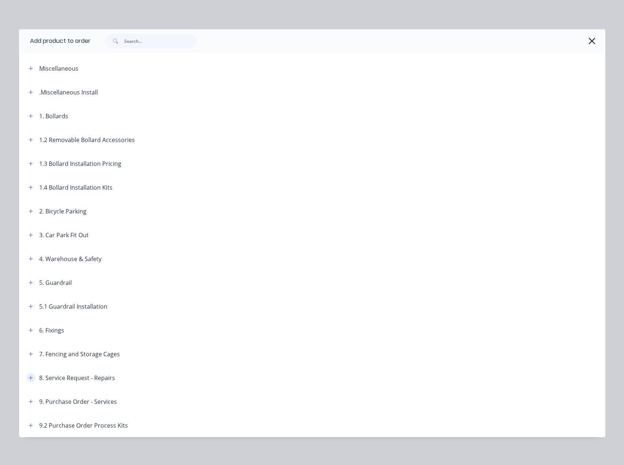
click at [31, 376] on button "button" at bounding box center [30, 377] width 9 height 9
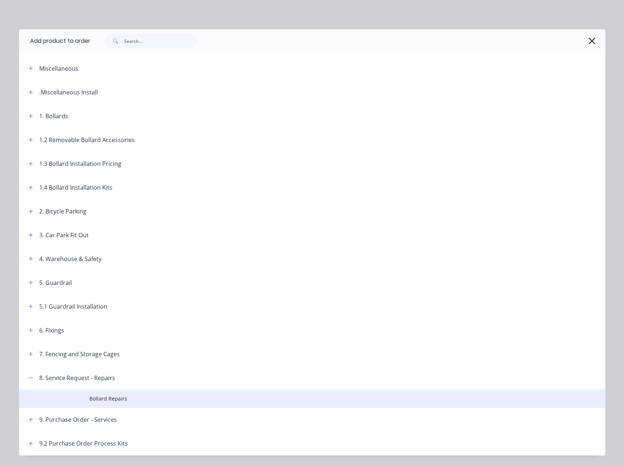
click at [112, 395] on span "Bollard Repairs" at bounding box center [295, 399] width 412 height 8
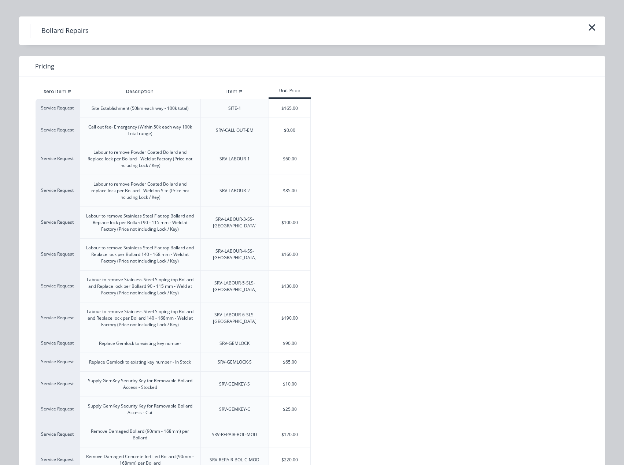
scroll to position [0, 0]
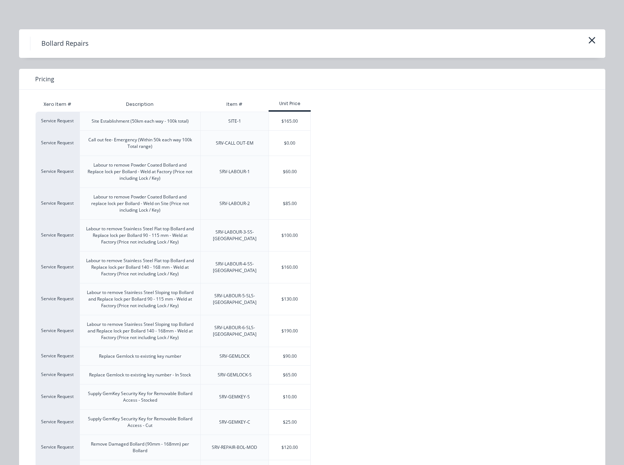
click at [401, 96] on div "Xero Item # Description Item # Unit Price Service Request Site Establishment (5…" at bounding box center [306, 310] width 575 height 440
click at [594, 40] on button "button" at bounding box center [591, 41] width 12 height 12
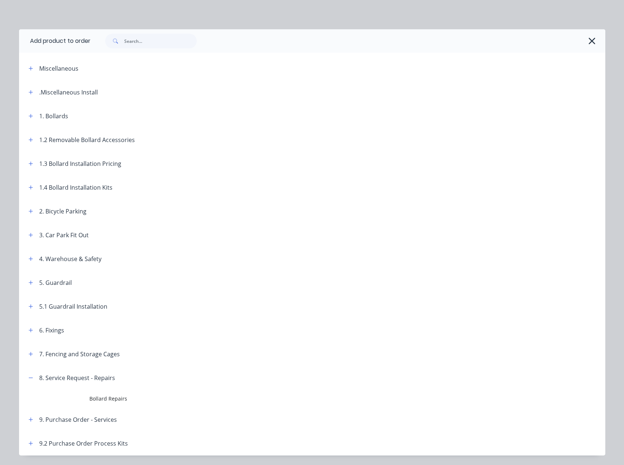
scroll to position [23, 0]
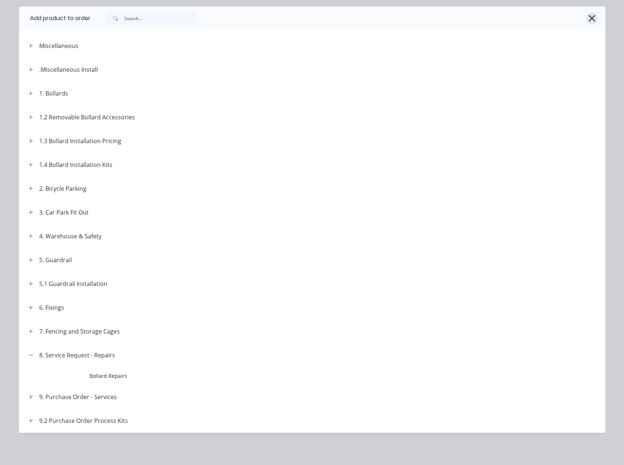
click at [588, 19] on icon "button" at bounding box center [592, 18] width 8 height 10
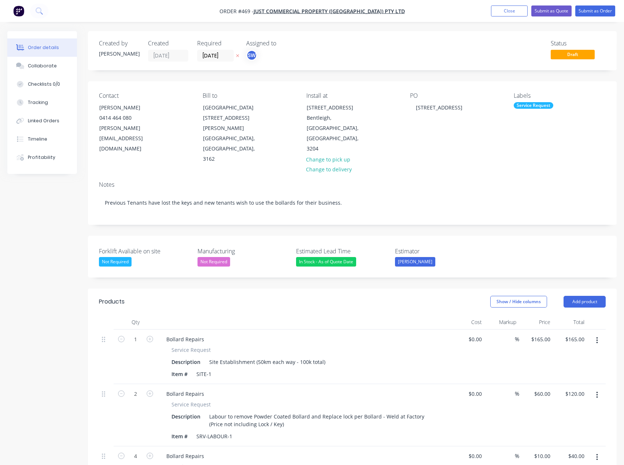
click at [472, 29] on div "Order details Collaborate Checklists 0/0 Tracking Linked Orders Timeline Profit…" at bounding box center [312, 354] width 624 height 708
click at [171, 15] on nav "Order #469 - Just Commercial Property ([GEOGRAPHIC_DATA]) Pty Ltd Add product C…" at bounding box center [312, 11] width 624 height 22
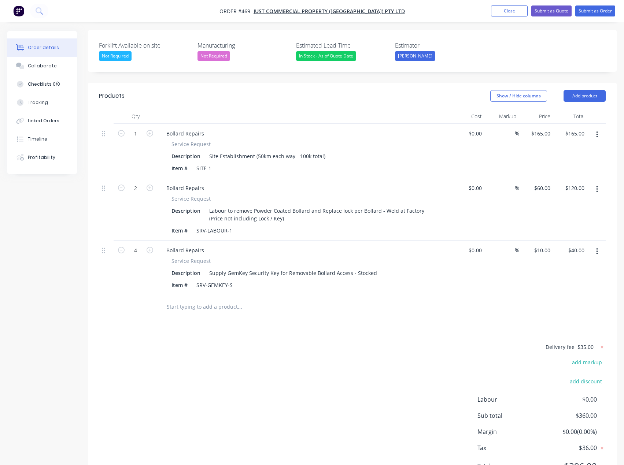
scroll to position [220, 0]
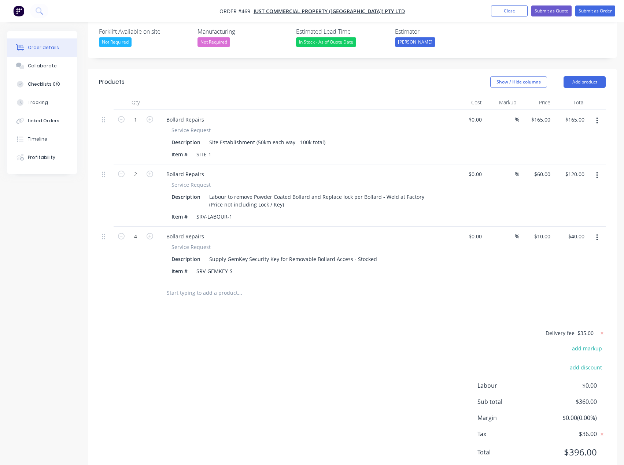
drag, startPoint x: 596, startPoint y: 59, endPoint x: 531, endPoint y: 50, distance: 66.2
click at [596, 76] on button "Add product" at bounding box center [584, 82] width 42 height 12
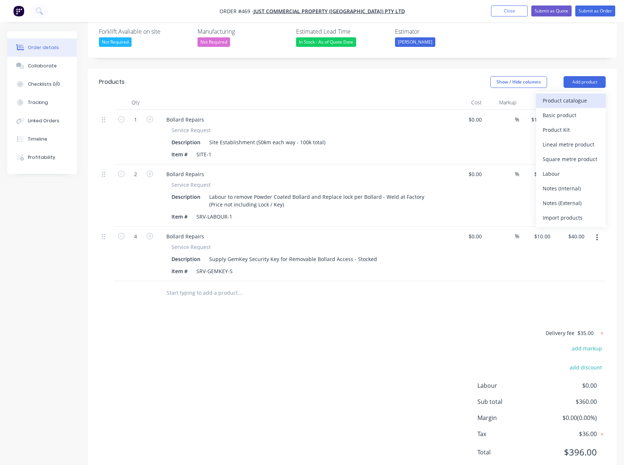
click at [557, 95] on div "Product catalogue" at bounding box center [570, 100] width 56 height 11
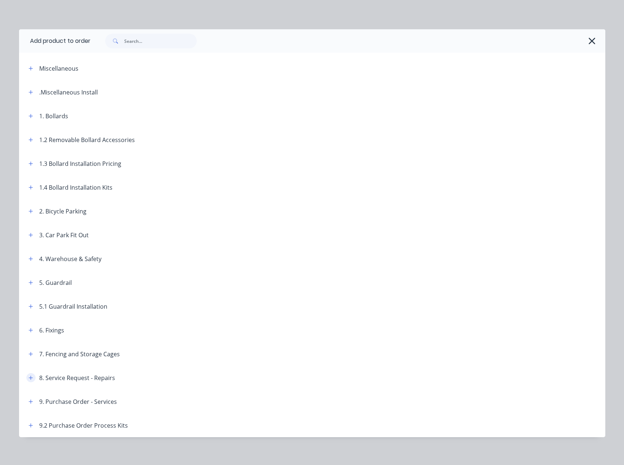
click at [29, 377] on icon "button" at bounding box center [31, 378] width 4 height 4
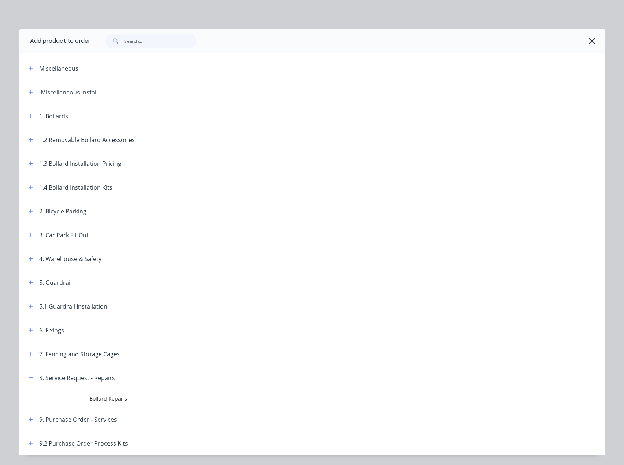
scroll to position [37, 0]
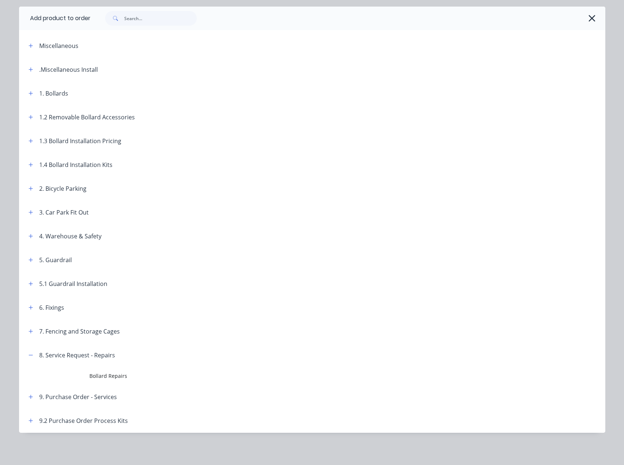
click at [29, 356] on button "button" at bounding box center [30, 354] width 9 height 9
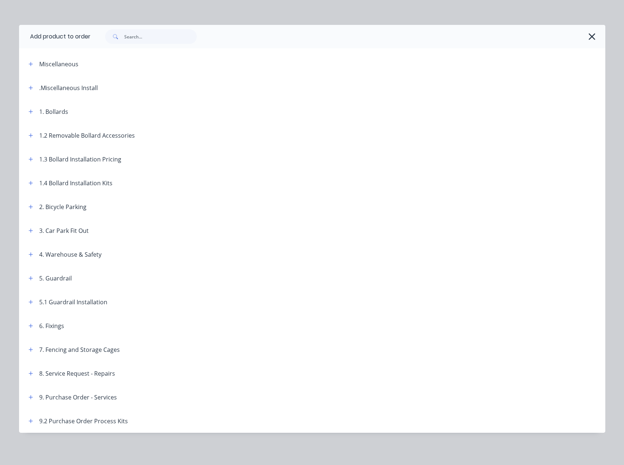
scroll to position [0, 0]
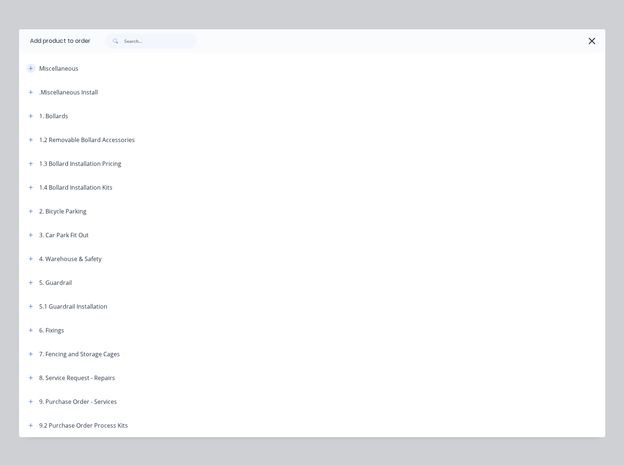
click at [30, 66] on button "button" at bounding box center [30, 68] width 9 height 9
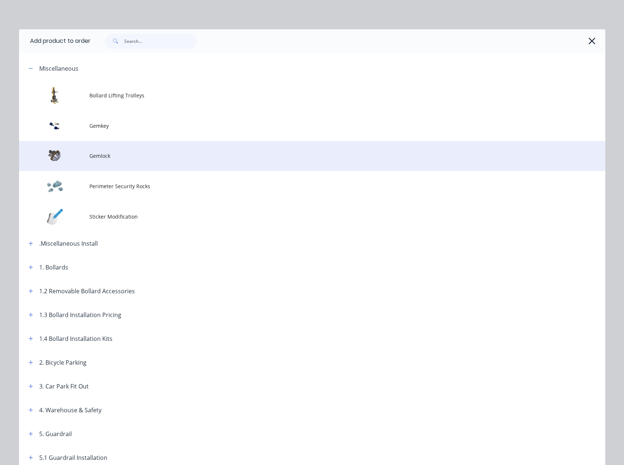
click at [134, 160] on span "Gemlock" at bounding box center [295, 156] width 412 height 8
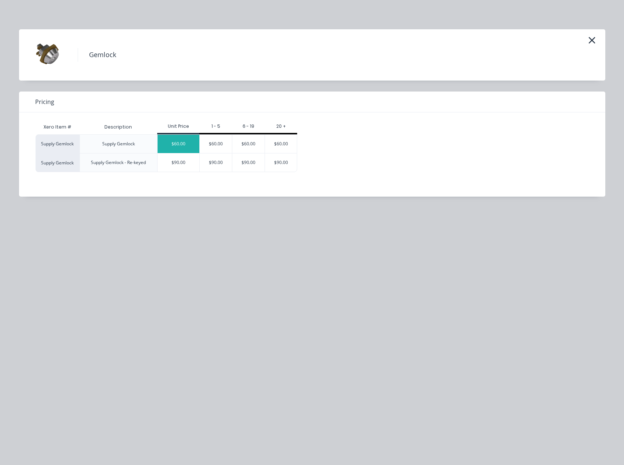
click at [179, 142] on div "$60.00" at bounding box center [178, 144] width 42 height 18
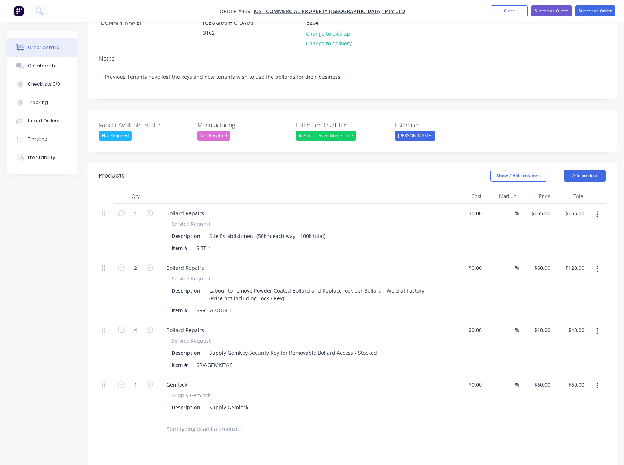
scroll to position [146, 0]
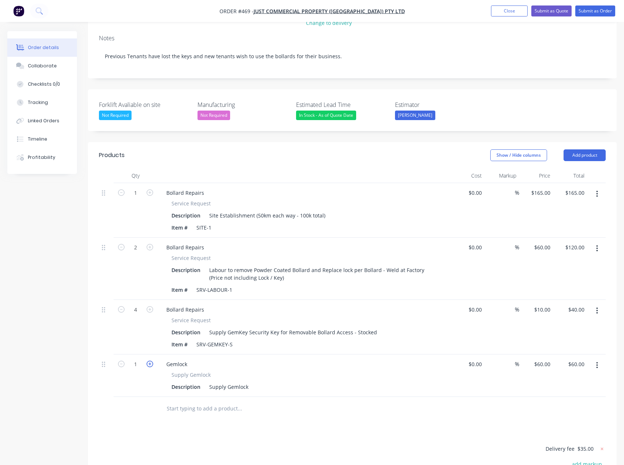
click at [148, 361] on icon "button" at bounding box center [149, 364] width 7 height 7
type input "2"
type input "$120.00"
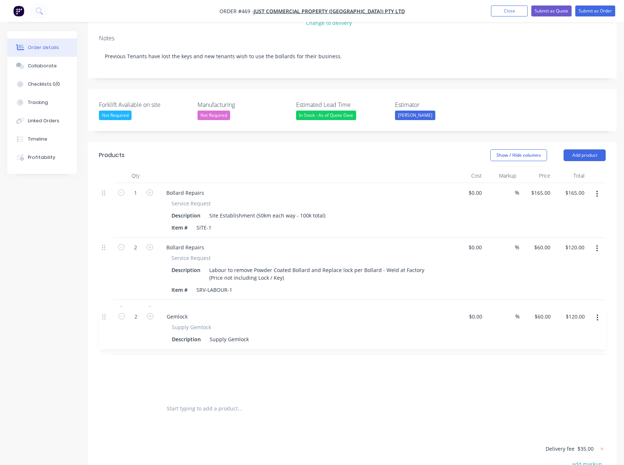
scroll to position [147, 0]
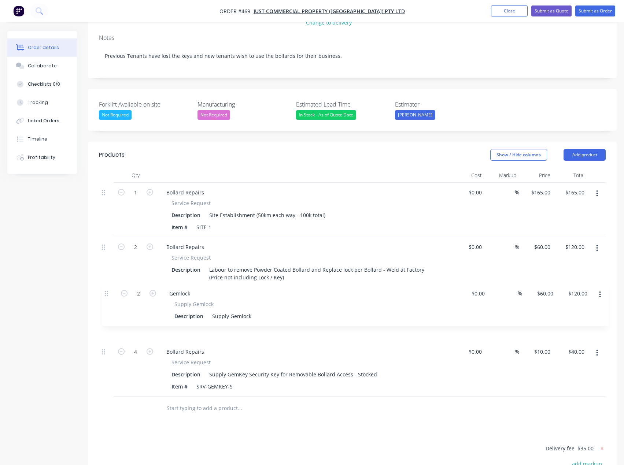
drag, startPoint x: 102, startPoint y: 344, endPoint x: 105, endPoint y: 289, distance: 55.4
click at [105, 289] on div "1 Bollard Repairs Service Request Description Site Establishment (50km each way…" at bounding box center [352, 290] width 506 height 214
click at [249, 418] on div "Products Show / Hide columns Add product Qty Cost Markup Price Total 1 Bollard …" at bounding box center [352, 367] width 528 height 451
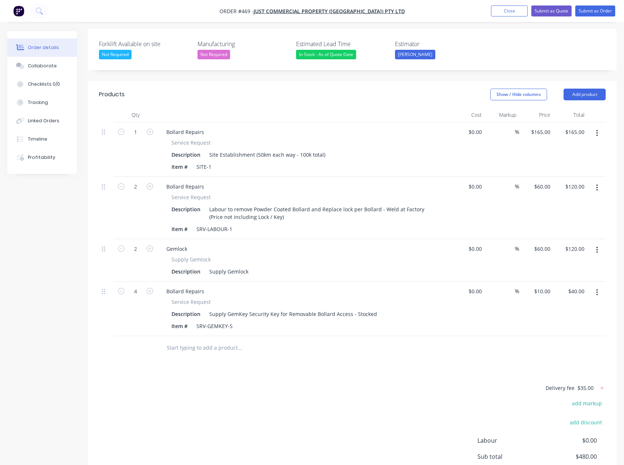
scroll to position [191, 0]
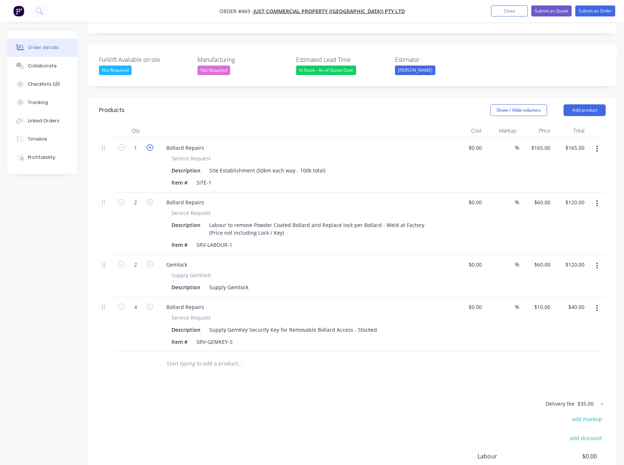
click at [148, 144] on icon "button" at bounding box center [149, 147] width 7 height 7
type input "2"
type input "$330.00"
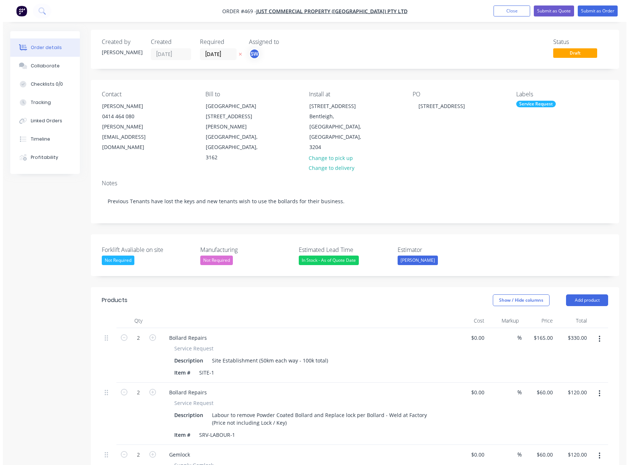
scroll to position [0, 0]
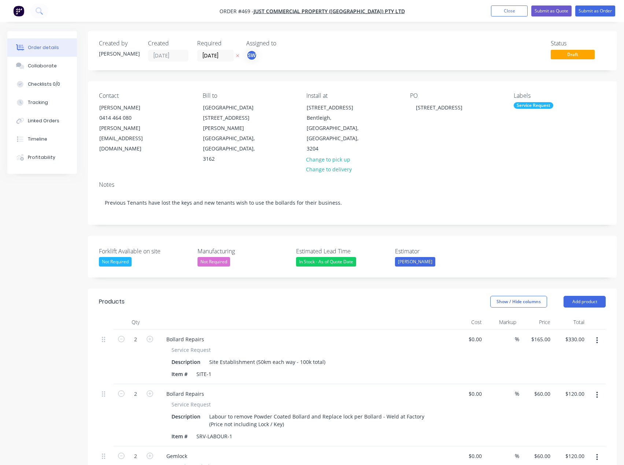
click at [442, 6] on nav "Order #469 - Just Commercial Property ([GEOGRAPHIC_DATA]) Pty Ltd Add product C…" at bounding box center [312, 11] width 624 height 22
click at [518, 12] on button "Close" at bounding box center [509, 10] width 37 height 11
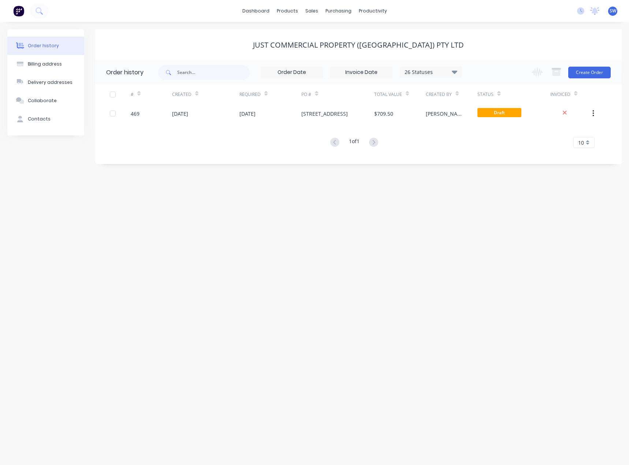
click at [506, 45] on div "Just Commercial Property ([GEOGRAPHIC_DATA]) Pty Ltd" at bounding box center [358, 45] width 527 height 9
click at [247, 13] on link "dashboard" at bounding box center [256, 10] width 34 height 11
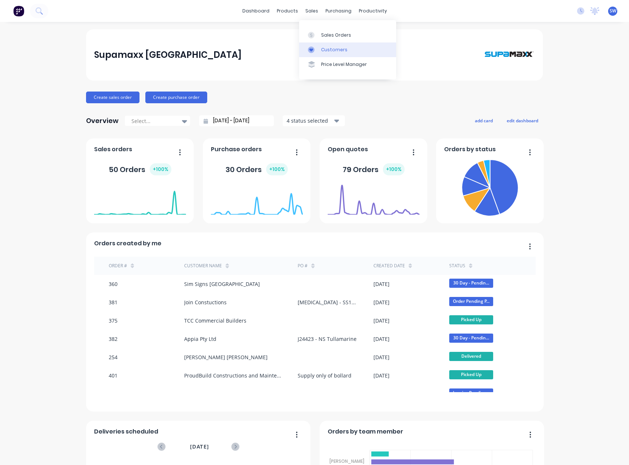
click at [333, 49] on div "Customers" at bounding box center [334, 49] width 26 height 7
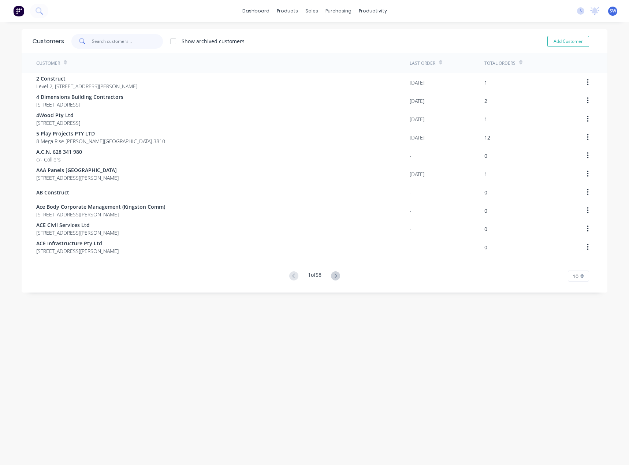
click at [116, 37] on input "text" at bounding box center [127, 41] width 71 height 15
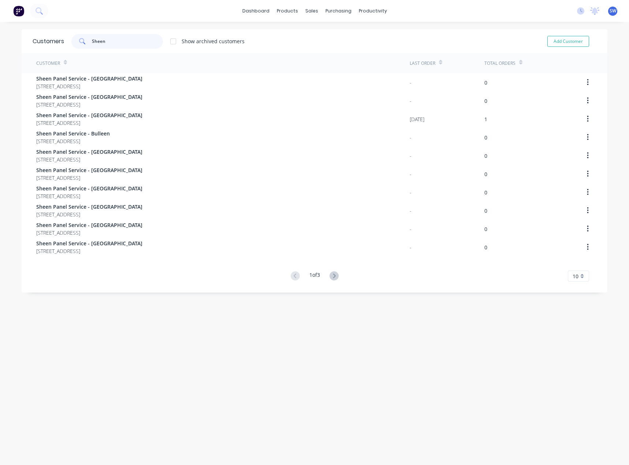
type input "Sheen"
click at [335, 275] on icon at bounding box center [334, 275] width 9 height 9
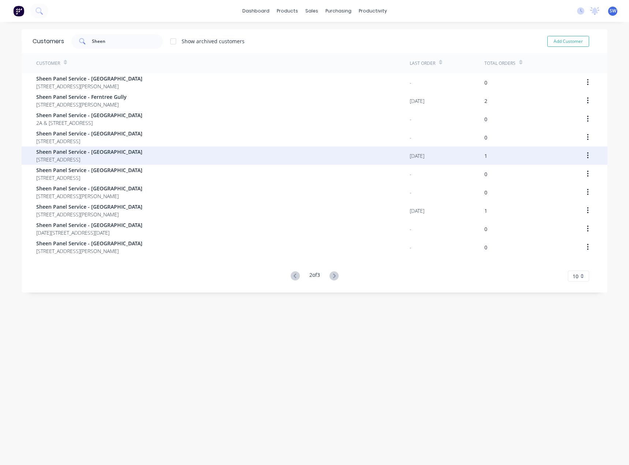
click at [134, 150] on span "Sheen Panel Service - [GEOGRAPHIC_DATA]" at bounding box center [89, 152] width 106 height 8
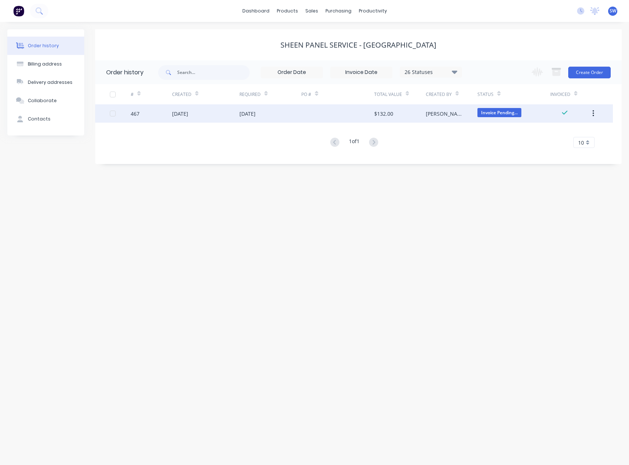
click at [339, 115] on div at bounding box center [337, 113] width 72 height 18
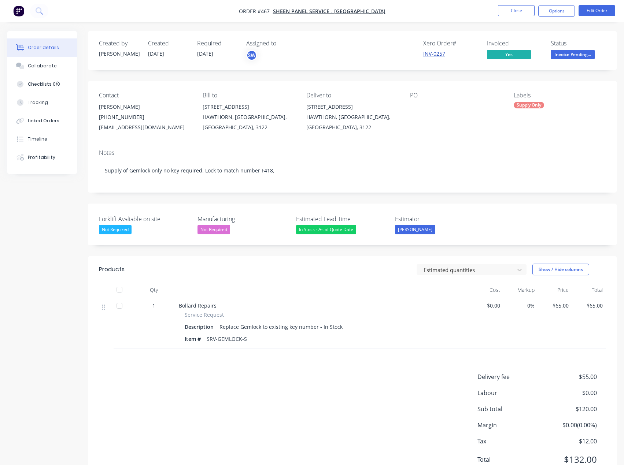
click at [427, 53] on link "INV-0257" at bounding box center [434, 53] width 22 height 7
click at [509, 10] on button "Close" at bounding box center [516, 10] width 37 height 11
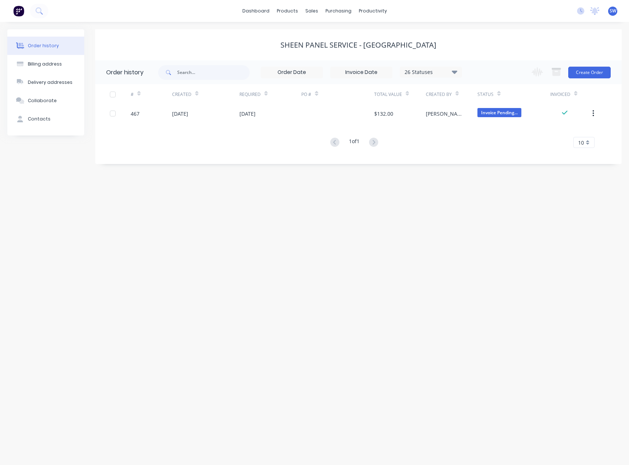
click at [470, 11] on div "dashboard products sales purchasing productivity dashboard products Product Cat…" at bounding box center [314, 11] width 629 height 22
click at [252, 12] on link "dashboard" at bounding box center [256, 10] width 34 height 11
